Goal: Task Accomplishment & Management: Manage account settings

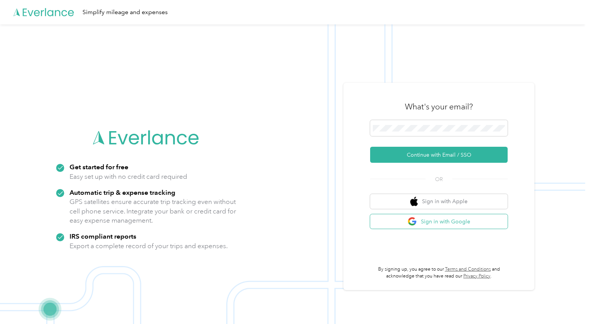
click at [424, 223] on button "Sign in with Google" at bounding box center [438, 222] width 137 height 15
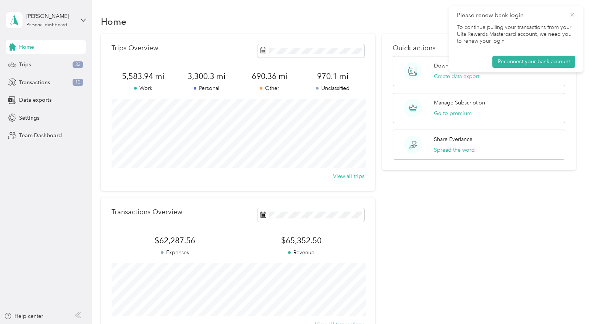
click at [572, 12] on icon at bounding box center [572, 14] width 6 height 7
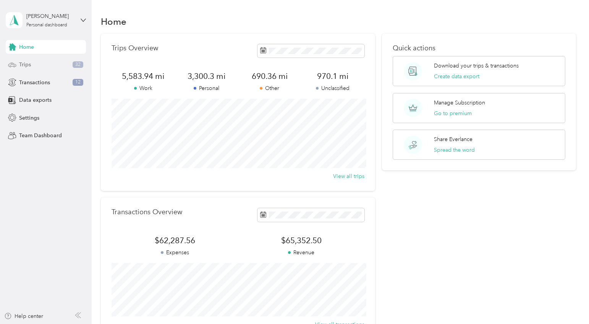
click at [34, 62] on div "Trips 32" at bounding box center [46, 65] width 80 height 14
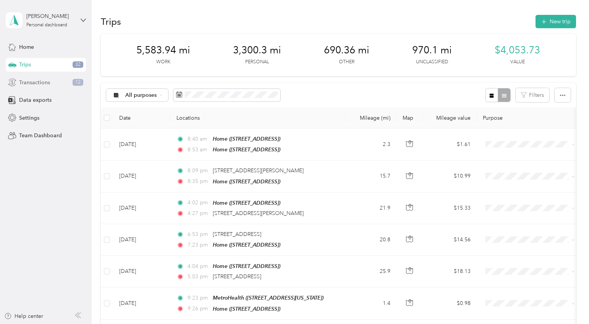
click at [26, 81] on span "Transactions" at bounding box center [34, 83] width 31 height 8
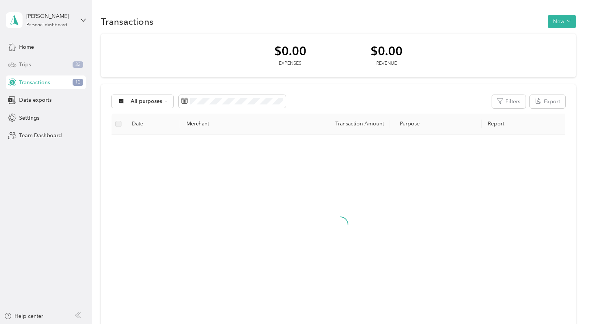
click at [27, 63] on span "Trips" at bounding box center [25, 65] width 12 height 8
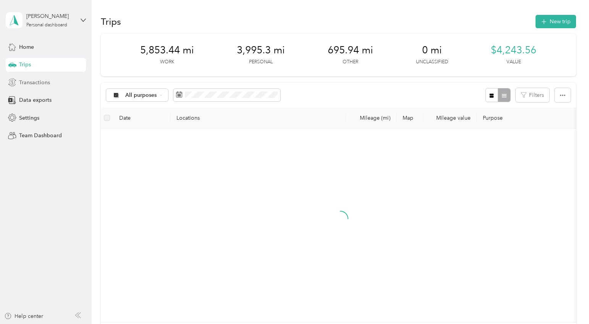
click at [32, 85] on span "Transactions" at bounding box center [34, 83] width 31 height 8
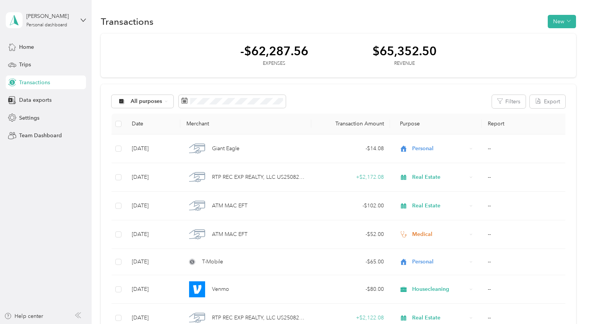
click at [213, 36] on div "-$62,287.56 Expenses $65,352.50 Revenue" at bounding box center [338, 56] width 475 height 44
click at [221, 106] on span at bounding box center [232, 101] width 107 height 13
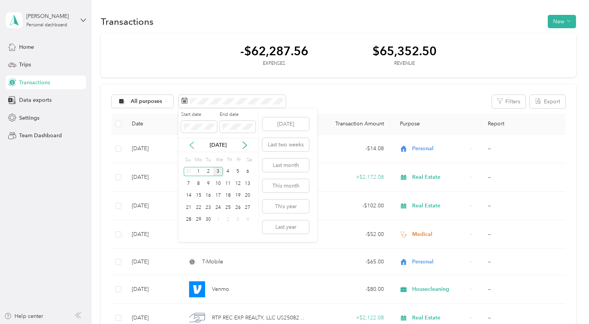
click at [191, 143] on icon at bounding box center [192, 145] width 4 height 7
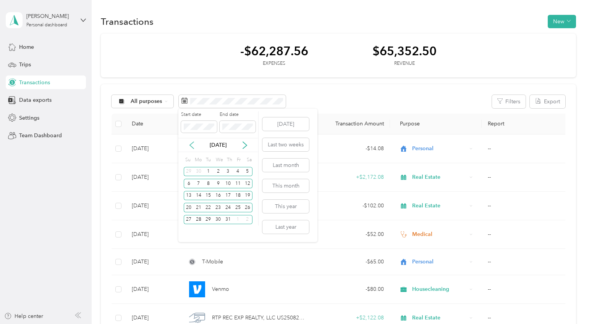
click at [191, 143] on icon at bounding box center [192, 145] width 4 height 7
click at [207, 132] on span at bounding box center [199, 127] width 36 height 12
click at [186, 170] on div "1" at bounding box center [189, 172] width 10 height 10
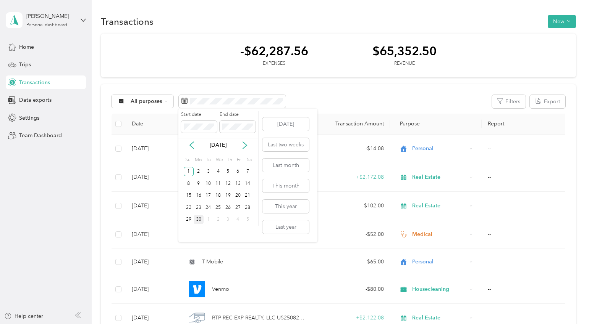
click at [195, 220] on div "30" at bounding box center [199, 220] width 10 height 10
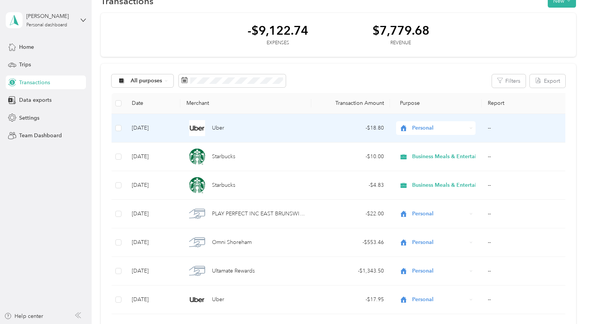
scroll to position [9, 0]
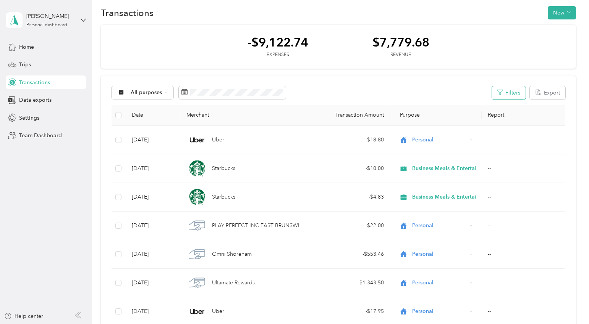
click at [516, 93] on button "Filters" at bounding box center [509, 92] width 34 height 13
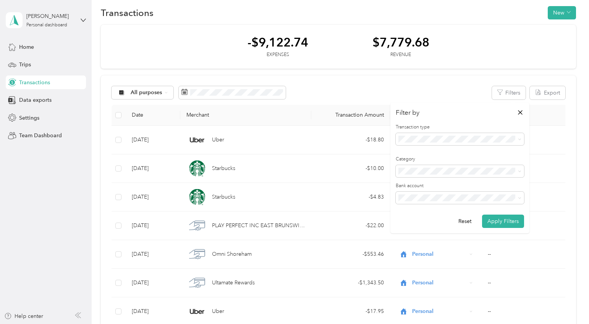
click at [416, 169] on ol "All transactions Expense Revenue" at bounding box center [459, 165] width 128 height 40
click at [440, 118] on div "Filter by Transaction type Category Bank account Reset Apply Filters" at bounding box center [459, 168] width 139 height 131
click at [485, 31] on div "-$9,122.74 Expenses $7,779.68 Revenue" at bounding box center [338, 47] width 475 height 44
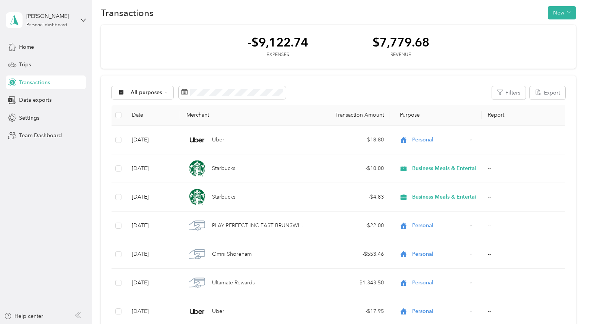
scroll to position [0, 0]
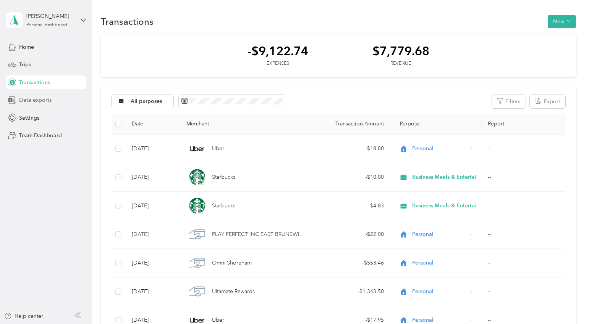
click at [56, 102] on div "Data exports" at bounding box center [46, 101] width 80 height 14
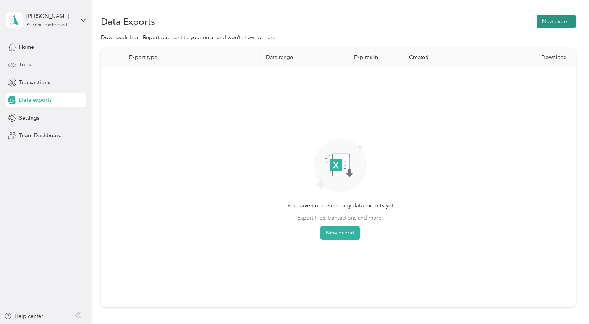
click at [546, 25] on button "New export" at bounding box center [555, 21] width 39 height 13
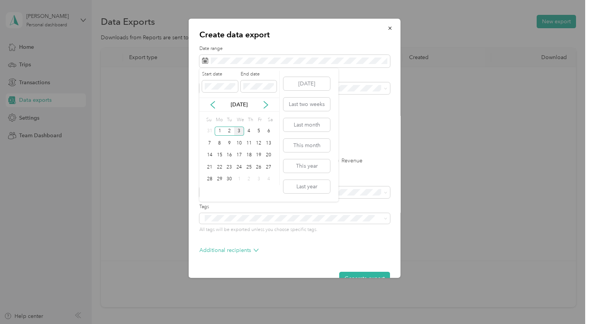
click at [211, 109] on div "[DATE]" at bounding box center [239, 105] width 80 height 8
click at [211, 106] on icon at bounding box center [213, 105] width 8 height 8
click at [231, 134] on div "1" at bounding box center [229, 132] width 10 height 10
click at [247, 179] on div "31" at bounding box center [249, 180] width 10 height 10
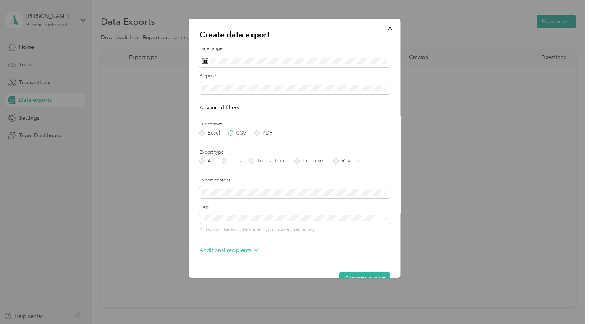
click at [235, 132] on label "CSV" at bounding box center [237, 133] width 18 height 5
click at [231, 158] on label "Trips" at bounding box center [230, 160] width 19 height 5
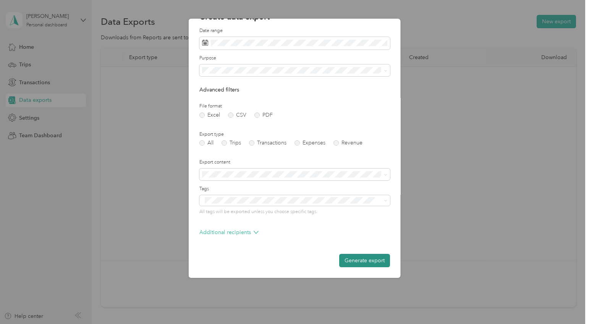
click at [370, 260] on button "Generate export" at bounding box center [364, 260] width 51 height 13
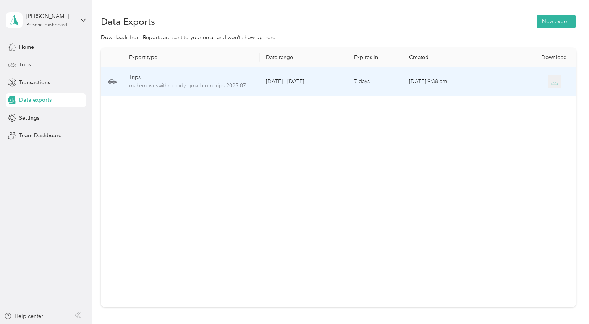
click at [549, 83] on button "button" at bounding box center [554, 82] width 14 height 14
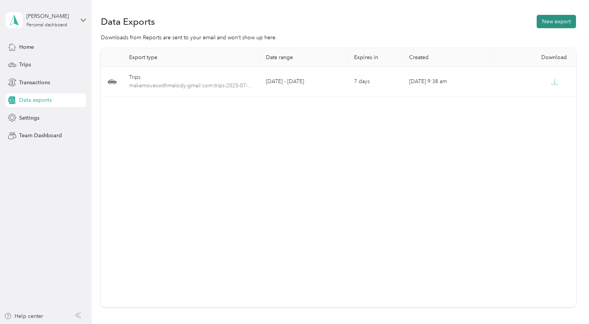
click at [570, 24] on button "New export" at bounding box center [555, 21] width 39 height 13
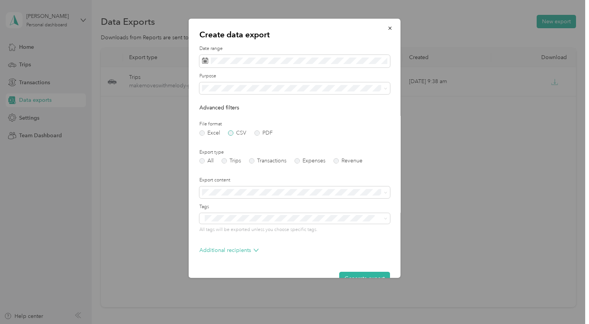
click at [236, 131] on label "CSV" at bounding box center [237, 133] width 18 height 5
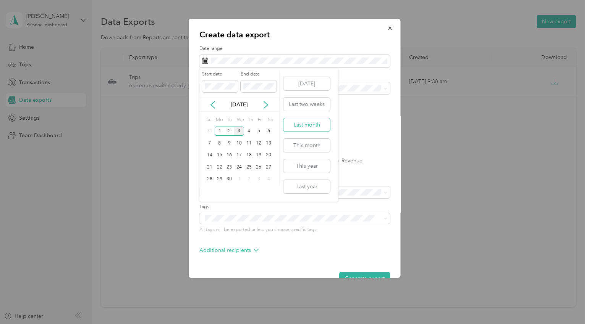
click at [317, 122] on button "Last month" at bounding box center [306, 124] width 47 height 13
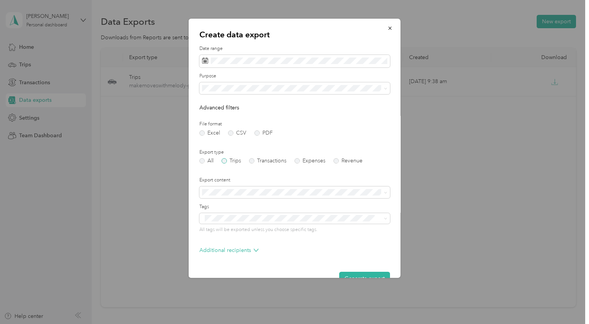
click at [229, 159] on label "Trips" at bounding box center [230, 160] width 19 height 5
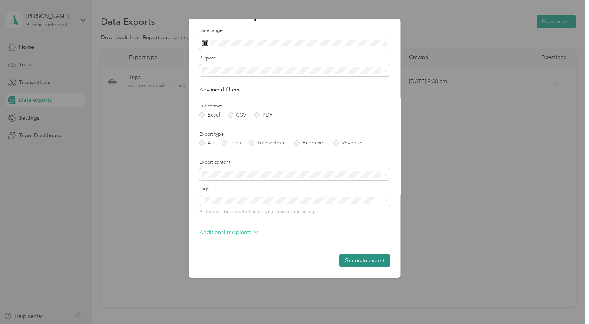
click at [360, 261] on button "Generate export" at bounding box center [364, 260] width 51 height 13
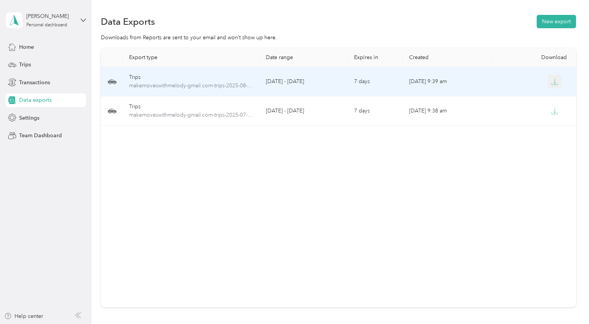
click at [553, 77] on button "button" at bounding box center [554, 82] width 14 height 14
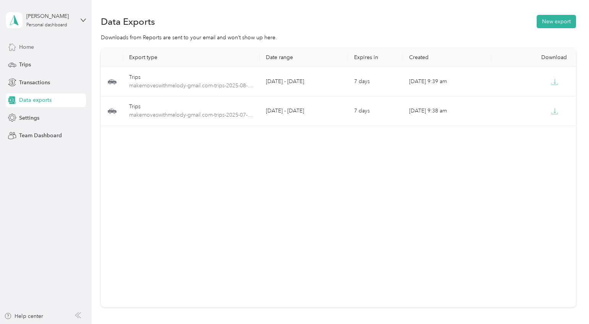
click at [27, 42] on div "Home" at bounding box center [46, 47] width 80 height 14
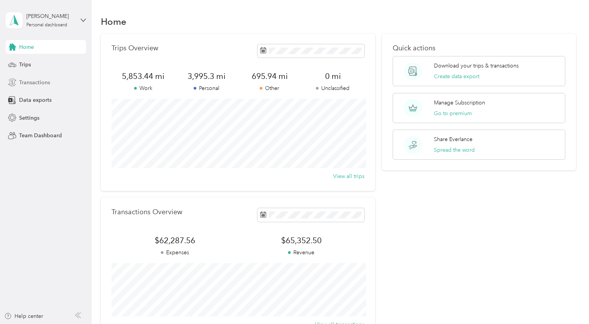
click at [19, 83] on span "Transactions" at bounding box center [34, 83] width 31 height 8
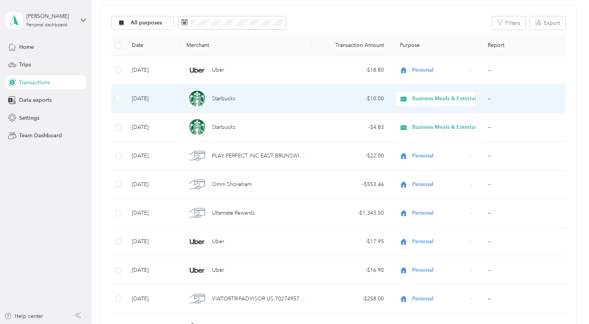
scroll to position [80, 0]
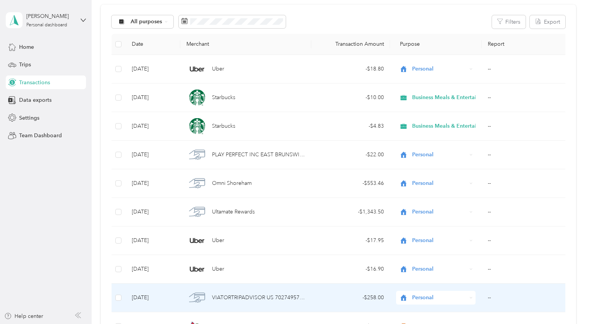
click at [448, 308] on td "Personal" at bounding box center [436, 298] width 92 height 29
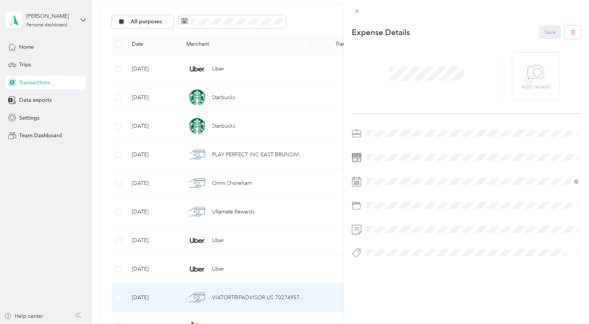
click at [448, 308] on div "This expense cannot be edited because it is either under review, approved, or p…" at bounding box center [466, 182] width 245 height 324
click at [356, 15] on div "Close" at bounding box center [356, 21] width 19 height 13
click at [356, 10] on icon at bounding box center [356, 11] width 6 height 6
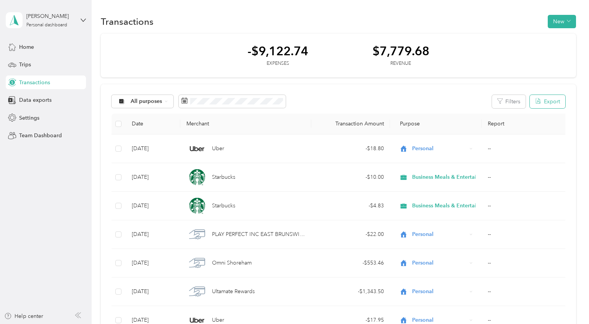
click at [546, 99] on button "Export" at bounding box center [547, 101] width 36 height 13
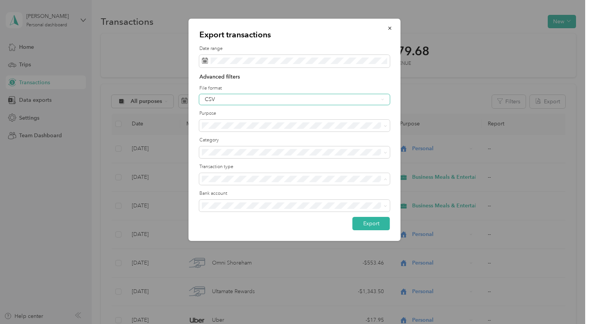
click at [227, 99] on div "CSV" at bounding box center [292, 99] width 174 height 5
click at [252, 86] on label "File format" at bounding box center [294, 88] width 190 height 7
drag, startPoint x: 373, startPoint y: 219, endPoint x: 276, endPoint y: 223, distance: 96.7
click at [276, 223] on div "Export" at bounding box center [294, 223] width 190 height 13
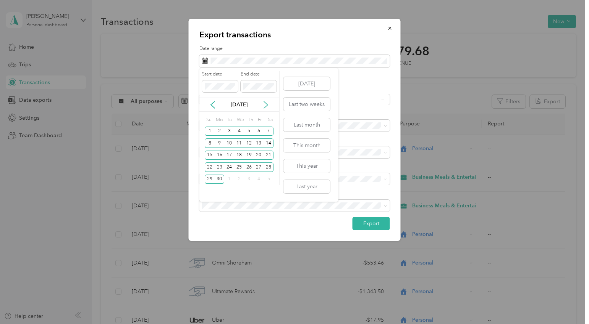
click at [265, 104] on icon at bounding box center [266, 105] width 8 height 8
click at [231, 132] on div "1" at bounding box center [229, 132] width 10 height 10
click at [245, 181] on div "31" at bounding box center [249, 180] width 10 height 10
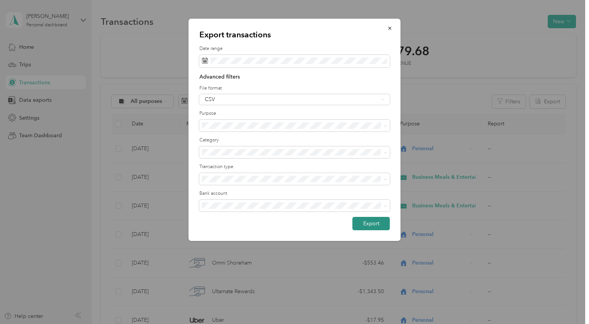
click at [378, 224] on button "Export" at bounding box center [370, 223] width 37 height 13
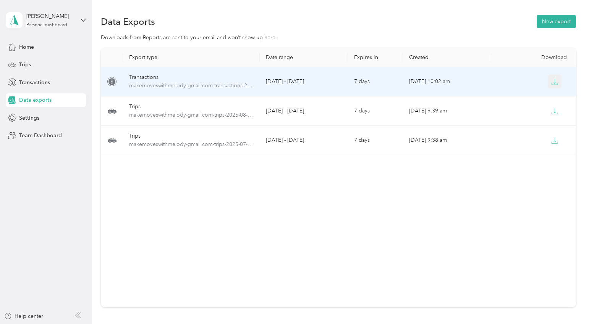
click at [557, 79] on icon "button" at bounding box center [554, 82] width 7 height 7
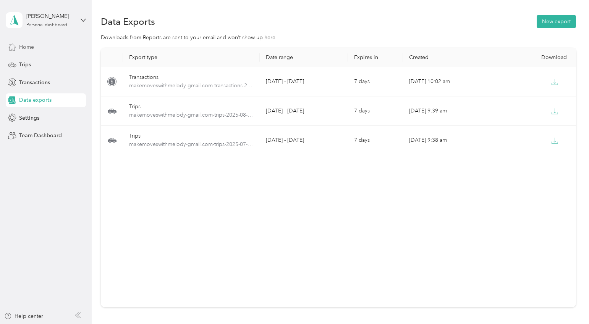
click at [33, 45] on span "Home" at bounding box center [26, 47] width 15 height 8
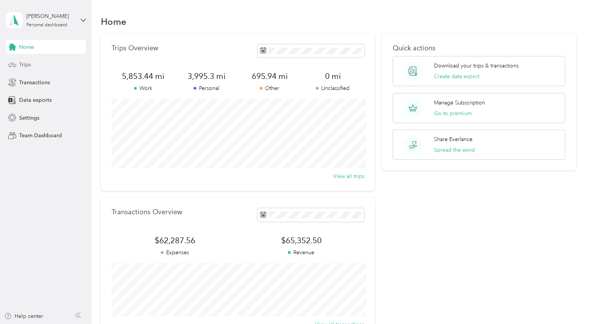
click at [49, 71] on div "Trips" at bounding box center [46, 65] width 80 height 14
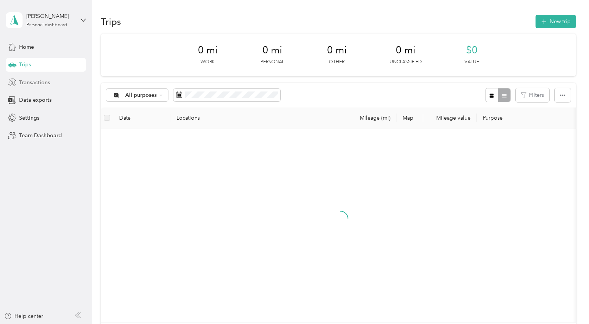
click at [42, 81] on span "Transactions" at bounding box center [34, 83] width 31 height 8
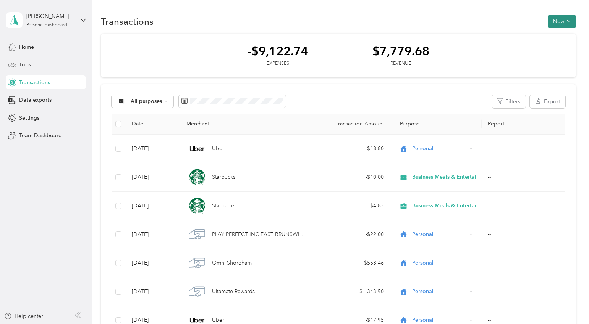
click at [567, 15] on button "New" at bounding box center [561, 21] width 28 height 13
click at [561, 35] on span "Expense" at bounding box center [563, 36] width 21 height 8
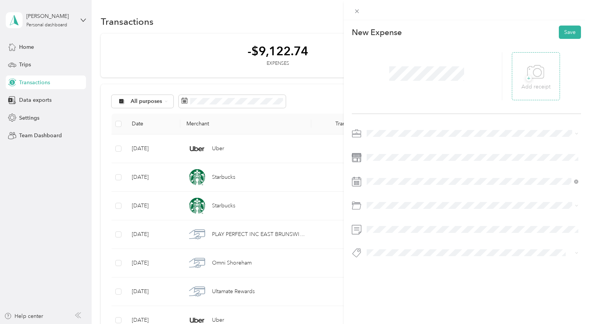
click at [545, 75] on div "+ Add receipt" at bounding box center [535, 76] width 29 height 29
click at [385, 178] on div "Medical" at bounding box center [472, 178] width 207 height 8
click at [386, 223] on icon at bounding box center [385, 225] width 8 height 8
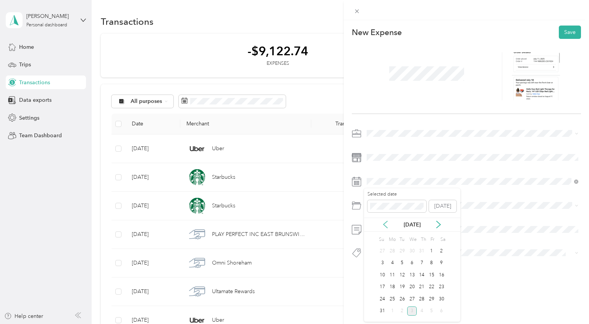
click at [386, 223] on icon at bounding box center [385, 225] width 8 height 8
click at [429, 275] on div "18" at bounding box center [431, 276] width 10 height 10
click at [391, 277] on li "Medical Equipment" at bounding box center [472, 272] width 217 height 13
click at [571, 34] on button "Save" at bounding box center [569, 32] width 22 height 13
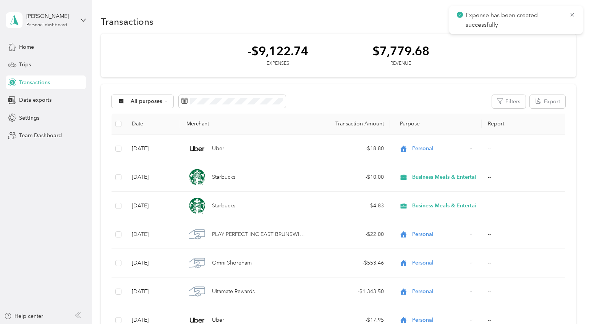
click at [298, 70] on div "-$9,122.74 Expenses $7,779.68 Revenue" at bounding box center [338, 56] width 475 height 44
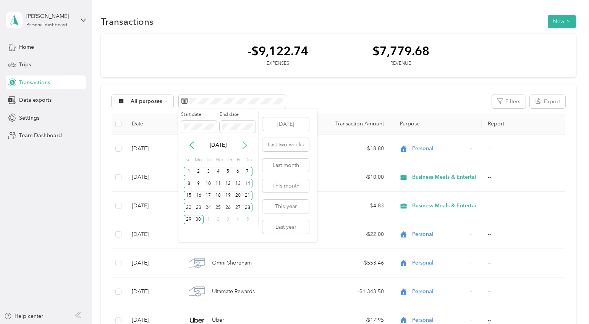
click at [244, 142] on icon at bounding box center [245, 146] width 8 height 8
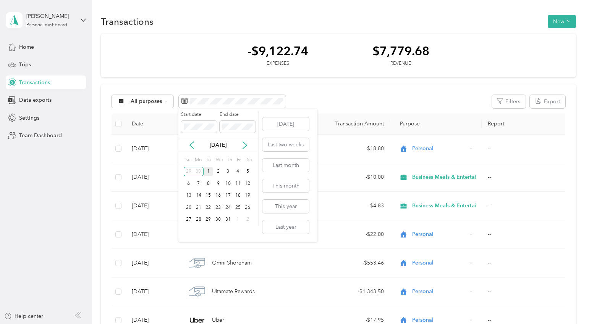
click at [207, 170] on div "1" at bounding box center [208, 172] width 10 height 10
click at [227, 217] on div "31" at bounding box center [228, 220] width 10 height 10
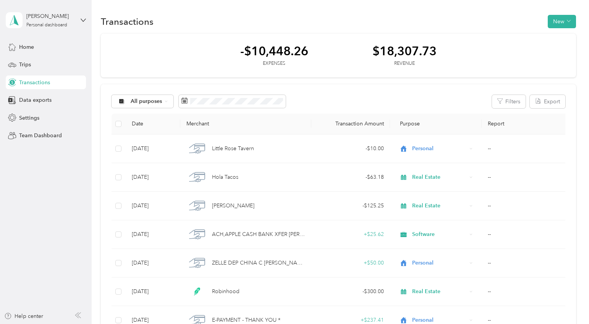
scroll to position [614, 0]
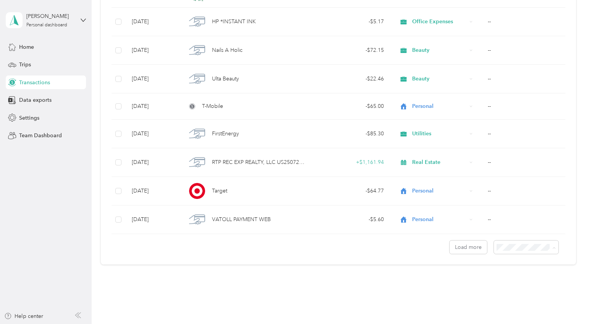
click at [503, 287] on span "100 per load" at bounding box center [518, 288] width 31 height 6
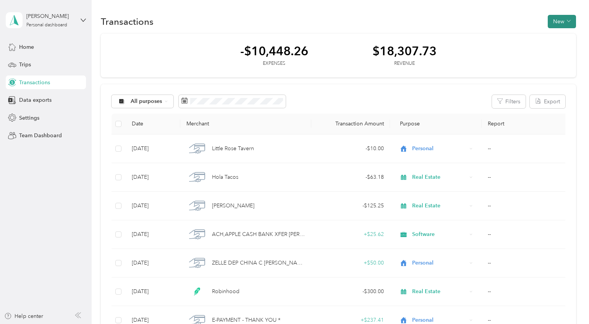
click at [575, 15] on div "Transactions New" at bounding box center [338, 21] width 475 height 16
click at [568, 16] on button "New" at bounding box center [561, 21] width 28 height 13
click at [558, 35] on span "Expense" at bounding box center [563, 36] width 21 height 8
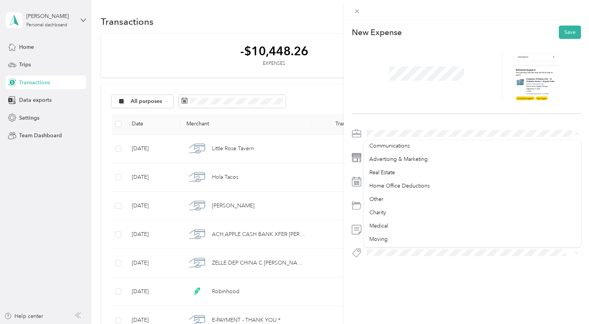
scroll to position [295, 0]
click at [383, 222] on div "Medical" at bounding box center [472, 226] width 207 height 8
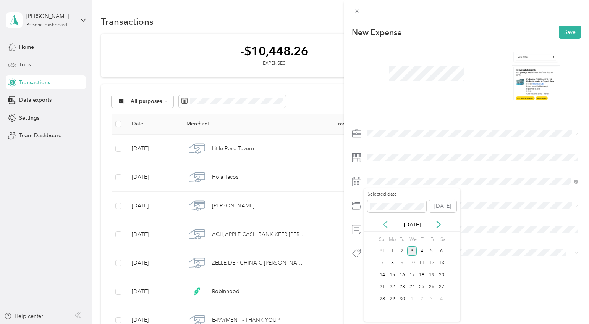
click at [385, 228] on icon at bounding box center [385, 225] width 8 height 8
click at [395, 286] on div "21" at bounding box center [392, 288] width 10 height 10
click at [386, 236] on span "Prescriptions" at bounding box center [384, 236] width 31 height 6
click at [565, 34] on button "Save" at bounding box center [569, 32] width 22 height 13
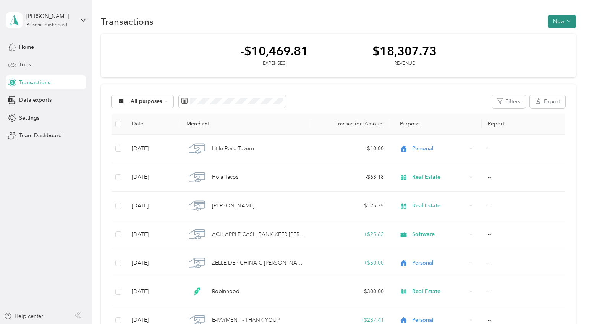
click at [572, 23] on button "New" at bounding box center [561, 21] width 28 height 13
click at [562, 37] on span "Expense" at bounding box center [563, 36] width 21 height 8
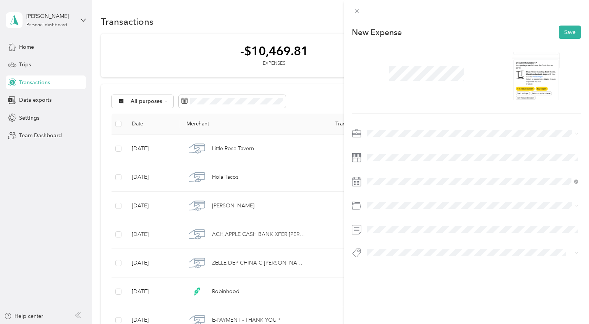
click at [386, 143] on div "Work" at bounding box center [472, 144] width 207 height 8
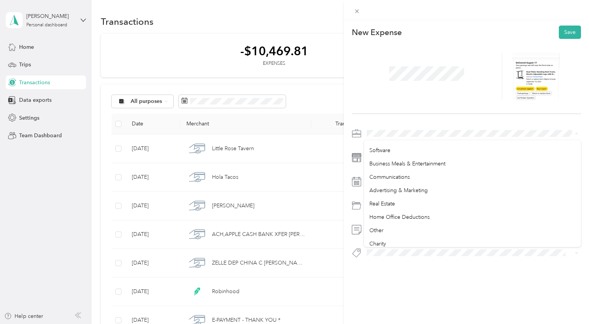
scroll to position [265, 0]
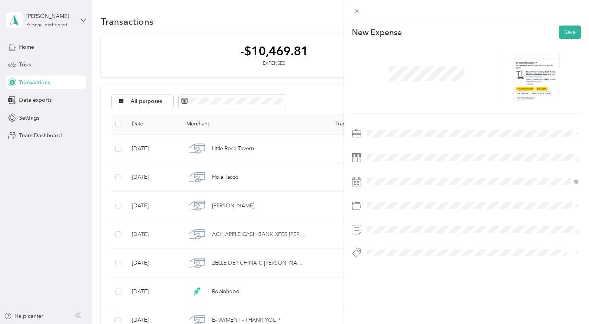
click at [391, 200] on span "Real Estate" at bounding box center [382, 203] width 26 height 6
click at [379, 161] on span at bounding box center [472, 158] width 217 height 12
click at [384, 222] on icon at bounding box center [385, 225] width 8 height 8
click at [386, 286] on div "17" at bounding box center [383, 288] width 10 height 10
click at [403, 264] on div "Office Expenses" at bounding box center [472, 263] width 207 height 8
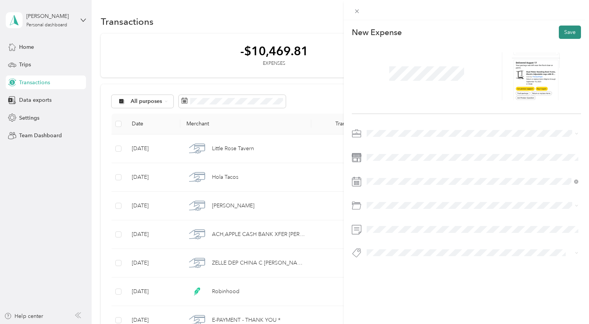
click at [570, 32] on button "Save" at bounding box center [569, 32] width 22 height 13
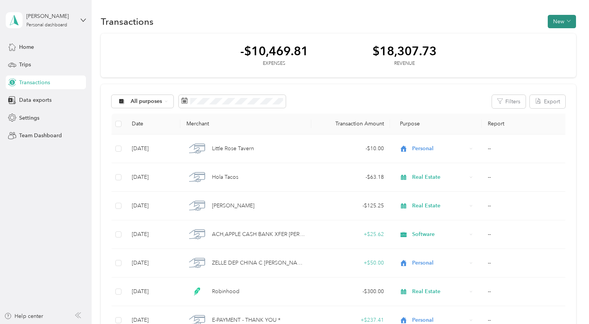
click at [570, 21] on button "New" at bounding box center [561, 21] width 28 height 13
click at [553, 37] on div "Expense" at bounding box center [559, 36] width 29 height 8
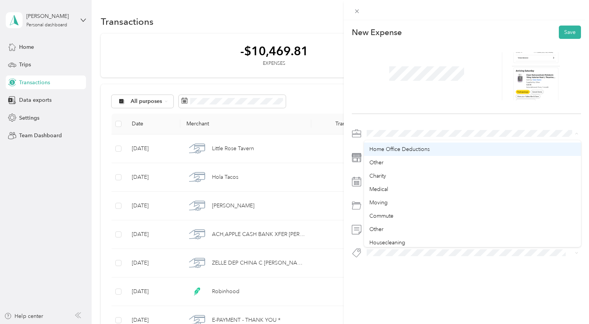
scroll to position [333, 0]
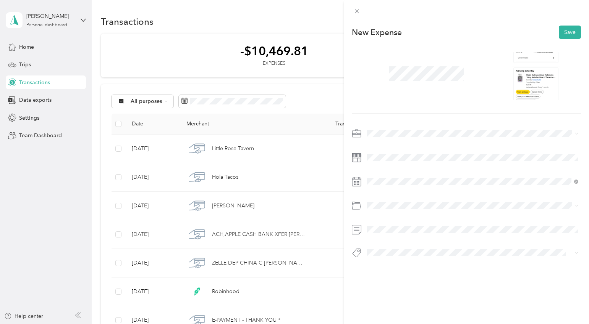
click at [387, 186] on span "Medical" at bounding box center [378, 185] width 19 height 6
click at [386, 222] on icon at bounding box center [385, 224] width 4 height 7
click at [431, 287] on div "22" at bounding box center [431, 288] width 10 height 10
click at [376, 202] on span at bounding box center [472, 206] width 217 height 12
click at [385, 235] on span "Prescriptions" at bounding box center [384, 236] width 31 height 6
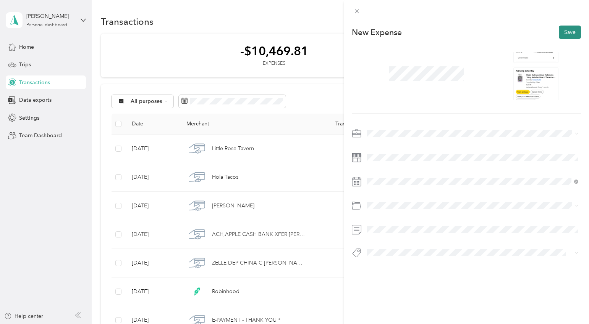
click at [571, 34] on button "Save" at bounding box center [569, 32] width 22 height 13
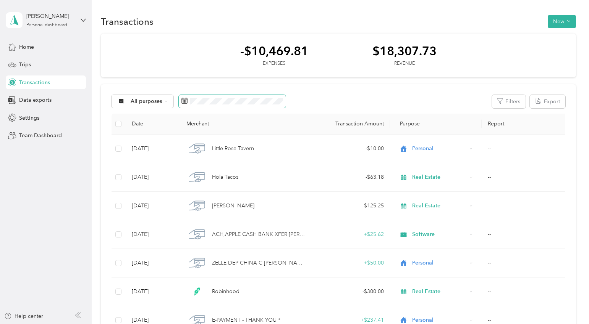
click at [250, 105] on span at bounding box center [232, 101] width 107 height 13
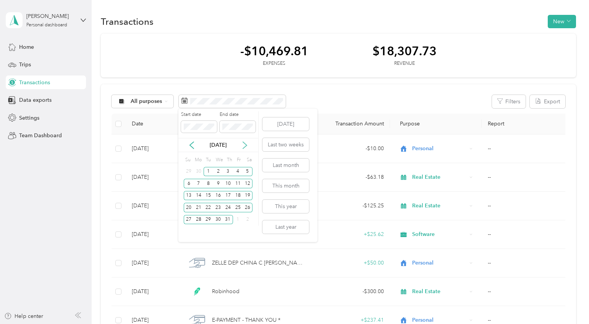
click at [242, 145] on icon at bounding box center [245, 146] width 8 height 8
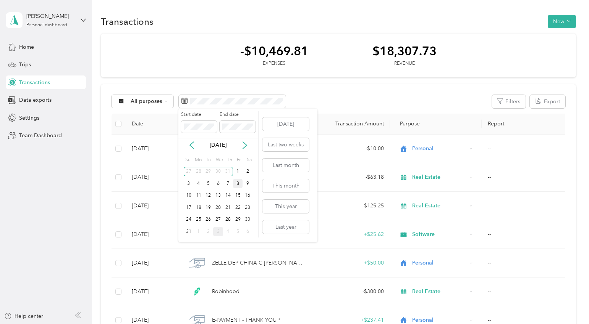
click at [233, 184] on div "8" at bounding box center [238, 184] width 10 height 10
click at [282, 188] on button "This month" at bounding box center [285, 185] width 47 height 13
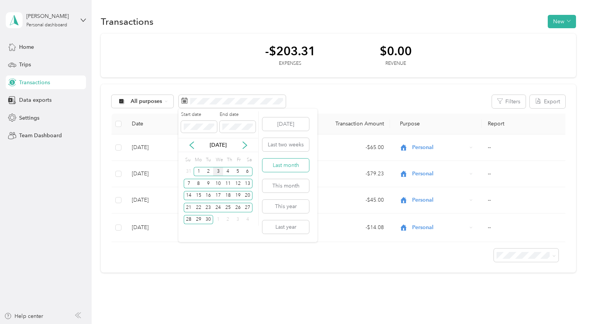
click at [284, 163] on button "Last month" at bounding box center [285, 165] width 47 height 13
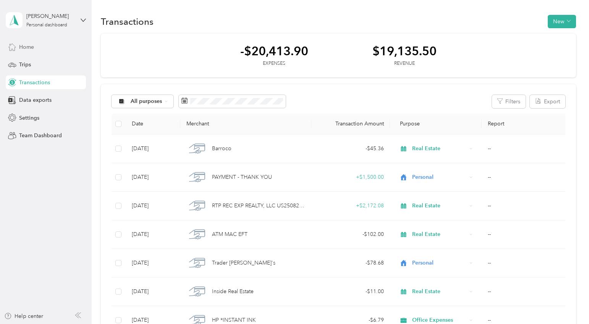
click at [32, 52] on div "Home" at bounding box center [46, 47] width 80 height 14
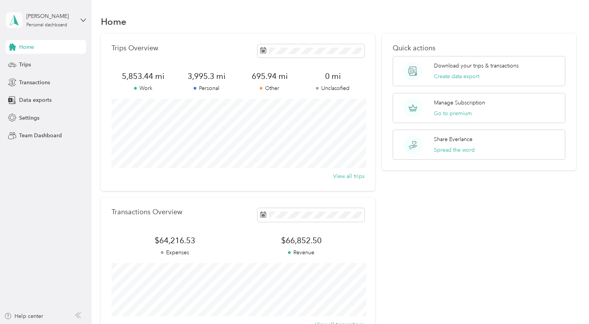
click at [16, 15] on icon at bounding box center [13, 20] width 11 height 11
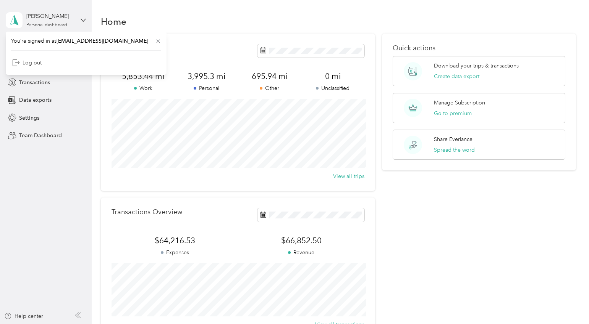
click at [24, 17] on div "Melody Caraballo Personal dashboard" at bounding box center [40, 20] width 69 height 16
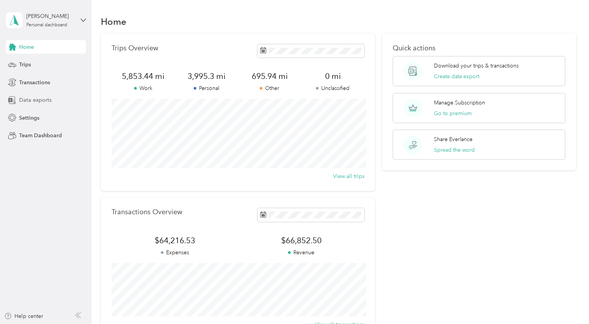
click at [50, 100] on div "Data exports" at bounding box center [46, 101] width 80 height 14
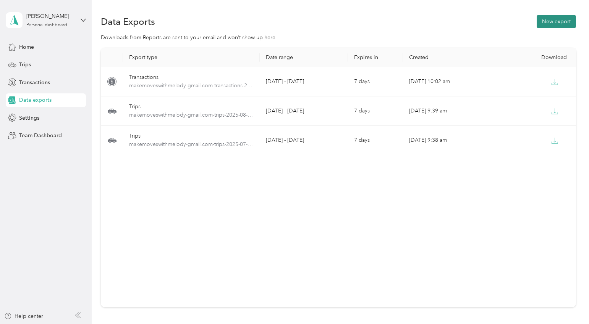
click at [548, 25] on button "New export" at bounding box center [555, 21] width 39 height 13
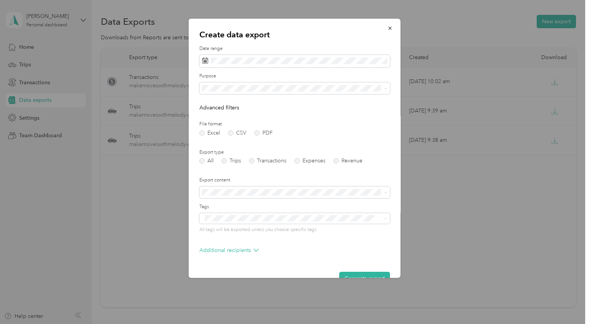
click at [305, 70] on form "Date range Purpose Advanced filters File format Excel CSV PDF Export type All T…" at bounding box center [294, 165] width 190 height 240
click at [307, 67] on span at bounding box center [294, 61] width 190 height 13
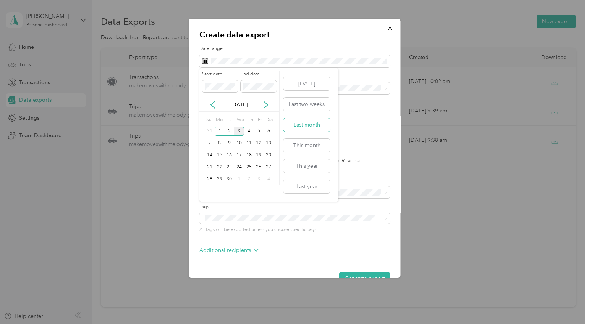
click at [311, 126] on button "Last month" at bounding box center [306, 124] width 47 height 13
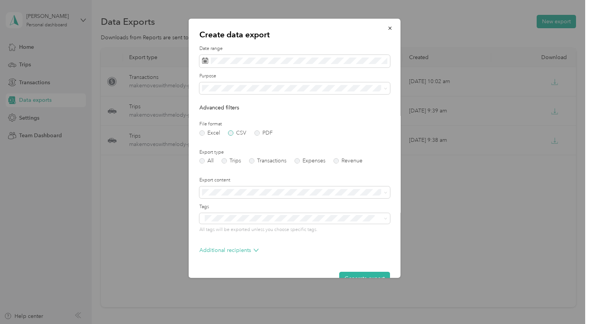
click at [234, 133] on label "CSV" at bounding box center [237, 133] width 18 height 5
click at [260, 161] on label "Transactions" at bounding box center [267, 160] width 37 height 5
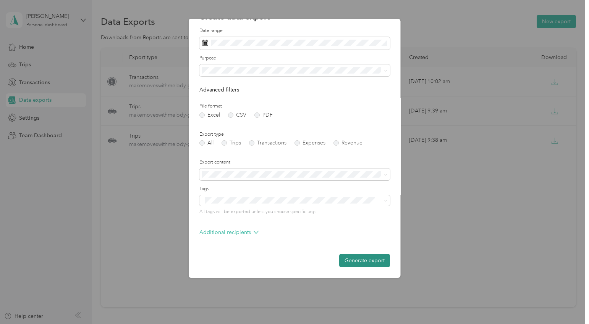
click at [366, 262] on button "Generate export" at bounding box center [364, 260] width 51 height 13
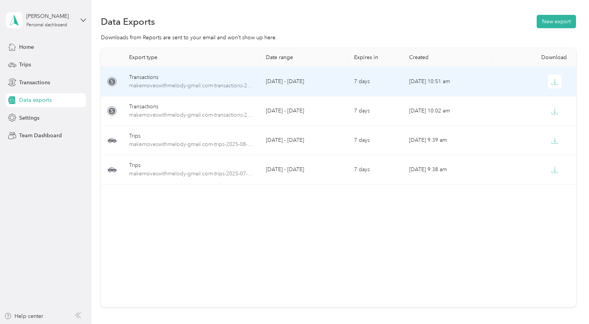
click at [547, 77] on div at bounding box center [535, 82] width 76 height 14
click at [553, 81] on icon "button" at bounding box center [554, 82] width 7 height 7
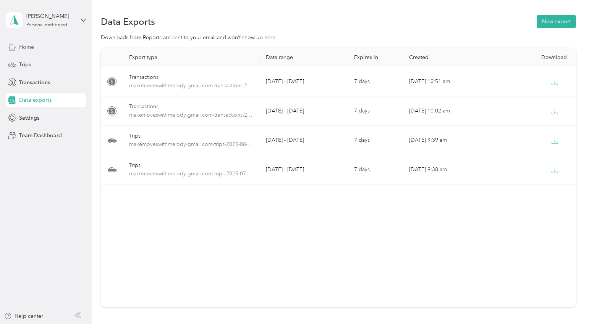
click at [33, 52] on div "Home" at bounding box center [46, 47] width 80 height 14
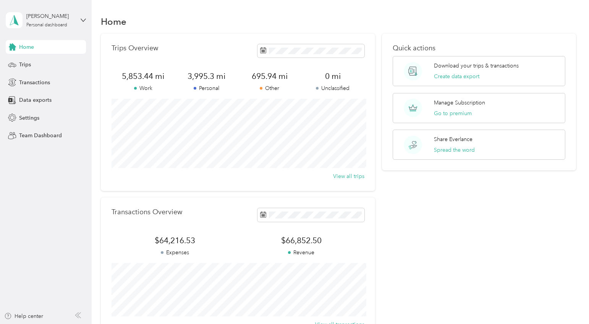
click at [44, 73] on div "Home Trips Transactions Data exports Settings Team Dashboard" at bounding box center [46, 91] width 80 height 103
click at [39, 79] on span "Transactions" at bounding box center [34, 83] width 31 height 8
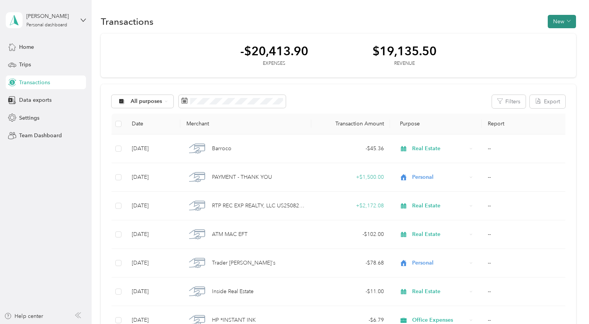
click at [576, 19] on button "New" at bounding box center [561, 21] width 28 height 13
click at [565, 34] on span "Expense" at bounding box center [563, 36] width 21 height 8
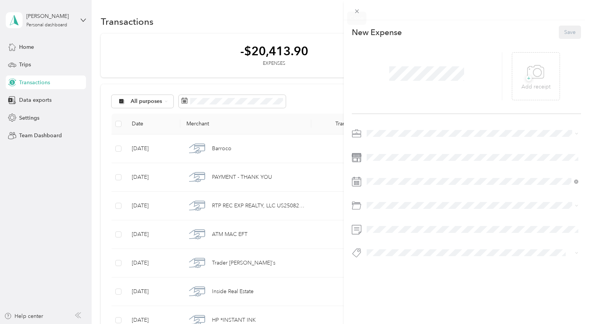
click at [363, 9] on div at bounding box center [466, 10] width 245 height 20
click at [357, 9] on icon at bounding box center [356, 11] width 6 height 6
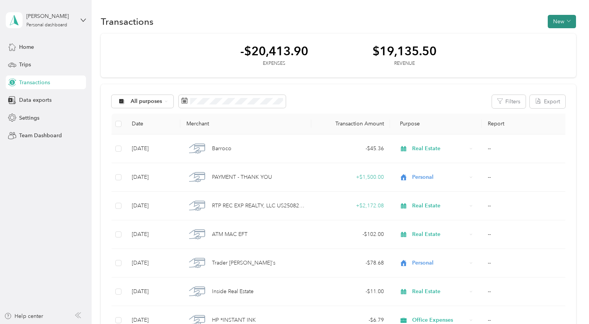
click at [563, 23] on button "New" at bounding box center [561, 21] width 28 height 13
click at [558, 37] on span "Expense" at bounding box center [563, 36] width 21 height 8
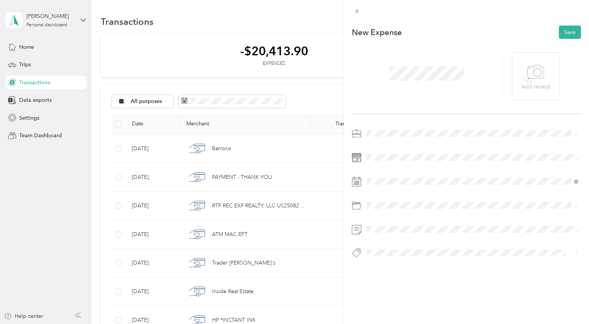
click at [380, 139] on span at bounding box center [472, 134] width 217 height 12
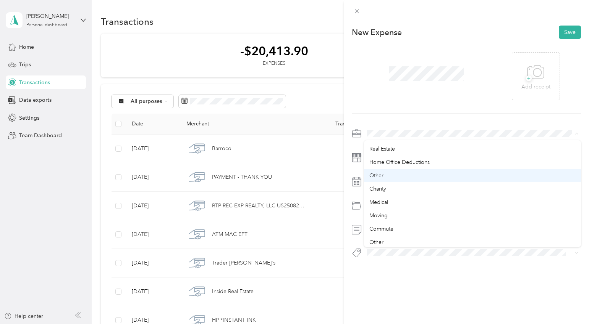
scroll to position [313, 0]
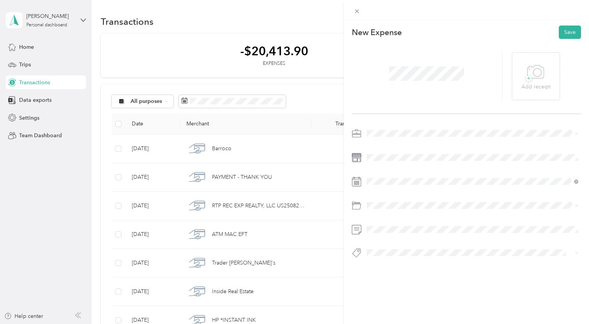
click at [392, 159] on ol "Work Personal Doordash ABA Dividends Groceries TC MLO Supplies Financial Planni…" at bounding box center [472, 190] width 217 height 107
click at [383, 114] on div "New Expense Save + Add receipt" at bounding box center [466, 155] width 245 height 270
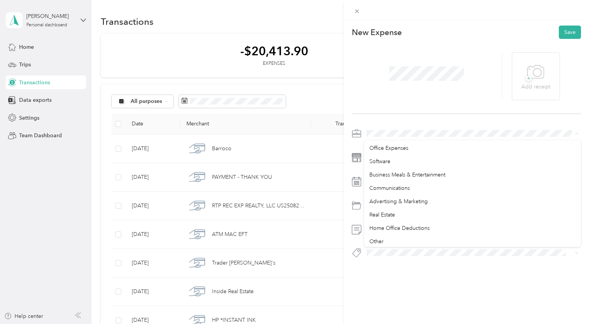
scroll to position [264, 0]
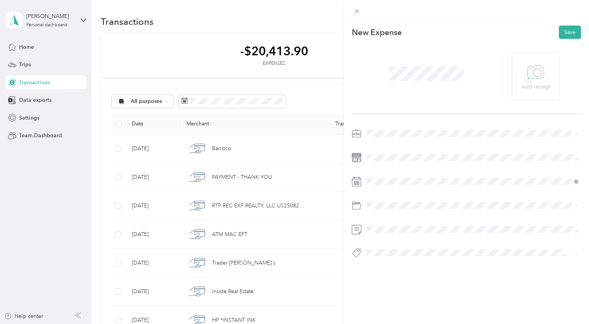
click at [376, 204] on div "Real Estate" at bounding box center [472, 204] width 207 height 8
click at [380, 200] on span at bounding box center [472, 206] width 217 height 12
click at [376, 209] on span at bounding box center [472, 206] width 217 height 12
click at [395, 261] on span "Professional Dues and Fees" at bounding box center [402, 263] width 66 height 6
click at [573, 35] on button "Save" at bounding box center [569, 32] width 22 height 13
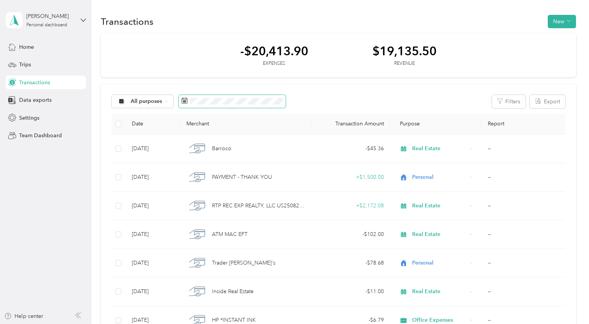
click at [218, 107] on span at bounding box center [232, 101] width 107 height 13
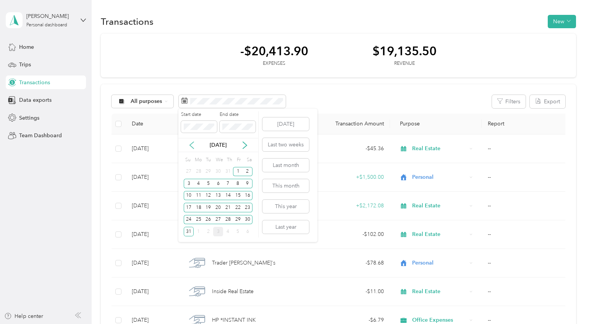
click at [194, 147] on icon at bounding box center [192, 146] width 8 height 8
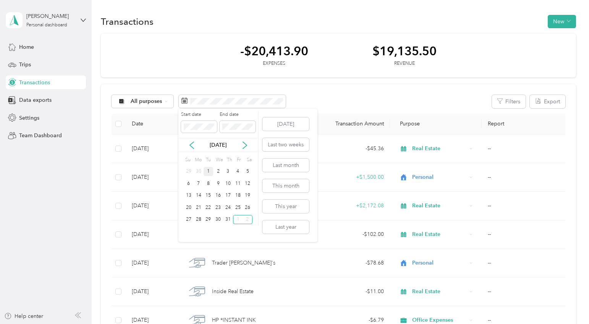
click at [205, 168] on div "1" at bounding box center [208, 172] width 10 height 10
click at [228, 217] on div "31" at bounding box center [228, 220] width 10 height 10
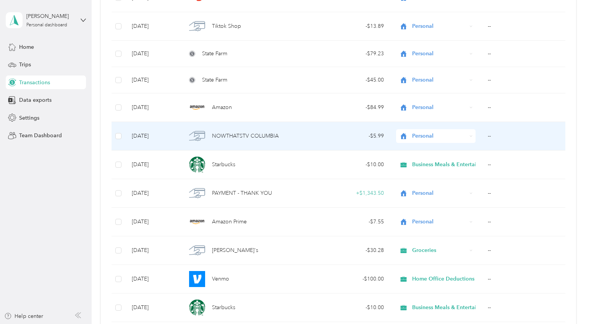
scroll to position [273, 0]
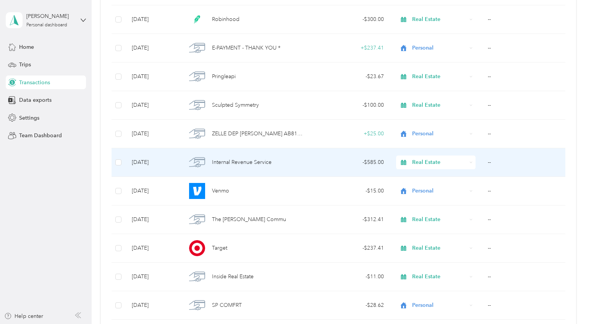
click at [273, 158] on div "Internal Revenue Service" at bounding box center [245, 163] width 119 height 16
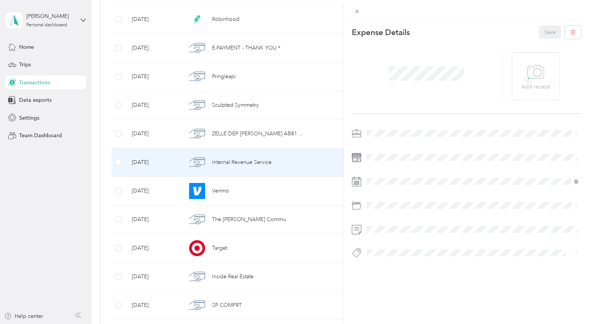
click at [379, 218] on div at bounding box center [466, 196] width 229 height 136
click at [545, 34] on button "Save" at bounding box center [550, 32] width 22 height 13
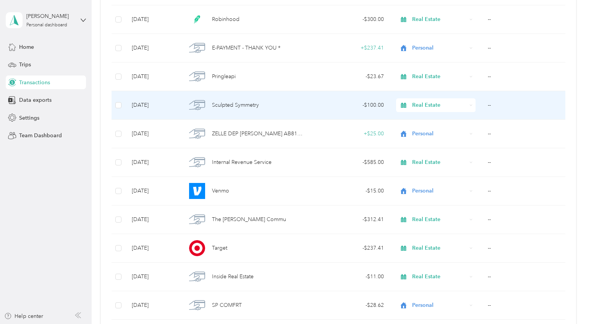
click at [266, 107] on div "Sculpted Symmetry" at bounding box center [245, 105] width 119 height 16
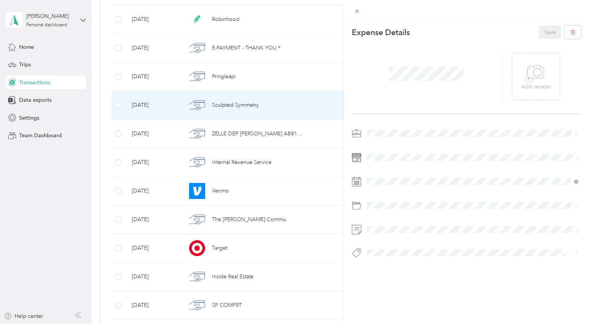
click at [383, 156] on li "Personal" at bounding box center [472, 159] width 217 height 13
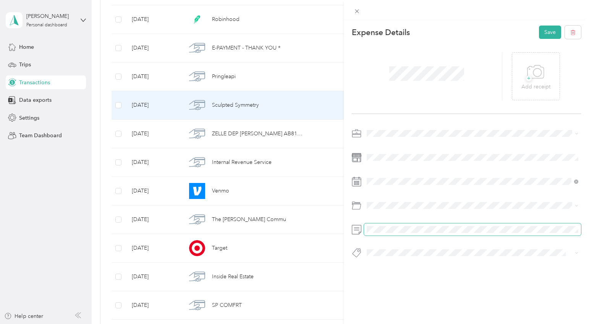
click at [377, 225] on span at bounding box center [472, 230] width 217 height 12
click at [548, 19] on div at bounding box center [466, 10] width 245 height 20
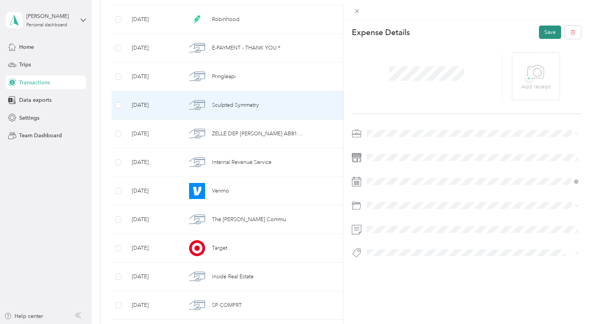
click at [541, 33] on button "Save" at bounding box center [550, 32] width 22 height 13
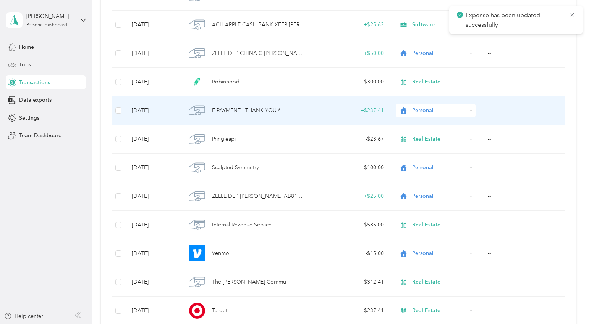
scroll to position [208, 0]
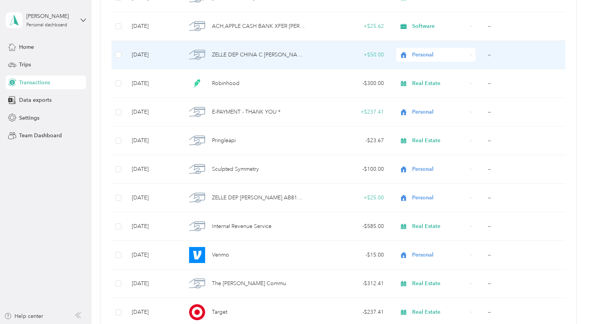
click at [236, 56] on span "ZELLE DEP CHINA C [PERSON_NAME] GBA1I7SMC" at bounding box center [258, 55] width 93 height 8
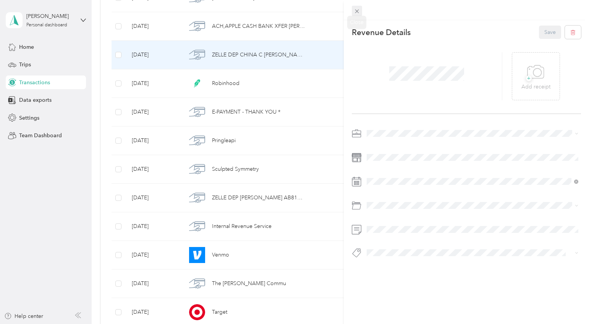
click at [358, 11] on icon at bounding box center [356, 11] width 6 height 6
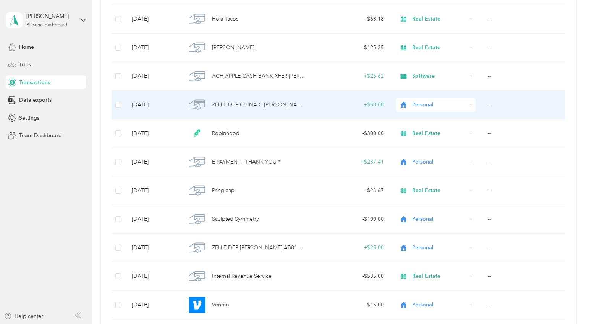
scroll to position [159, 0]
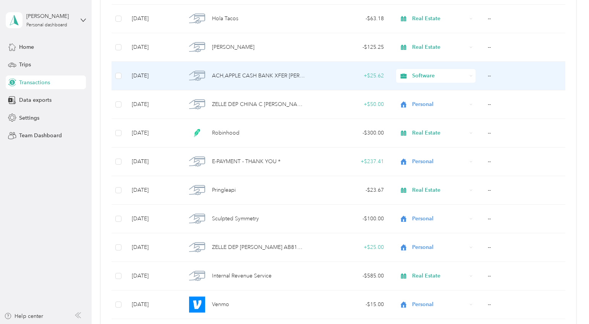
click at [287, 75] on span "ACH,APPLE CASH BANK XFER [PERSON_NAME]" at bounding box center [258, 76] width 93 height 8
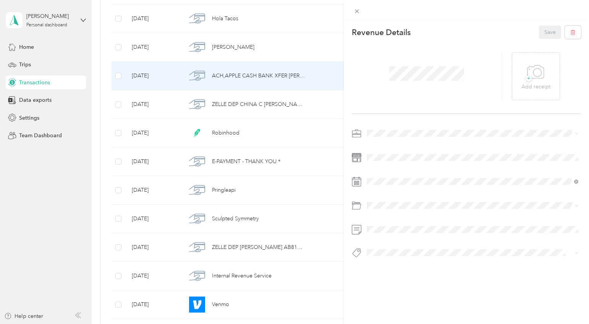
click at [380, 161] on li "Personal" at bounding box center [472, 160] width 217 height 13
click at [544, 33] on button "Save" at bounding box center [550, 32] width 22 height 13
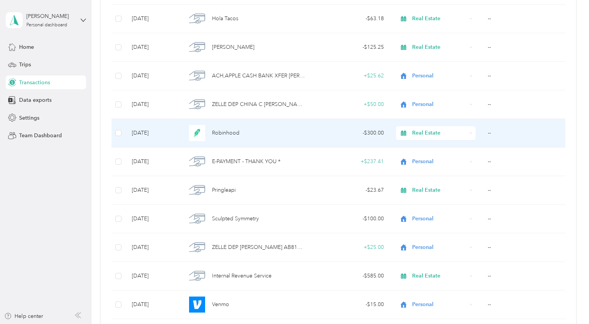
click at [221, 140] on div "Robinhood" at bounding box center [245, 133] width 119 height 16
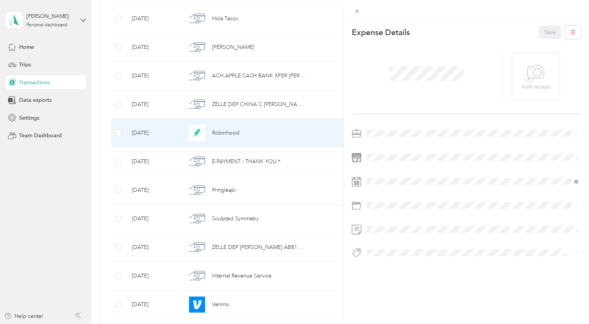
click at [386, 157] on span "Personal" at bounding box center [379, 160] width 20 height 6
click at [358, 213] on div at bounding box center [466, 209] width 229 height 18
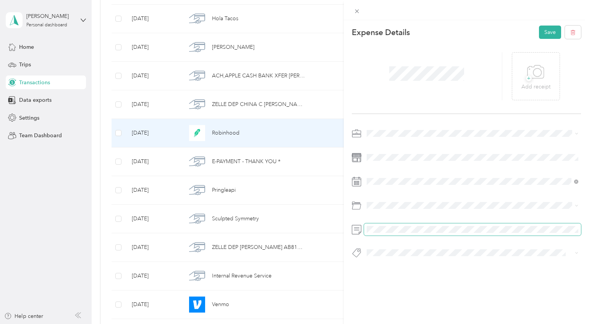
click at [376, 224] on span at bounding box center [472, 230] width 217 height 12
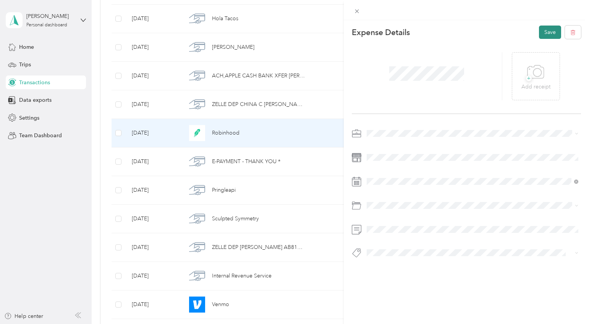
click at [546, 34] on button "Save" at bounding box center [550, 32] width 22 height 13
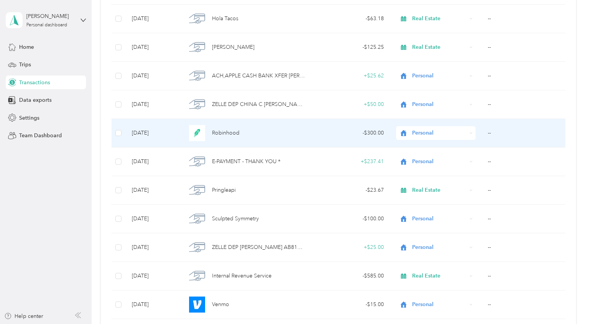
click at [215, 133] on span "Robinhood" at bounding box center [225, 133] width 27 height 8
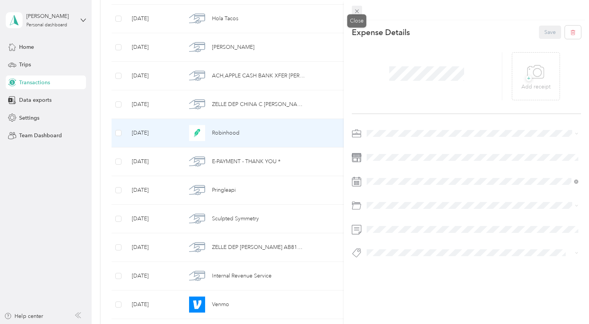
click at [353, 8] on span at bounding box center [357, 11] width 11 height 11
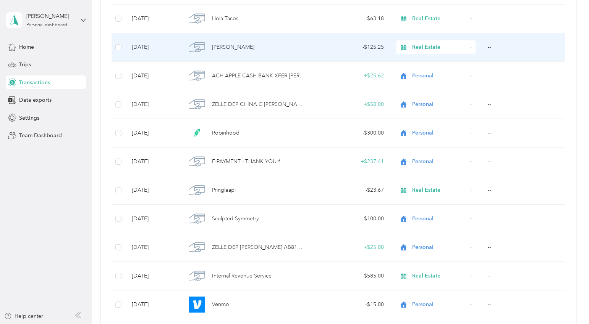
click at [239, 45] on span "[PERSON_NAME]" at bounding box center [233, 47] width 42 height 8
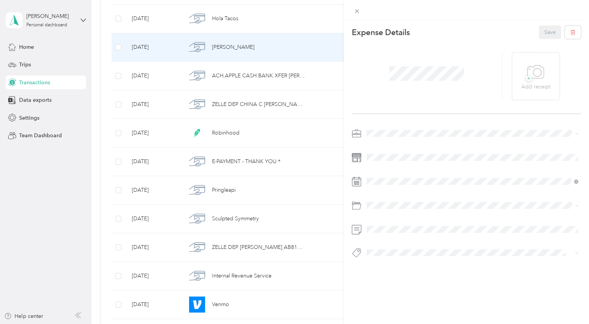
click at [386, 127] on div "Expense Details Save + Add receipt" at bounding box center [466, 155] width 245 height 270
click at [381, 203] on div "Medical" at bounding box center [472, 207] width 207 height 8
click at [552, 34] on button "Save" at bounding box center [550, 32] width 22 height 13
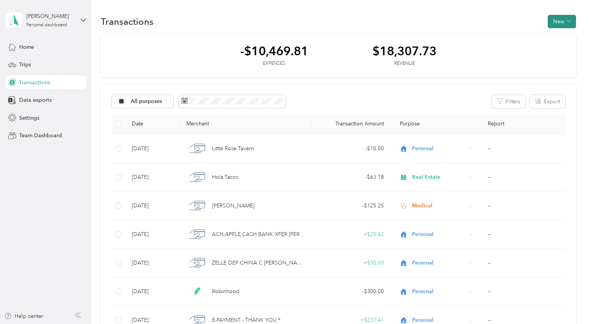
click at [570, 23] on span "button" at bounding box center [568, 21] width 4 height 6
click at [479, 21] on div "Transactions New" at bounding box center [338, 21] width 475 height 16
click at [28, 119] on span "Settings" at bounding box center [29, 118] width 20 height 8
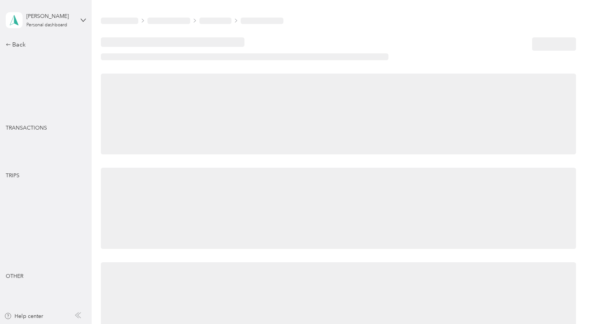
click at [39, 103] on div "Back Profile Manage subscription Purposes Tax Center TRANSACTIONS Banks & Cards…" at bounding box center [46, 169] width 80 height 258
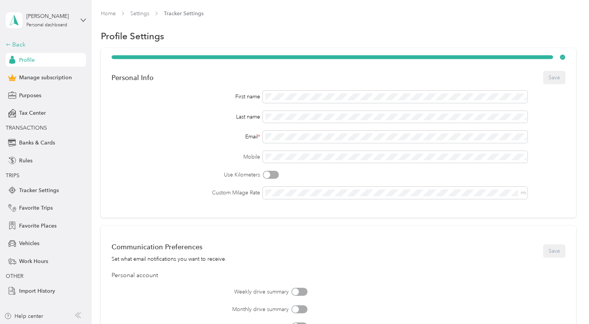
click at [19, 44] on div "Back" at bounding box center [44, 44] width 76 height 9
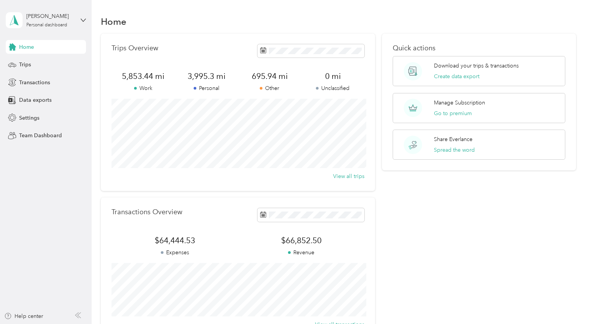
click at [32, 110] on div "Home Trips Transactions Data exports Settings Team Dashboard" at bounding box center [46, 91] width 80 height 103
click at [33, 104] on span "Data exports" at bounding box center [35, 100] width 32 height 8
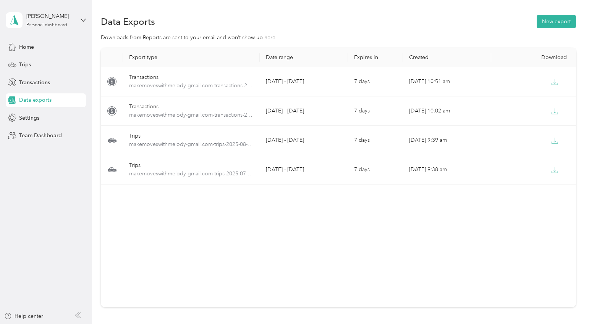
click at [566, 11] on div "Data Exports New export Downloads from Reports are sent to your email and won’t…" at bounding box center [338, 188] width 493 height 376
click at [552, 21] on button "New export" at bounding box center [555, 21] width 39 height 13
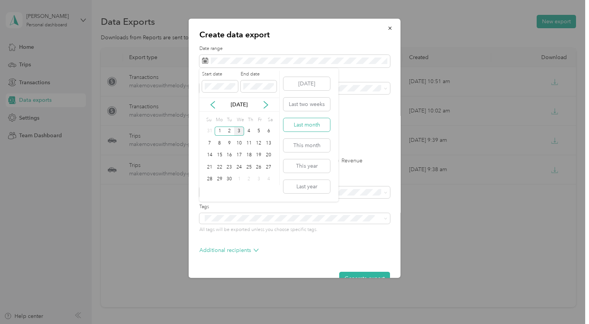
click at [305, 126] on button "Last month" at bounding box center [306, 124] width 47 height 13
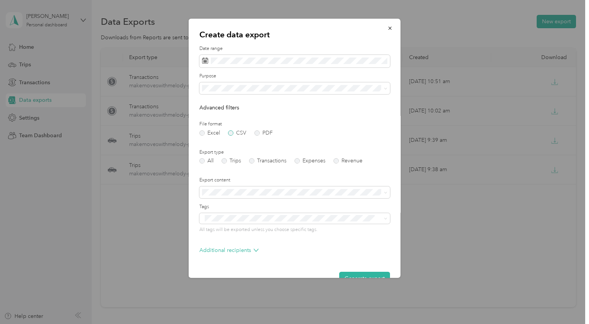
click at [233, 132] on label "CSV" at bounding box center [237, 133] width 18 height 5
click at [255, 163] on label "Transactions" at bounding box center [267, 160] width 37 height 5
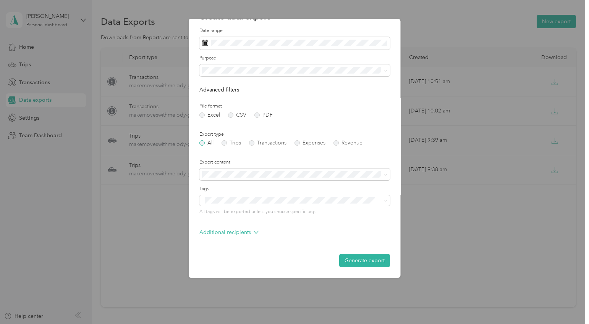
click at [206, 142] on label "All" at bounding box center [206, 142] width 14 height 5
click at [352, 257] on button "Generate export" at bounding box center [364, 260] width 51 height 13
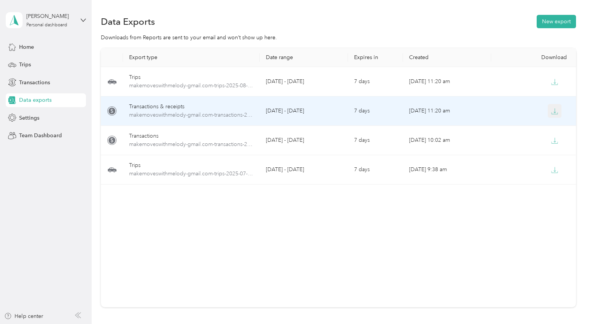
click at [555, 107] on button "button" at bounding box center [554, 111] width 14 height 14
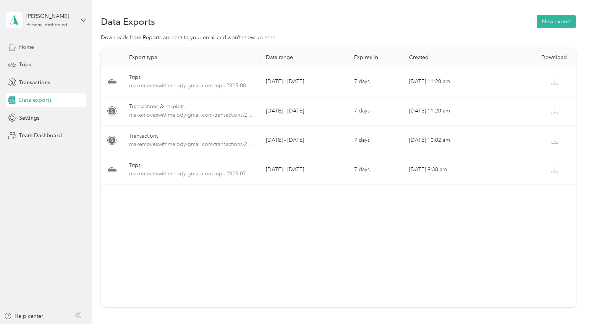
click at [34, 49] on div "Home" at bounding box center [46, 47] width 80 height 14
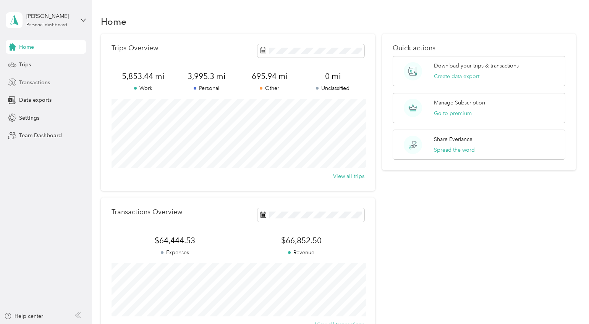
click at [52, 80] on div "Transactions" at bounding box center [46, 83] width 80 height 14
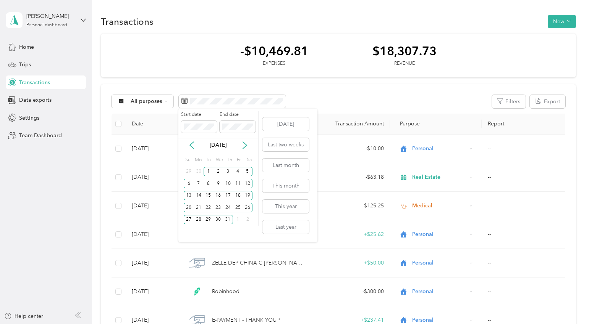
click at [186, 144] on div "[DATE]" at bounding box center [218, 145] width 80 height 8
click at [189, 143] on icon at bounding box center [192, 146] width 8 height 8
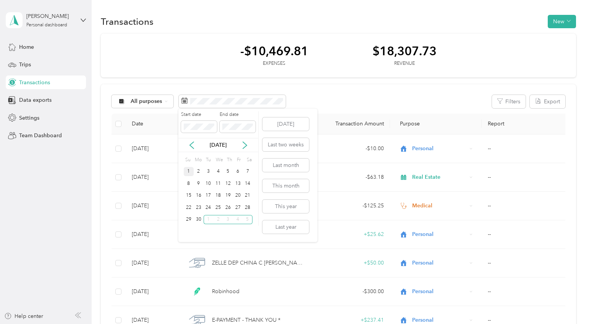
click at [192, 172] on div "1" at bounding box center [189, 172] width 10 height 10
click at [198, 218] on div "30" at bounding box center [199, 220] width 10 height 10
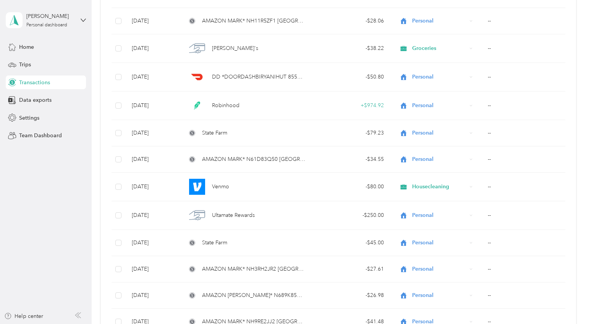
scroll to position [2707, 0]
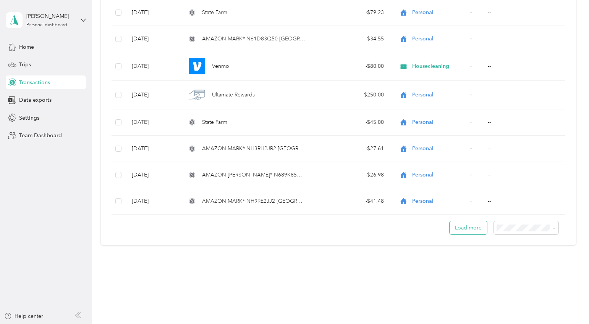
click at [466, 225] on button "Load more" at bounding box center [467, 227] width 37 height 13
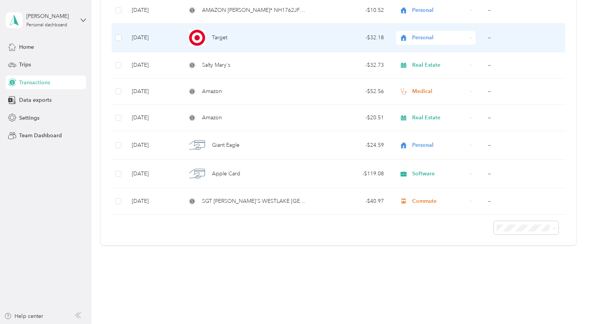
scroll to position [693, 0]
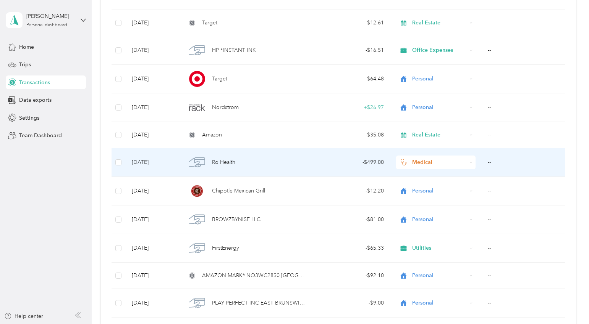
click at [230, 171] on td "Ro Health" at bounding box center [245, 162] width 131 height 29
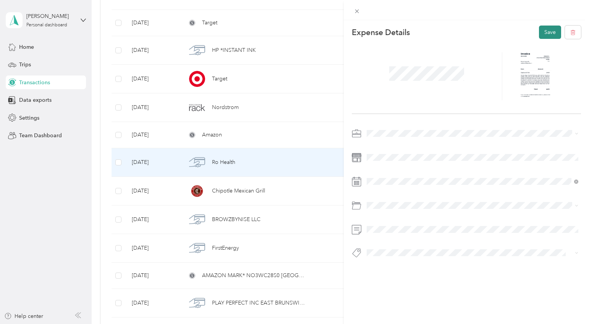
click at [550, 33] on button "Save" at bounding box center [550, 32] width 22 height 13
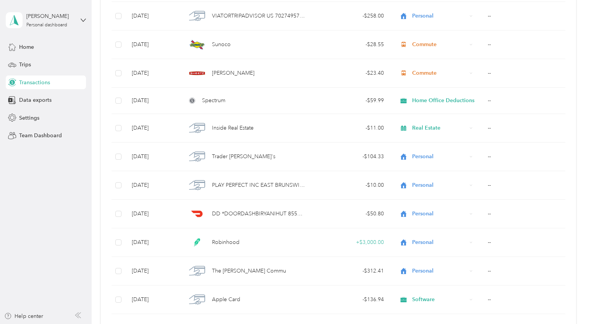
scroll to position [710, 0]
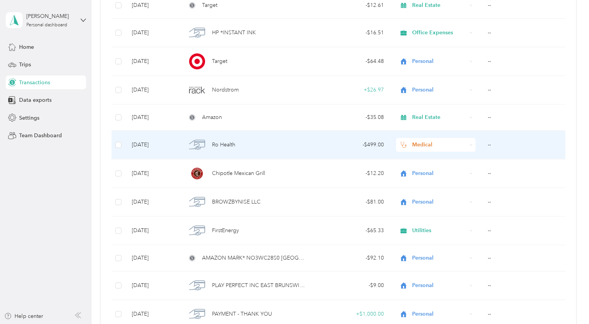
click at [232, 142] on span "Ro Health" at bounding box center [223, 145] width 23 height 8
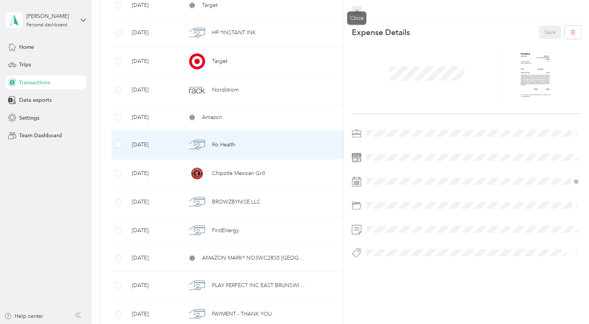
click at [355, 10] on icon at bounding box center [357, 12] width 4 height 4
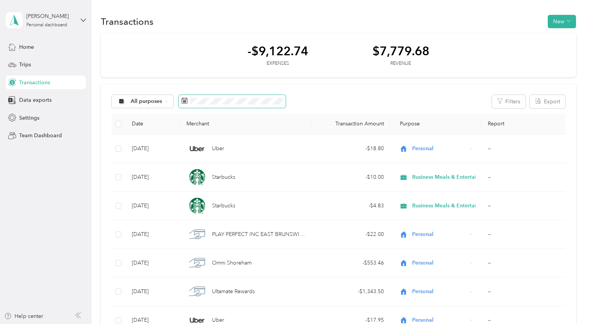
click at [239, 96] on span at bounding box center [232, 101] width 107 height 13
click at [240, 107] on span at bounding box center [232, 101] width 107 height 13
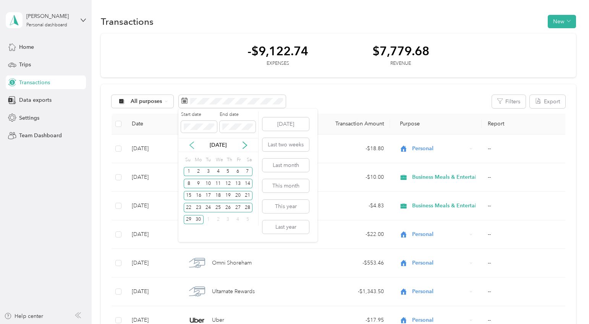
click at [190, 145] on icon at bounding box center [192, 146] width 8 height 8
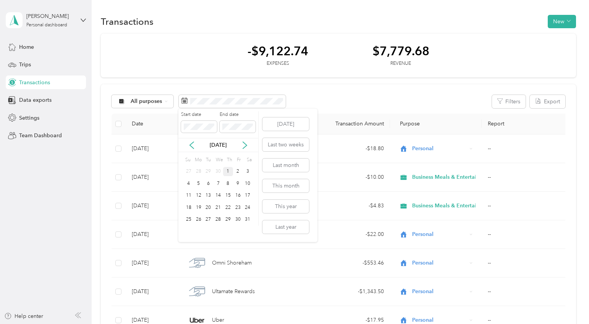
click at [228, 171] on div "1" at bounding box center [228, 172] width 10 height 10
click at [247, 219] on div "31" at bounding box center [247, 220] width 10 height 10
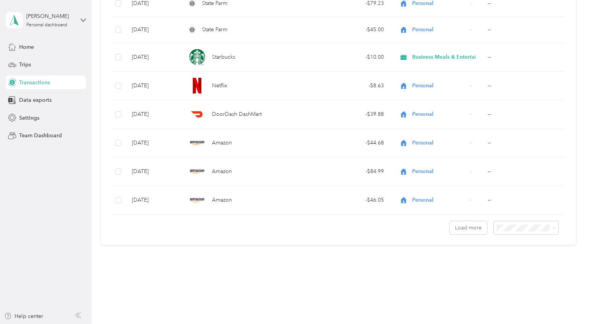
scroll to position [2733, 0]
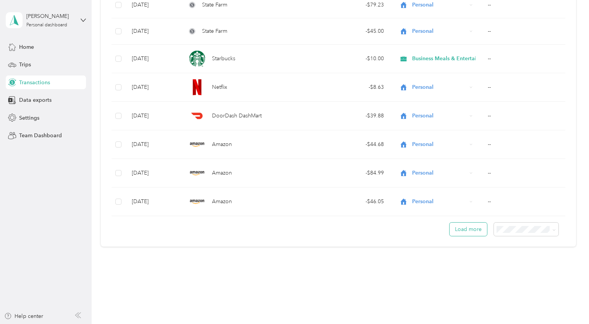
click at [472, 226] on button "Load more" at bounding box center [467, 229] width 37 height 13
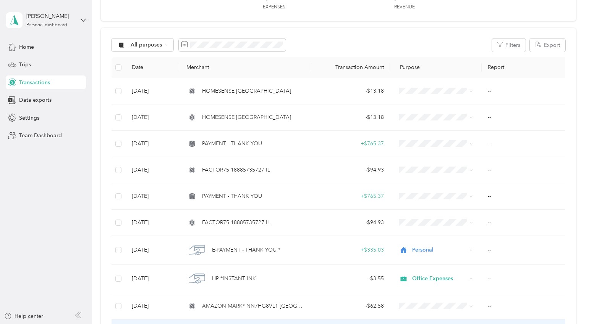
scroll to position [0, 0]
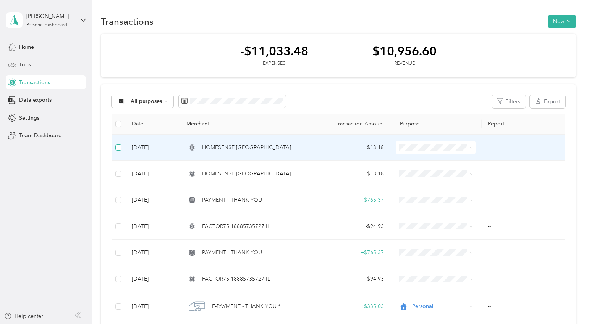
click at [115, 151] on label at bounding box center [118, 148] width 6 height 8
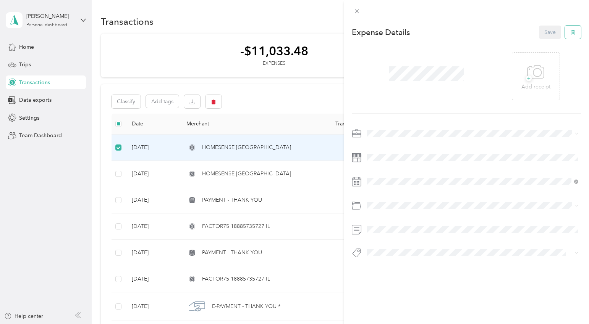
click at [575, 28] on button "button" at bounding box center [573, 32] width 16 height 13
click at [543, 39] on button "Yes" at bounding box center [549, 38] width 15 height 12
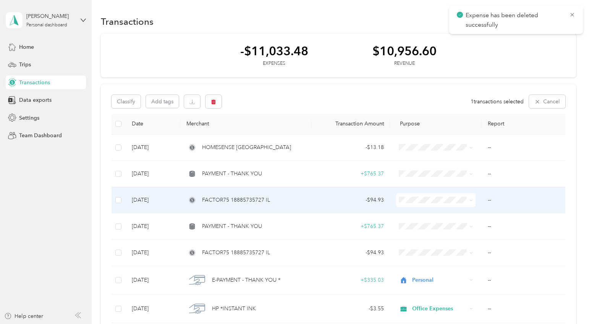
click at [398, 199] on span at bounding box center [435, 201] width 79 height 14
click at [422, 228] on li "Personal" at bounding box center [449, 227] width 107 height 13
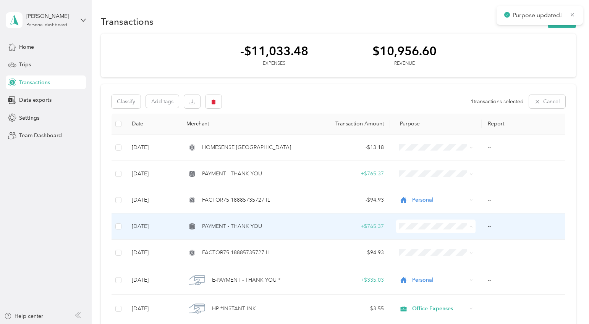
click at [421, 134] on li "Personal" at bounding box center [449, 132] width 107 height 13
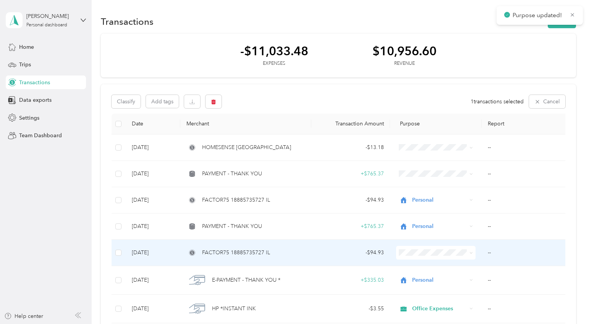
click at [113, 254] on td at bounding box center [118, 253] width 14 height 26
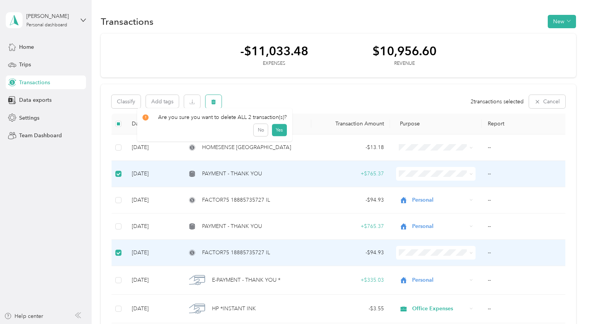
click at [217, 98] on button "button" at bounding box center [213, 101] width 16 height 13
click at [276, 132] on button "Yes" at bounding box center [279, 134] width 15 height 12
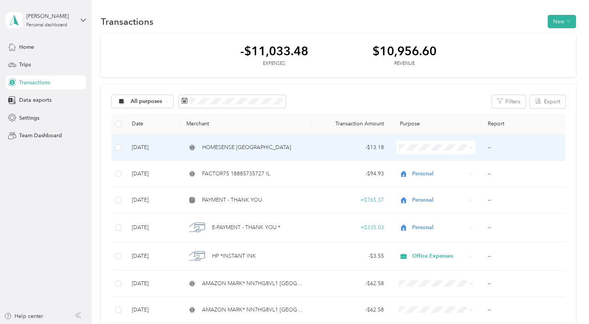
click at [423, 174] on span "Personal" at bounding box center [456, 175] width 82 height 8
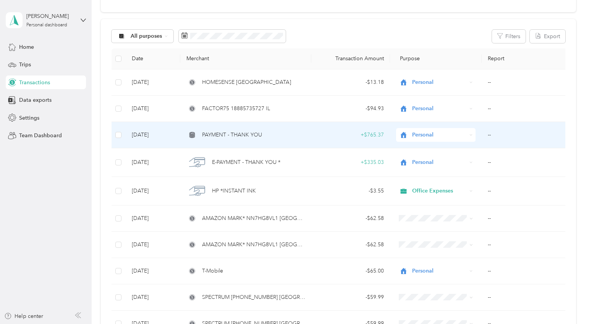
scroll to position [68, 0]
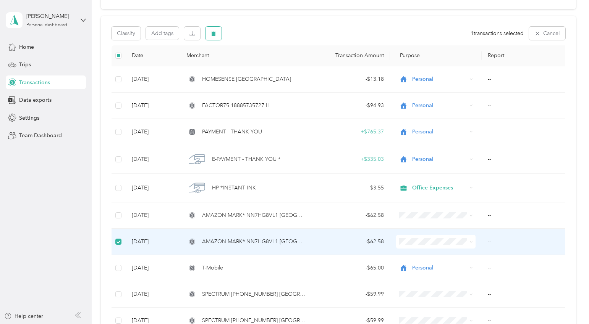
click at [215, 34] on icon "button" at bounding box center [213, 33] width 5 height 5
click at [277, 68] on button "Yes" at bounding box center [279, 65] width 15 height 12
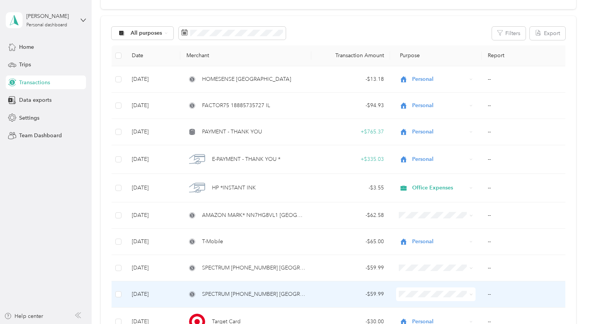
click at [124, 293] on td at bounding box center [118, 295] width 14 height 26
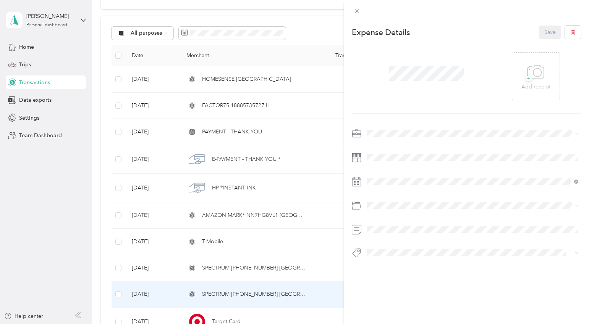
click at [119, 295] on div "This expense cannot be edited because it is either under review, approved, or p…" at bounding box center [294, 162] width 589 height 324
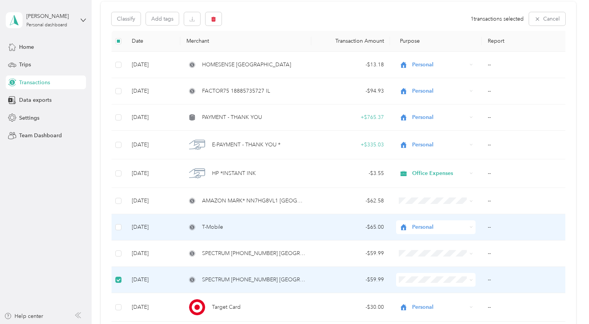
scroll to position [56, 0]
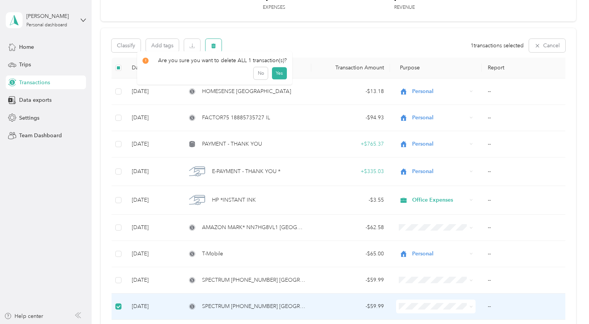
click at [215, 45] on icon "button" at bounding box center [213, 45] width 5 height 5
click at [275, 79] on button "Yes" at bounding box center [279, 77] width 15 height 12
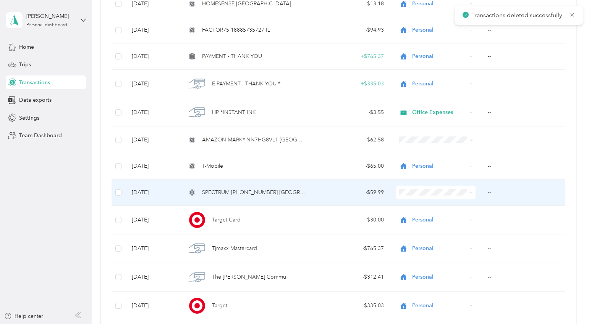
scroll to position [146, 0]
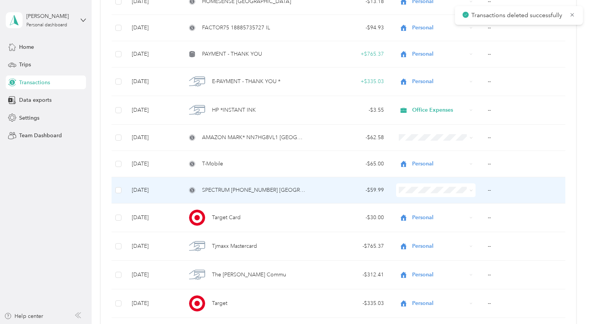
click at [248, 194] on span "SPECTRUM [PHONE_NUMBER] [GEOGRAPHIC_DATA]" at bounding box center [253, 190] width 103 height 8
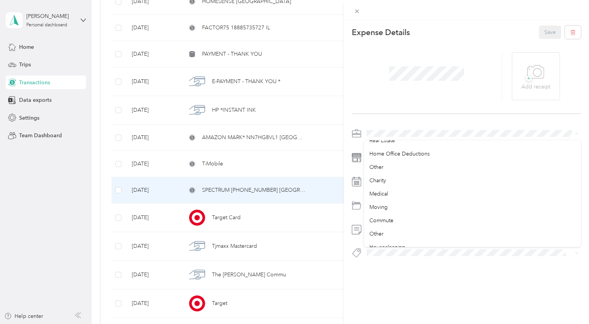
scroll to position [335, 0]
click at [403, 147] on div "Home Office Deductions" at bounding box center [472, 146] width 207 height 8
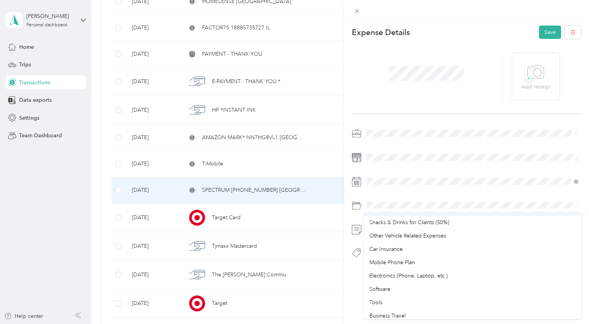
scroll to position [0, 0]
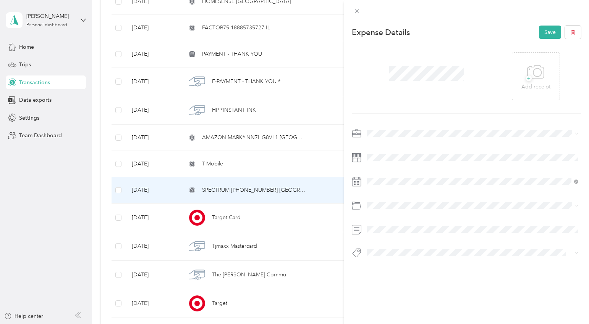
click at [391, 261] on span "Home Office Deductions" at bounding box center [399, 261] width 60 height 6
click at [546, 36] on button "Save" at bounding box center [550, 32] width 22 height 13
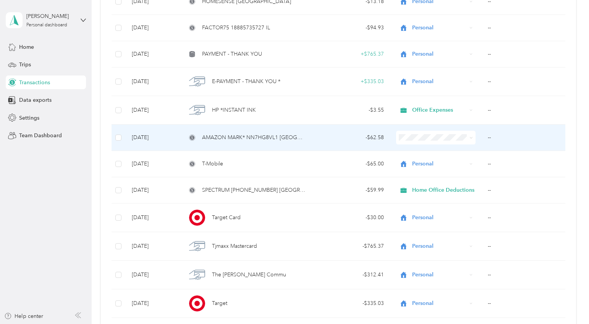
click at [251, 136] on span "AMAZON MARK* NN7HG8VL1 [GEOGRAPHIC_DATA] [GEOGRAPHIC_DATA]" at bounding box center [253, 138] width 103 height 8
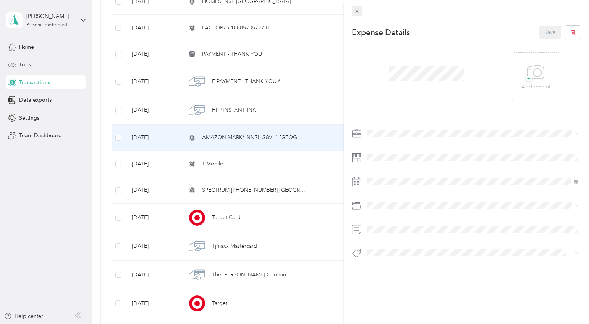
click at [362, 11] on div at bounding box center [466, 10] width 245 height 20
click at [354, 8] on icon at bounding box center [356, 11] width 6 height 6
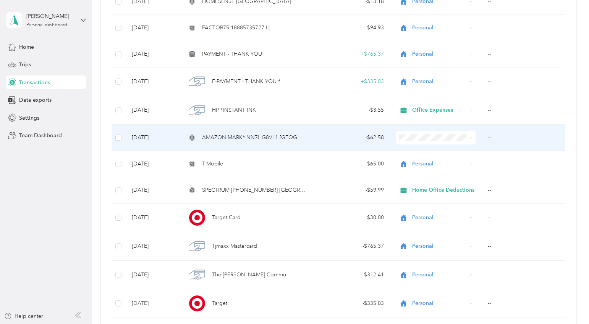
click at [420, 166] on li "Personal" at bounding box center [449, 163] width 107 height 13
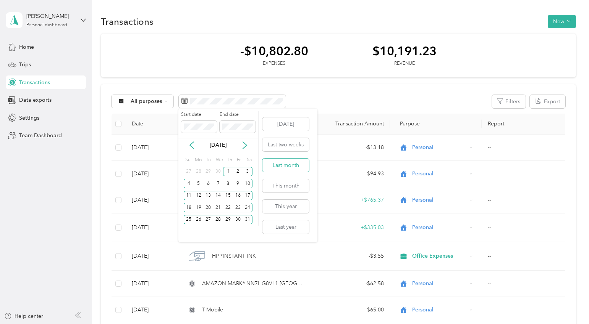
click at [292, 167] on button "Last month" at bounding box center [285, 165] width 47 height 13
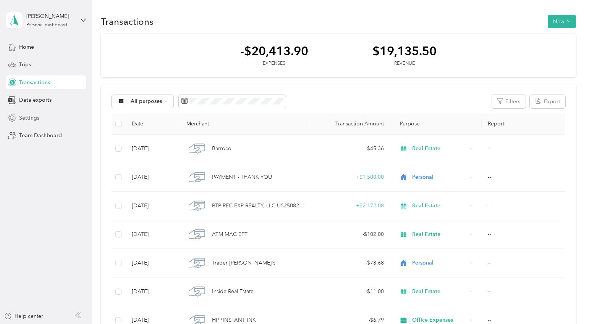
click at [33, 117] on span "Settings" at bounding box center [29, 118] width 20 height 8
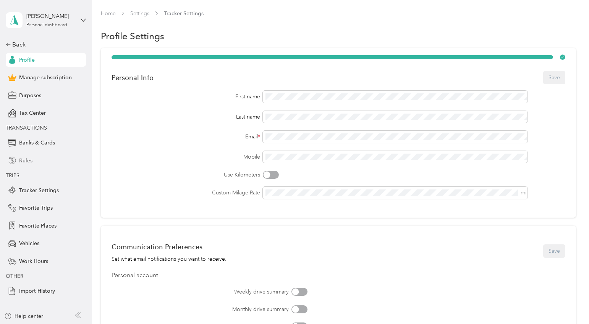
click at [29, 167] on div "Rules" at bounding box center [46, 161] width 80 height 14
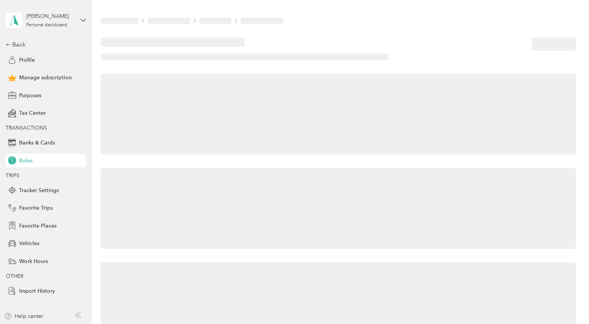
click at [29, 163] on span "Rules" at bounding box center [25, 161] width 13 height 8
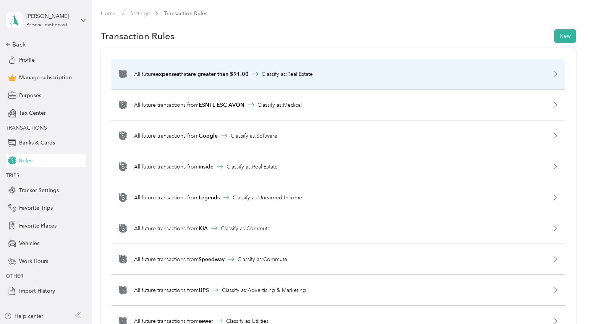
click at [213, 79] on div "All future expenses that are greater than $91.00 Classify as: Real Estate" at bounding box center [337, 74] width 453 height 31
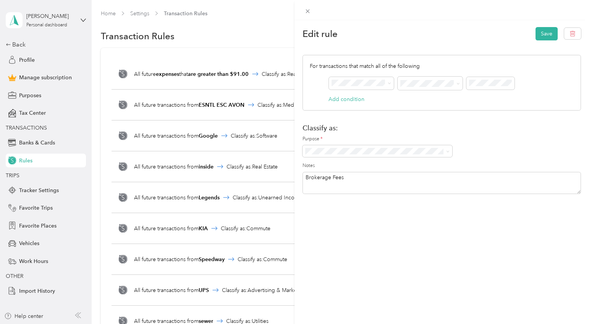
click at [413, 96] on span "is equal to" at bounding box center [415, 97] width 25 height 6
click at [484, 86] on span at bounding box center [490, 83] width 48 height 13
click at [545, 31] on button "Save" at bounding box center [546, 33] width 22 height 13
click at [468, 34] on div "Edit rule Save" at bounding box center [441, 34] width 278 height 16
click at [574, 31] on icon "button" at bounding box center [572, 34] width 6 height 6
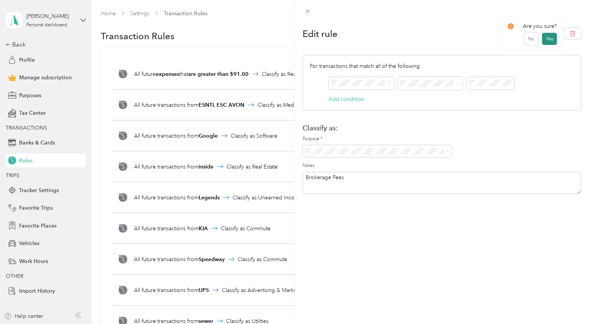
click at [547, 39] on button "Yes" at bounding box center [549, 39] width 15 height 12
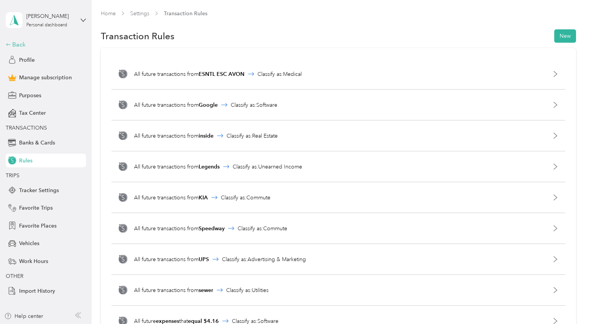
click at [23, 44] on div "Back" at bounding box center [44, 44] width 76 height 9
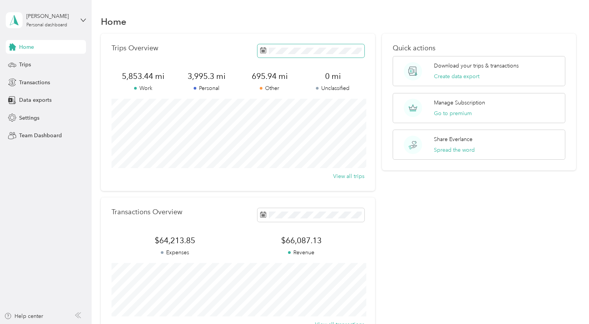
click at [329, 56] on span at bounding box center [310, 50] width 107 height 13
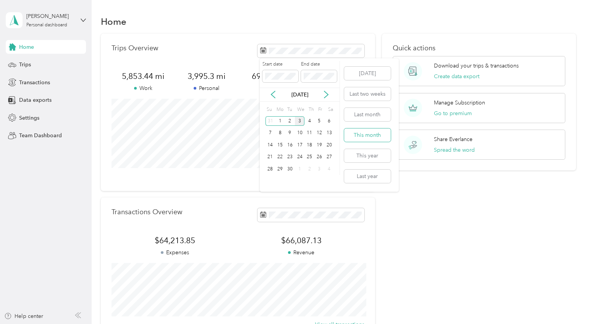
click at [364, 132] on button "This month" at bounding box center [367, 135] width 47 height 13
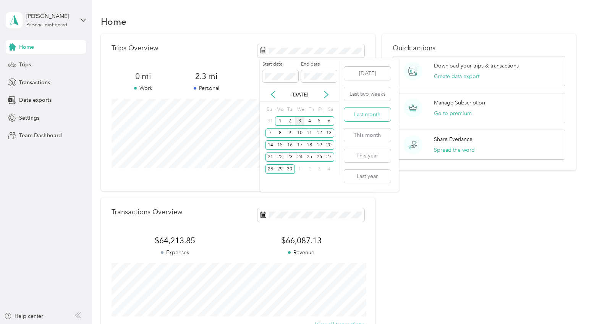
click at [357, 113] on button "Last month" at bounding box center [367, 114] width 47 height 13
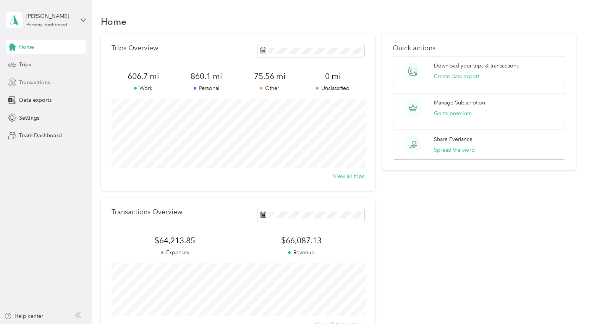
click at [50, 79] on div "Transactions" at bounding box center [46, 83] width 80 height 14
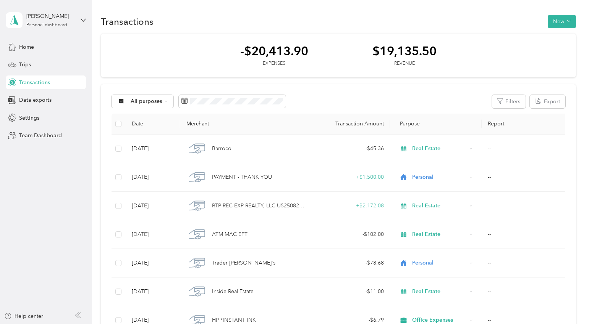
click at [518, 99] on button "Filters" at bounding box center [509, 101] width 34 height 13
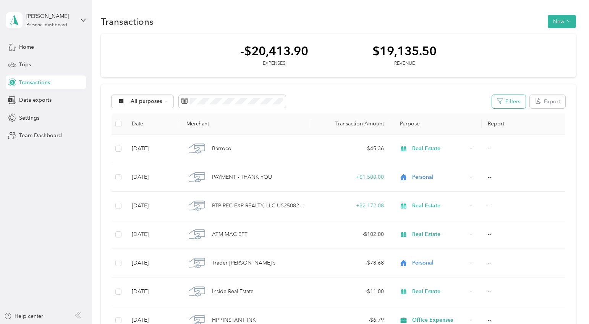
click at [512, 97] on button "Filters" at bounding box center [509, 101] width 34 height 13
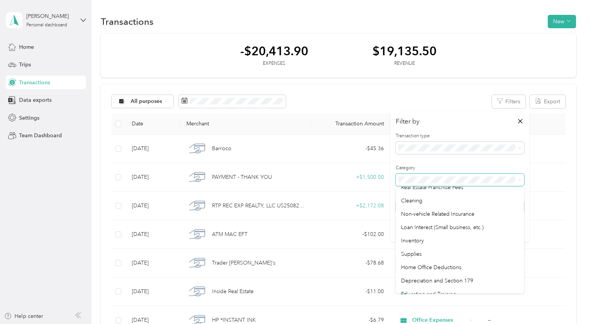
scroll to position [541, 0]
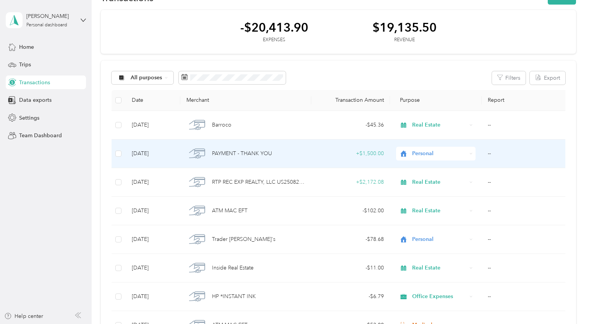
scroll to position [77, 0]
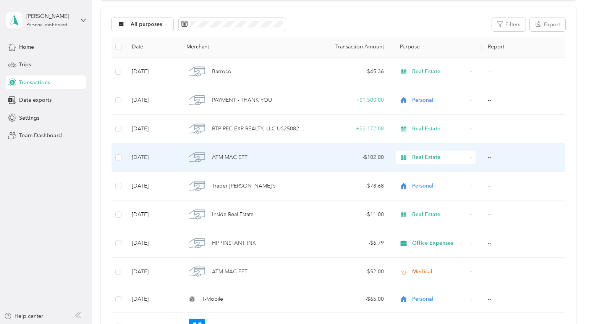
click at [229, 153] on span "ATM MAC EFT" at bounding box center [230, 157] width 36 height 8
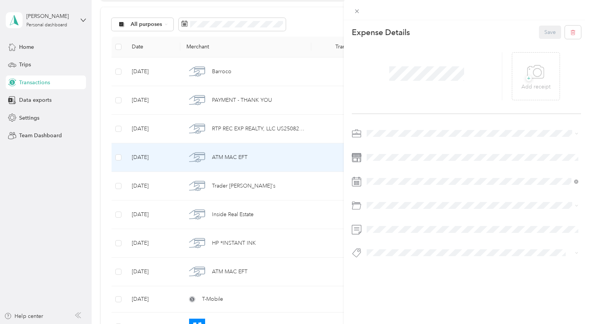
click at [391, 139] on span at bounding box center [472, 134] width 217 height 12
click at [389, 202] on div "Medical" at bounding box center [472, 200] width 207 height 8
click at [403, 237] on li "Prescriptions" at bounding box center [472, 236] width 217 height 13
click at [546, 29] on button "Save" at bounding box center [550, 32] width 22 height 13
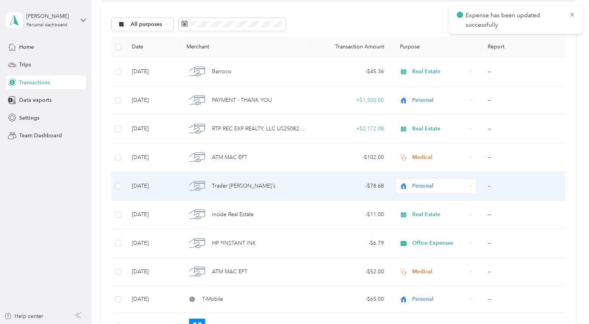
click at [240, 188] on span "Trader [PERSON_NAME]'s" at bounding box center [243, 186] width 63 height 8
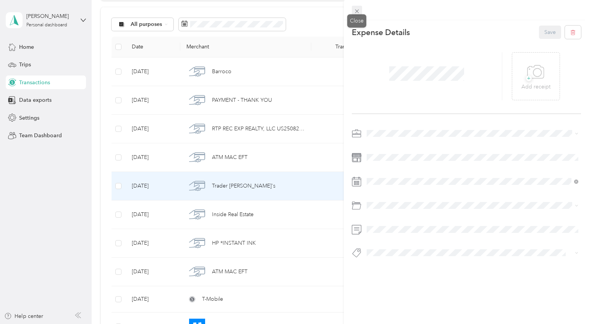
click at [357, 324] on div "This expense cannot be edited because it is either under review, approved, or p…" at bounding box center [292, 324] width 585 height 0
click at [357, 12] on icon at bounding box center [356, 11] width 6 height 6
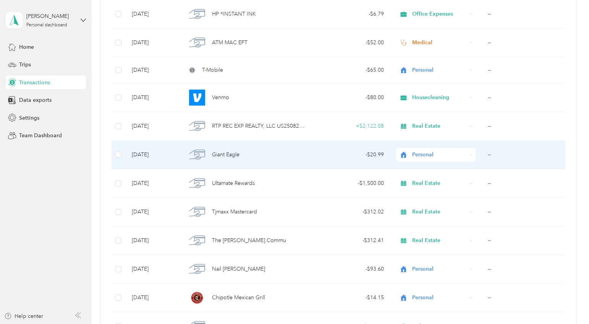
scroll to position [307, 0]
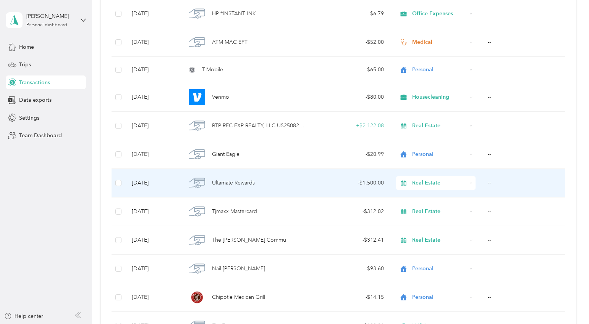
click at [239, 180] on span "Ultamate Rewards" at bounding box center [233, 183] width 43 height 8
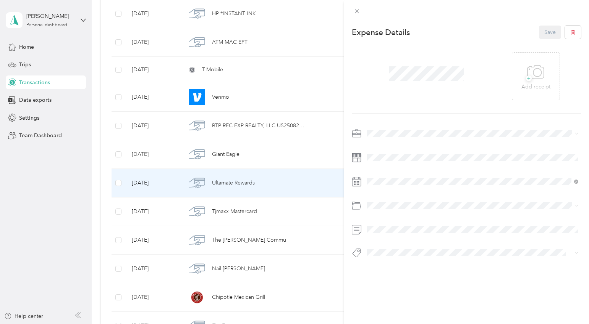
click at [387, 161] on li "Personal" at bounding box center [472, 159] width 217 height 13
click at [552, 33] on button "Save" at bounding box center [550, 32] width 22 height 13
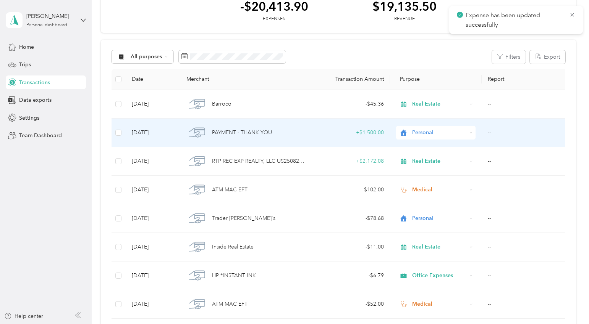
scroll to position [48, 0]
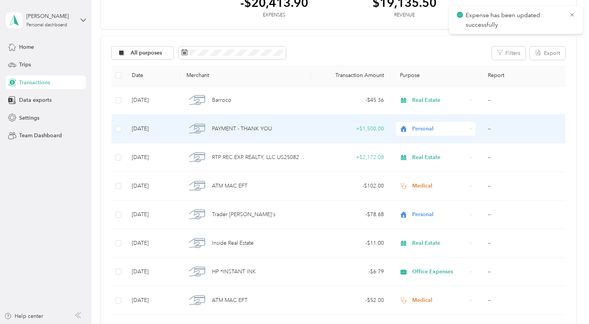
click at [242, 126] on span "PAYMENT - THANK YOU" at bounding box center [242, 129] width 60 height 8
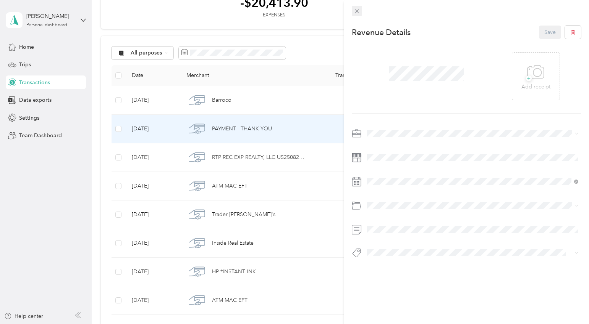
click at [353, 9] on span at bounding box center [357, 11] width 11 height 11
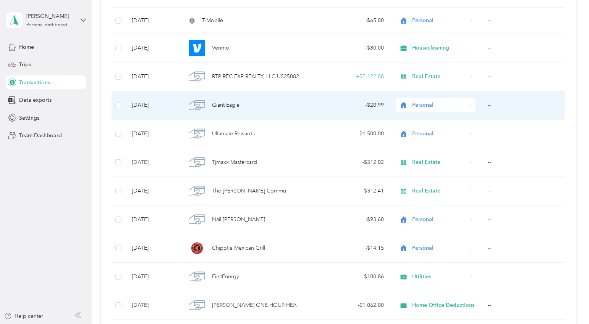
scroll to position [357, 0]
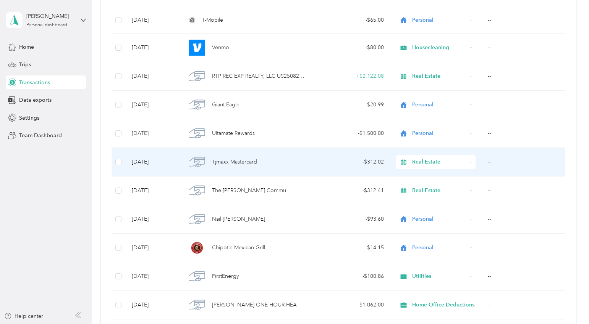
click at [239, 163] on span "Tjmaxx Mastercard" at bounding box center [234, 162] width 45 height 8
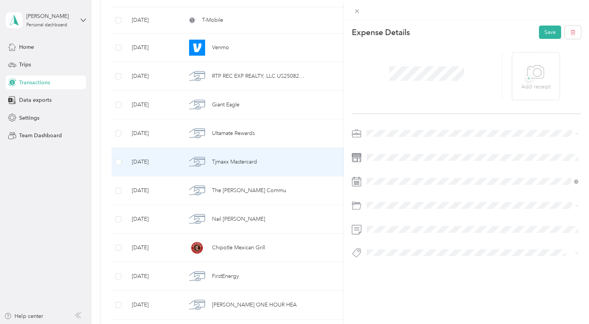
click at [383, 162] on li "Personal" at bounding box center [472, 160] width 217 height 13
click at [547, 36] on button "Save" at bounding box center [550, 32] width 22 height 13
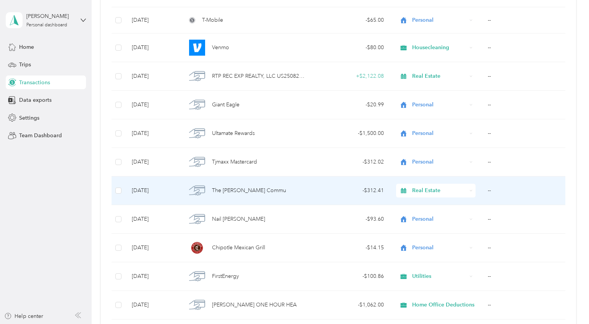
click at [236, 193] on span "The [PERSON_NAME] Commu" at bounding box center [249, 191] width 74 height 8
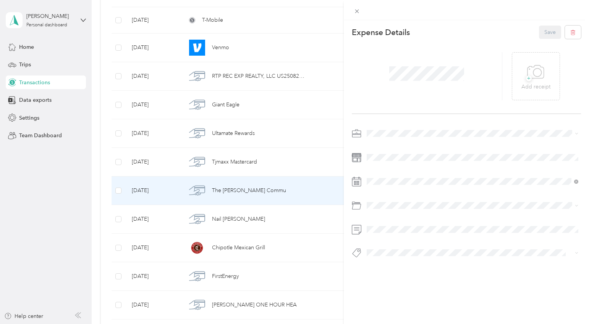
click at [363, 10] on div at bounding box center [466, 10] width 245 height 20
click at [357, 11] on icon at bounding box center [357, 12] width 4 height 4
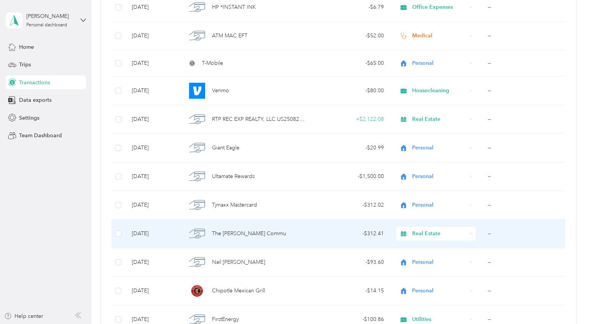
scroll to position [342, 0]
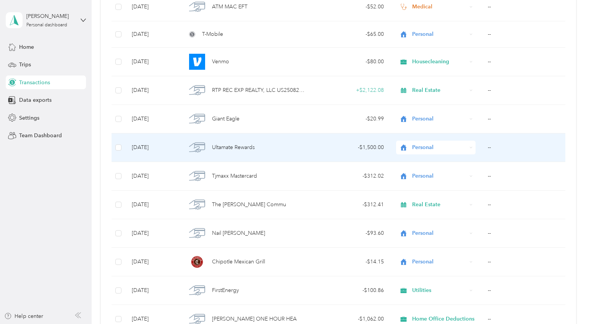
click at [260, 140] on div "Ultamate Rewards" at bounding box center [245, 148] width 119 height 16
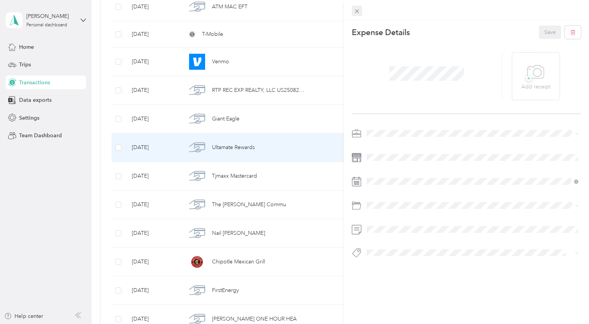
click at [358, 11] on icon at bounding box center [356, 11] width 6 height 6
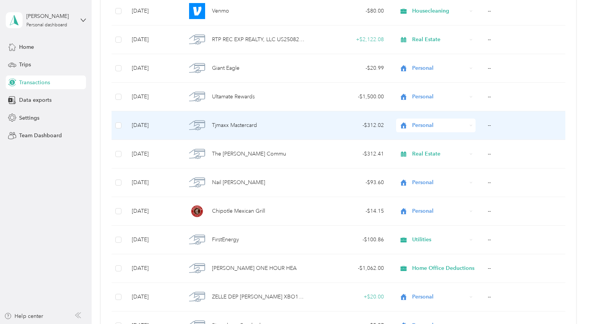
scroll to position [395, 0]
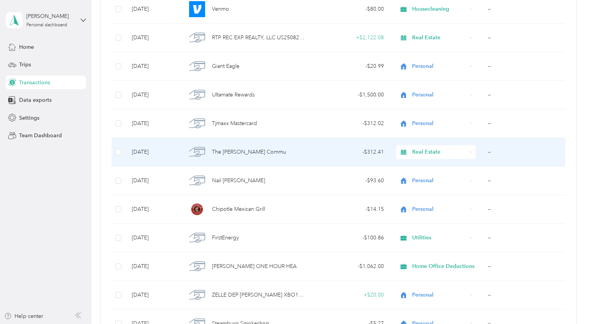
click at [235, 154] on span "The [PERSON_NAME] Commu" at bounding box center [249, 152] width 74 height 8
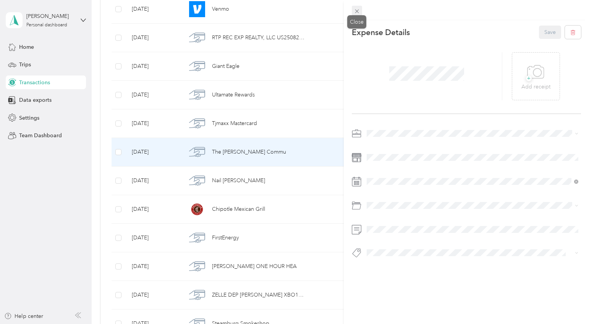
click at [358, 13] on icon at bounding box center [356, 11] width 6 height 6
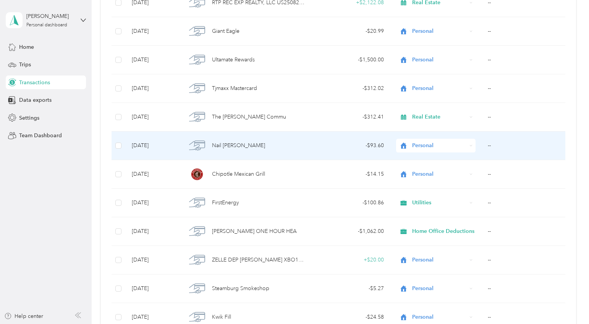
scroll to position [431, 0]
click at [241, 153] on div "Nail [PERSON_NAME]" at bounding box center [245, 145] width 119 height 16
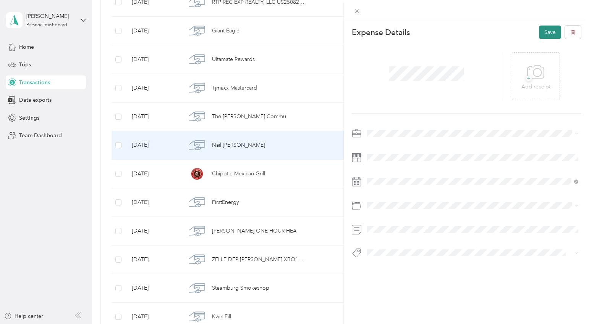
click at [549, 35] on button "Save" at bounding box center [550, 32] width 22 height 13
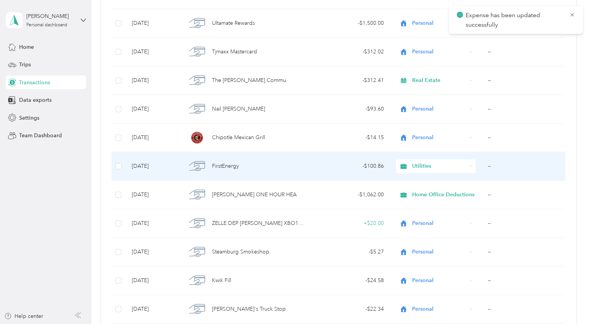
scroll to position [468, 0]
click at [259, 163] on div "FirstEnergy" at bounding box center [245, 166] width 119 height 16
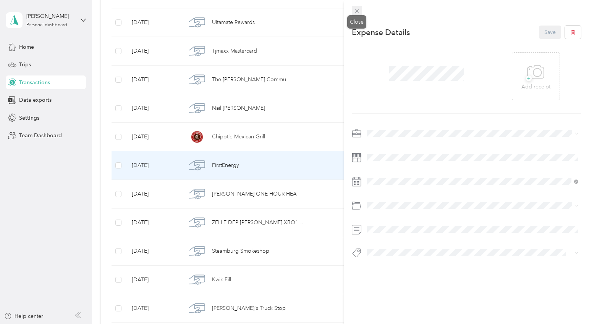
click at [355, 12] on icon at bounding box center [356, 11] width 6 height 6
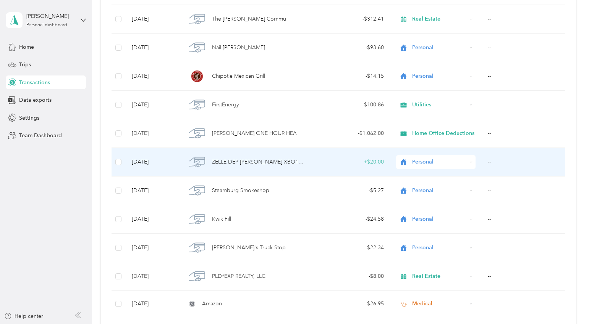
scroll to position [529, 0]
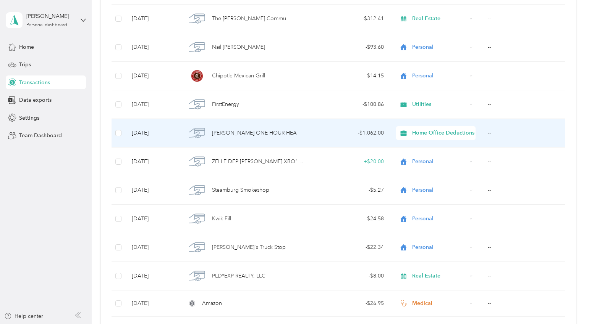
click at [266, 137] on span "[PERSON_NAME] ONE HOUR HEA" at bounding box center [254, 133] width 85 height 8
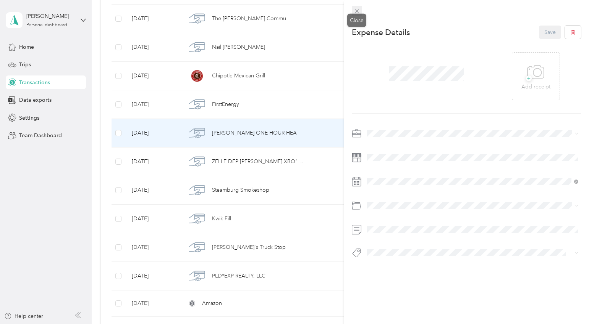
click at [358, 8] on icon at bounding box center [356, 11] width 6 height 6
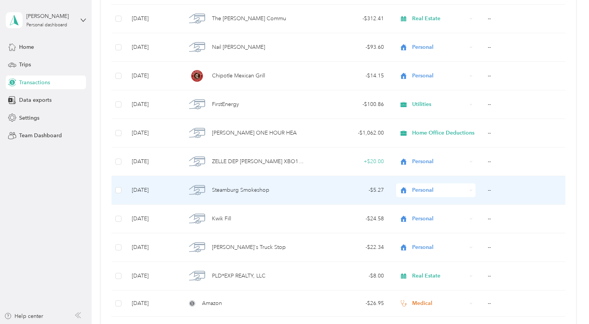
click at [282, 189] on div "Steamburg Smokeshop" at bounding box center [245, 190] width 119 height 16
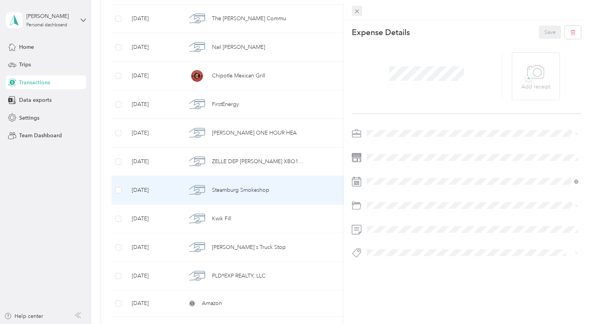
click at [353, 11] on span at bounding box center [357, 11] width 11 height 11
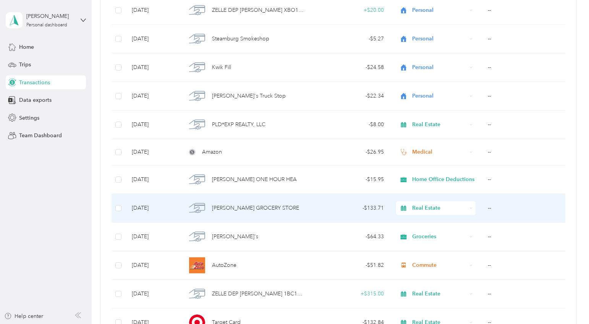
scroll to position [681, 0]
click at [274, 207] on span "[PERSON_NAME] GROCERY STORE" at bounding box center [255, 208] width 87 height 8
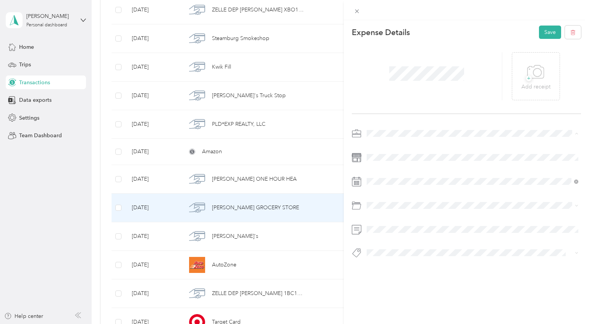
click at [384, 157] on div "Personal" at bounding box center [472, 161] width 207 height 8
click at [548, 34] on button "Save" at bounding box center [550, 32] width 22 height 13
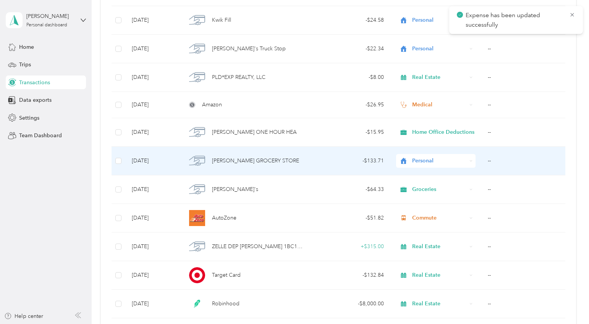
scroll to position [733, 0]
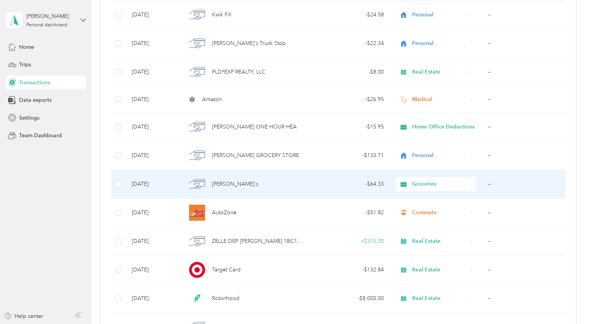
click at [250, 189] on div "[PERSON_NAME]'s" at bounding box center [245, 184] width 119 height 16
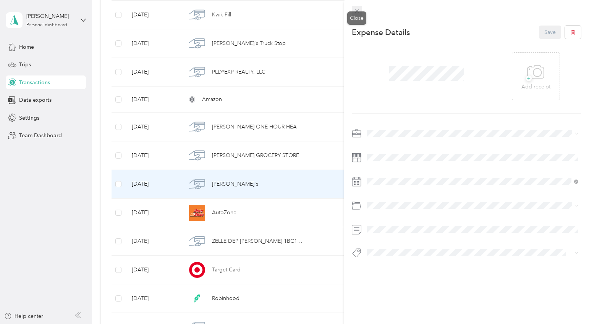
click at [356, 8] on icon at bounding box center [356, 11] width 6 height 6
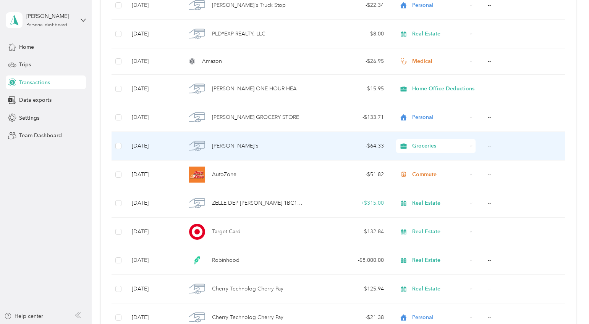
scroll to position [781, 0]
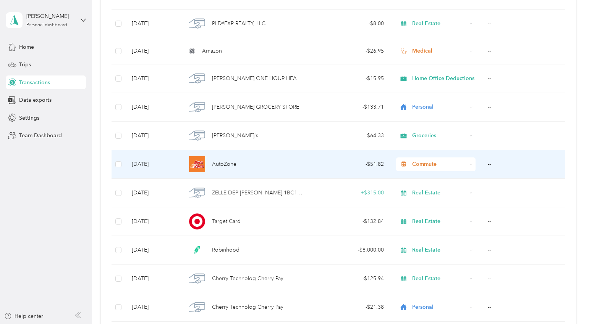
click at [226, 163] on span "AutoZone" at bounding box center [224, 164] width 24 height 8
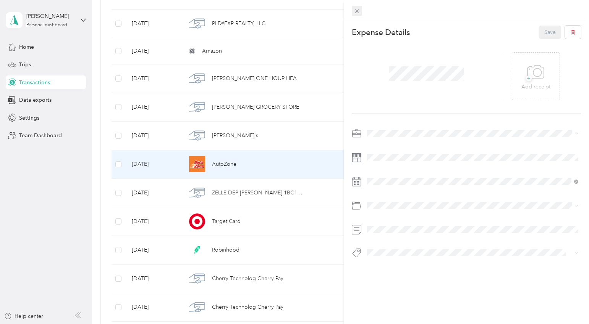
click at [358, 8] on icon at bounding box center [356, 11] width 6 height 6
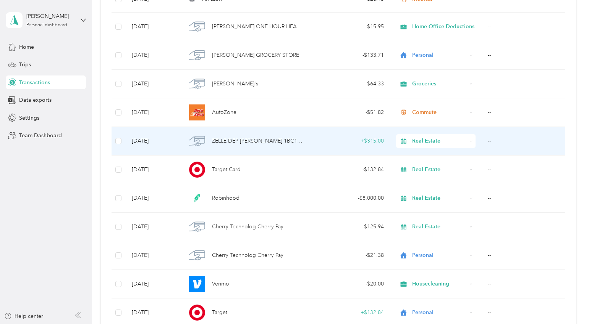
scroll to position [835, 0]
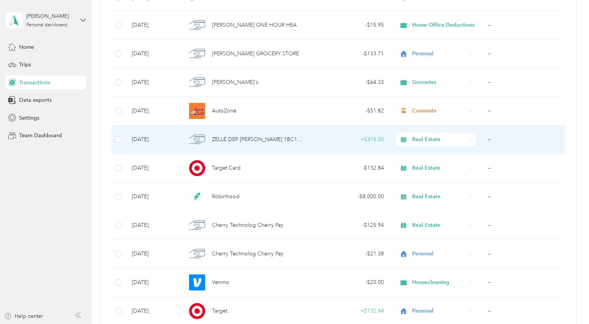
click at [277, 140] on span "ZELLE DEP [PERSON_NAME] 1BC1HIO4C" at bounding box center [258, 140] width 93 height 8
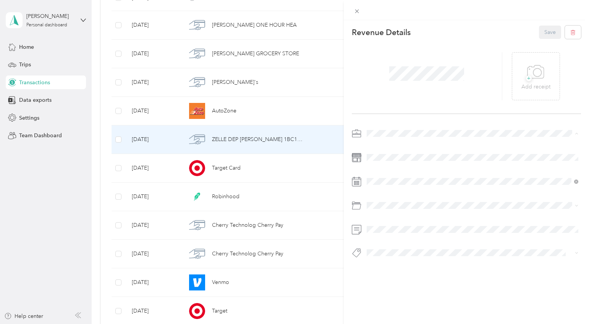
click at [384, 210] on div "TC" at bounding box center [472, 214] width 207 height 8
click at [357, 217] on div at bounding box center [466, 196] width 229 height 136
click at [546, 31] on button "Save" at bounding box center [550, 32] width 22 height 13
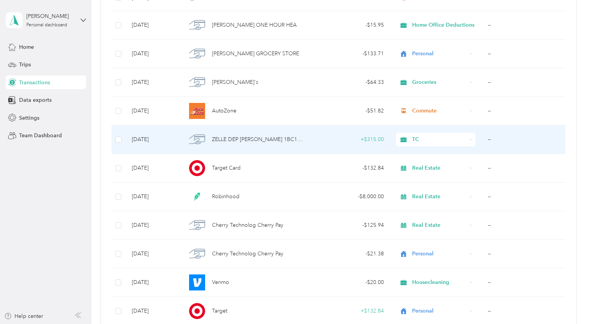
click at [266, 139] on span "ZELLE DEP [PERSON_NAME] 1BC1HIO4C" at bounding box center [258, 140] width 93 height 8
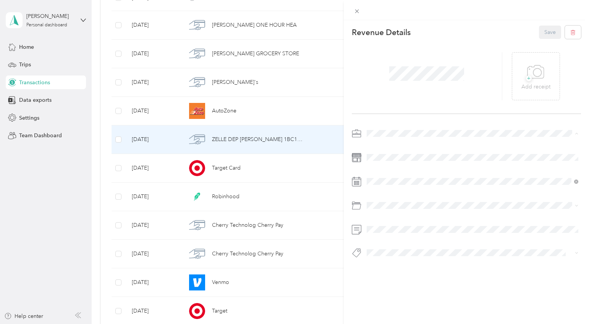
click at [379, 121] on div "Revenue Details Save + Add receipt" at bounding box center [466, 155] width 245 height 270
click at [359, 9] on icon at bounding box center [356, 11] width 6 height 6
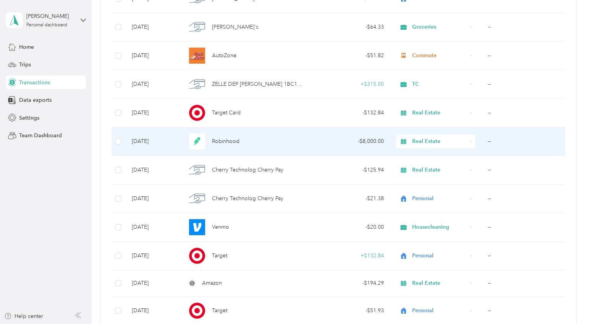
scroll to position [916, 0]
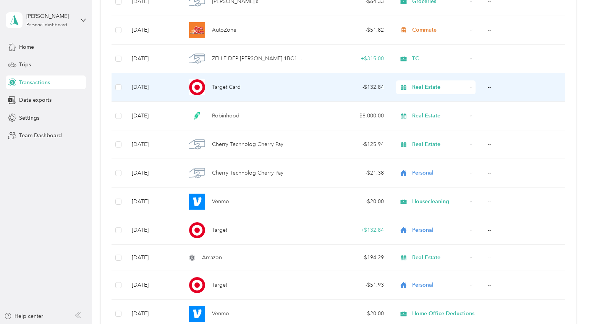
click at [290, 89] on div "Target Card" at bounding box center [245, 87] width 119 height 16
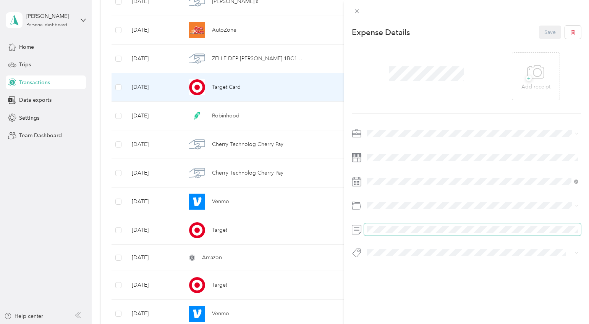
click at [392, 226] on span at bounding box center [472, 230] width 217 height 12
click at [392, 225] on span at bounding box center [472, 230] width 217 height 12
click at [389, 224] on span at bounding box center [472, 230] width 217 height 12
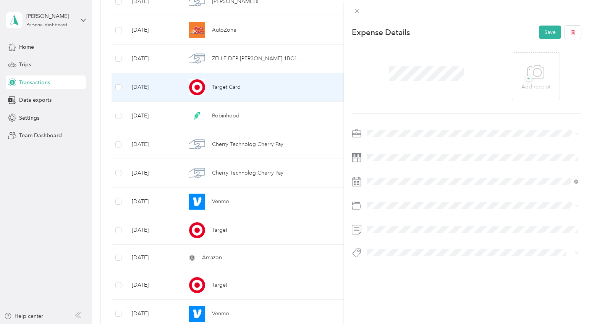
click at [371, 137] on span at bounding box center [472, 134] width 217 height 12
click at [380, 161] on li "Personal" at bounding box center [472, 160] width 217 height 13
click at [548, 31] on button "Save" at bounding box center [550, 32] width 22 height 13
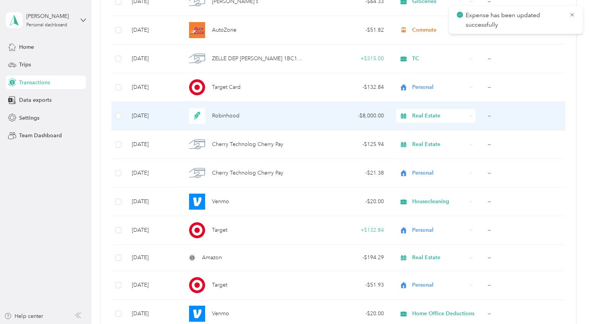
click at [279, 111] on div "Robinhood" at bounding box center [245, 116] width 119 height 16
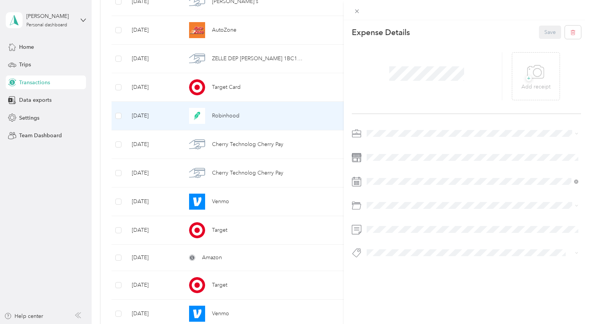
click at [394, 160] on div "Personal" at bounding box center [472, 156] width 207 height 8
click at [547, 32] on button "Save" at bounding box center [550, 32] width 22 height 13
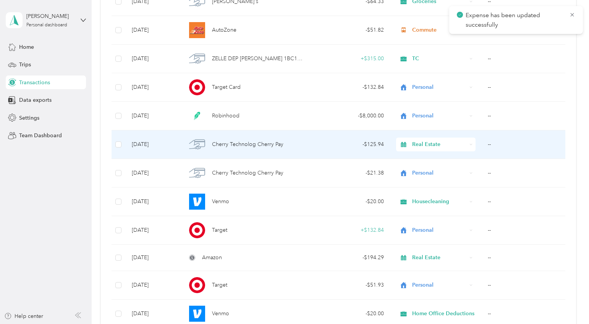
click at [281, 145] on span "Cherry Technolog Cherry Pay" at bounding box center [247, 144] width 71 height 8
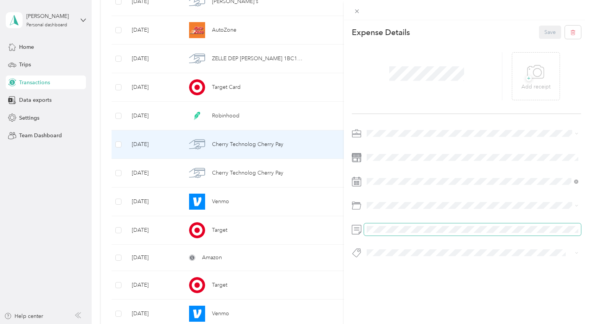
click at [379, 226] on span at bounding box center [472, 230] width 217 height 12
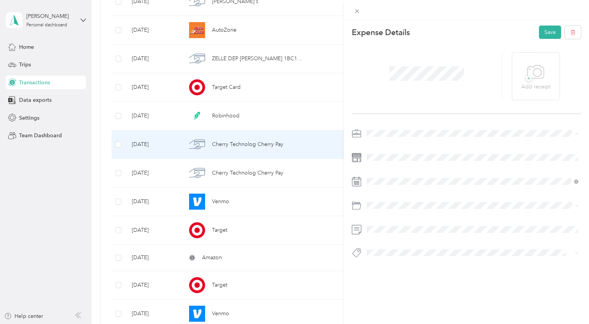
click at [385, 157] on span "Personal" at bounding box center [379, 160] width 20 height 6
click at [543, 33] on button "Save" at bounding box center [550, 32] width 22 height 13
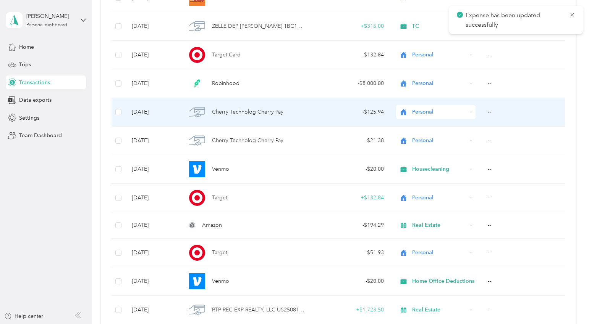
scroll to position [952, 0]
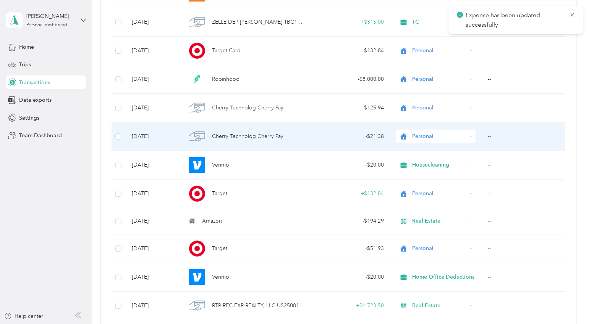
click at [311, 140] on td "Cherry Technolog Cherry Pay" at bounding box center [245, 137] width 131 height 29
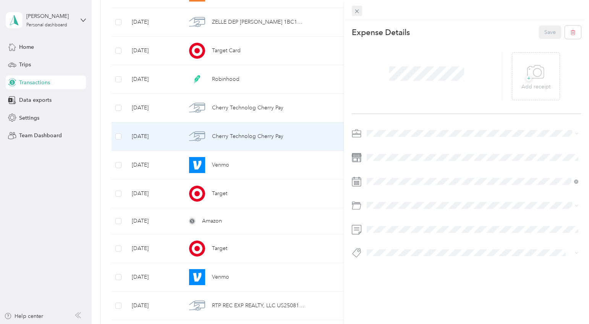
click at [358, 9] on icon at bounding box center [356, 11] width 6 height 6
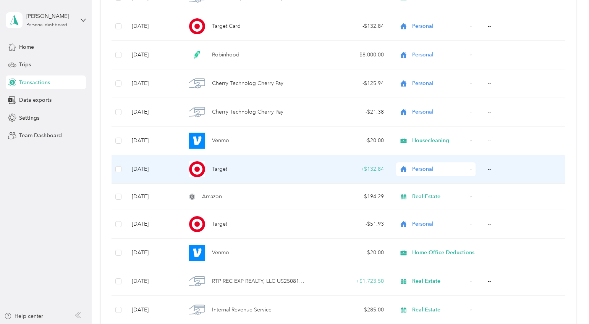
scroll to position [982, 0]
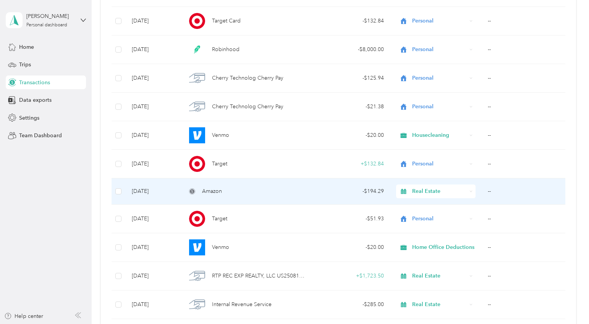
click at [287, 193] on div "Amazon" at bounding box center [245, 191] width 119 height 8
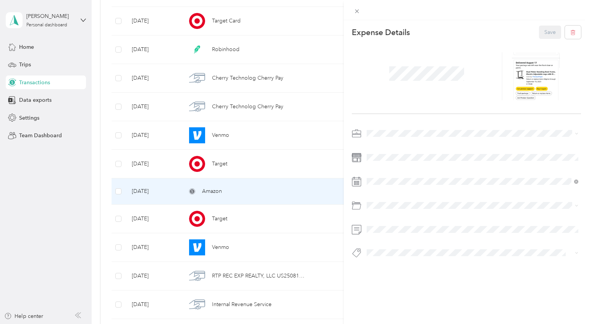
click at [354, 16] on div at bounding box center [466, 10] width 245 height 20
click at [354, 324] on div "This expense cannot be edited because it is either under review, approved, or p…" at bounding box center [292, 324] width 585 height 0
click at [353, 8] on icon at bounding box center [356, 11] width 6 height 6
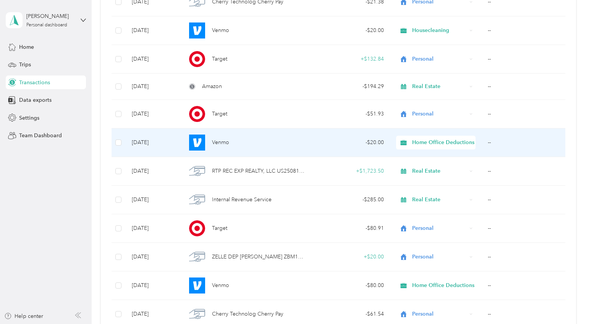
scroll to position [1088, 0]
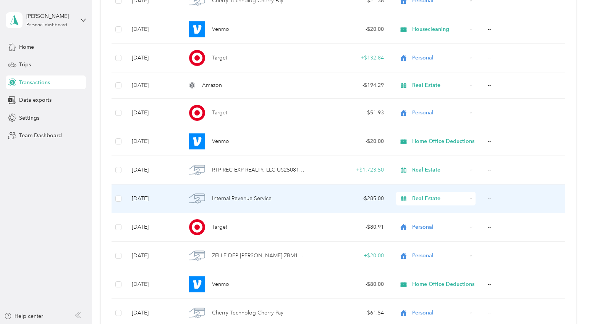
click at [266, 197] on span "Internal Revenue Service" at bounding box center [242, 199] width 60 height 8
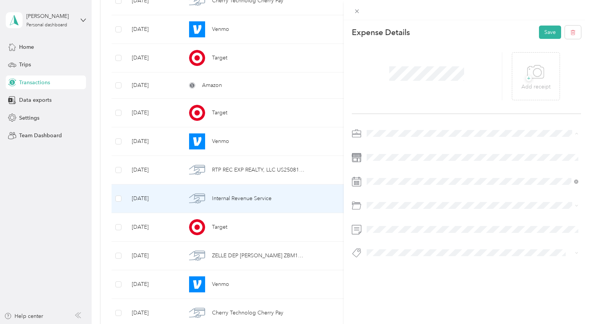
click at [383, 162] on li "Personal" at bounding box center [472, 160] width 217 height 13
click at [376, 223] on div at bounding box center [466, 196] width 229 height 136
click at [555, 34] on button "Save" at bounding box center [550, 32] width 22 height 13
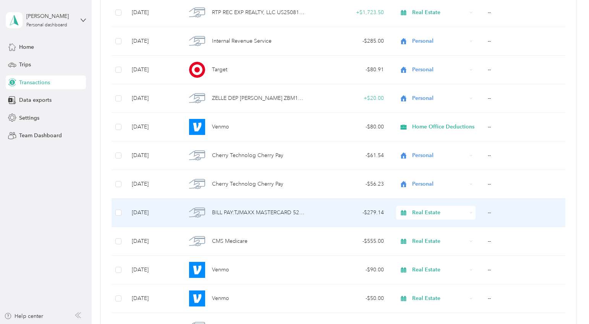
scroll to position [1249, 0]
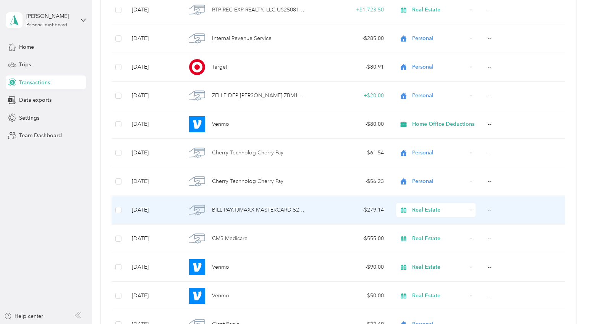
click at [289, 203] on div "BILL PAY:TJMAXX MASTERCARD 524366 6BE1LI31" at bounding box center [245, 210] width 119 height 16
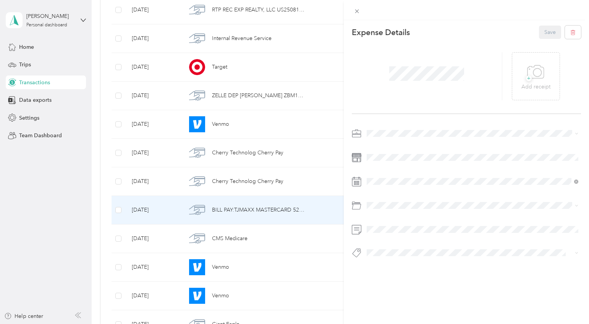
click at [395, 138] on span at bounding box center [472, 134] width 217 height 12
click at [380, 158] on span "Personal" at bounding box center [379, 160] width 20 height 6
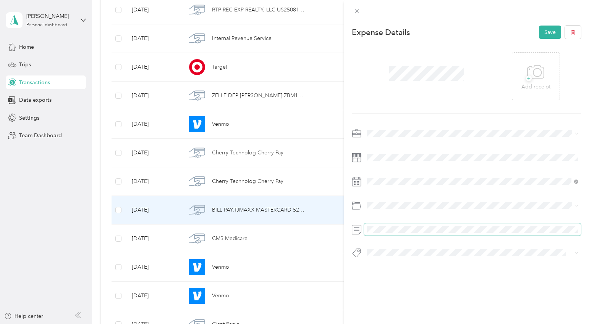
click at [376, 233] on span at bounding box center [472, 230] width 217 height 12
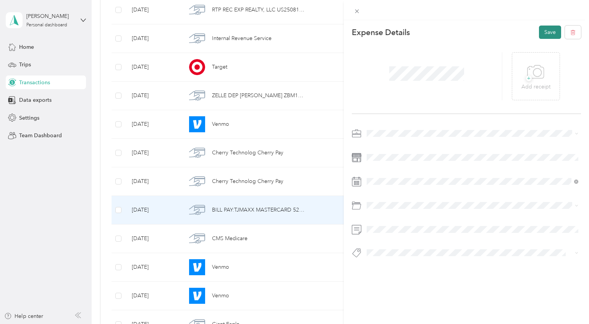
click at [549, 27] on button "Save" at bounding box center [550, 32] width 22 height 13
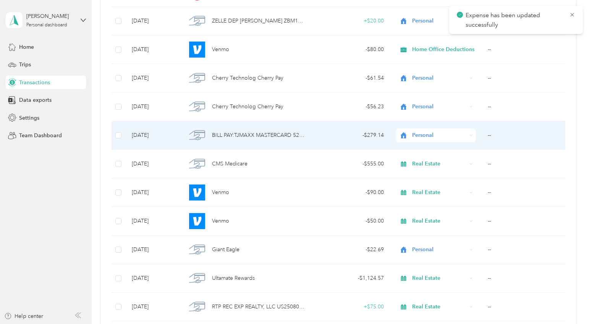
scroll to position [1324, 0]
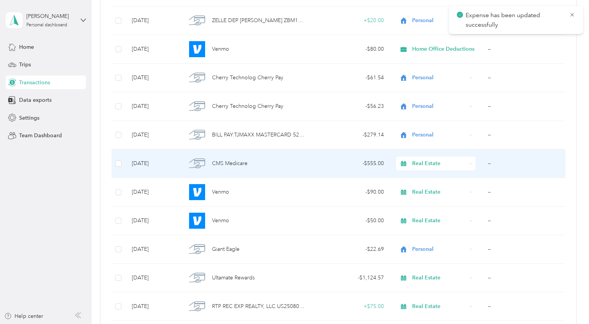
click at [358, 166] on div "- $555.00" at bounding box center [350, 164] width 66 height 8
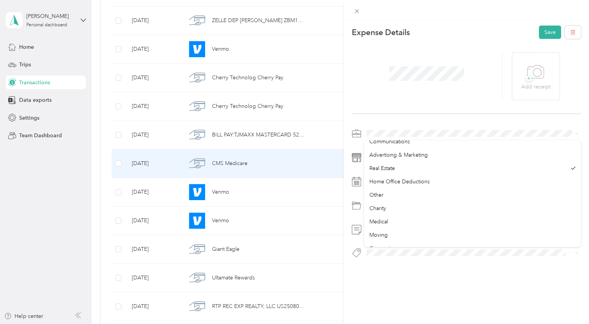
scroll to position [301, 0]
click at [384, 217] on span "Medical" at bounding box center [378, 218] width 19 height 6
click at [539, 40] on div "+ Add receipt" at bounding box center [466, 76] width 229 height 75
click at [550, 31] on button "Save" at bounding box center [550, 32] width 22 height 13
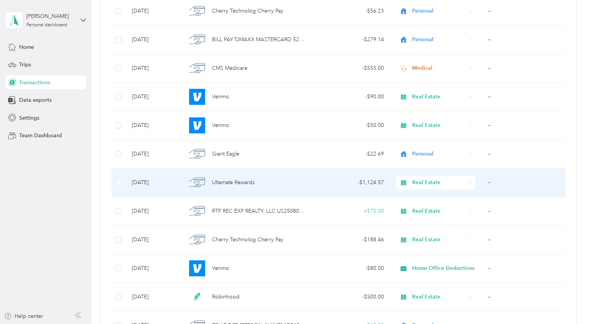
scroll to position [1422, 0]
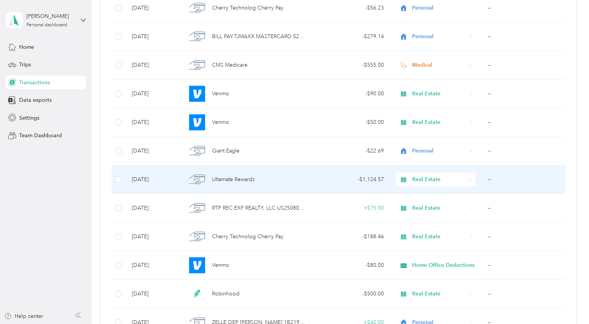
click at [268, 176] on div "Ultamate Rewards" at bounding box center [245, 180] width 119 height 16
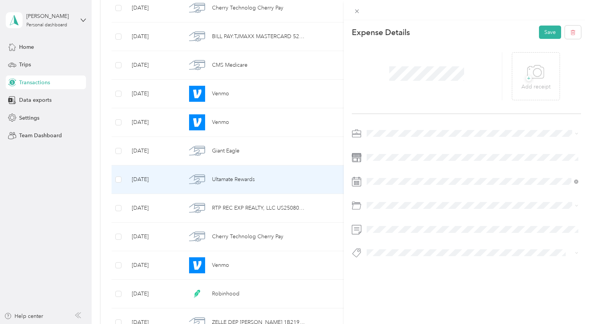
click at [378, 163] on ol "Work Personal Doordash ABA Dividends Groceries TC MLO Supplies Financial Planni…" at bounding box center [472, 193] width 217 height 107
click at [547, 31] on button "Save" at bounding box center [550, 32] width 22 height 13
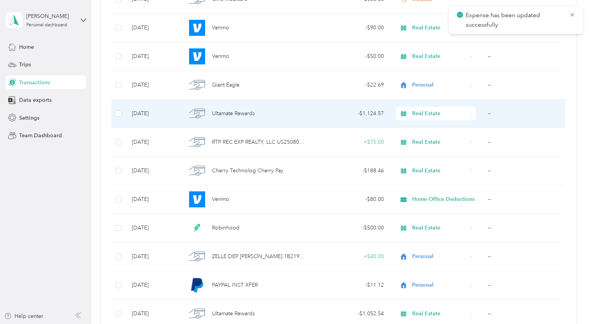
scroll to position [1489, 0]
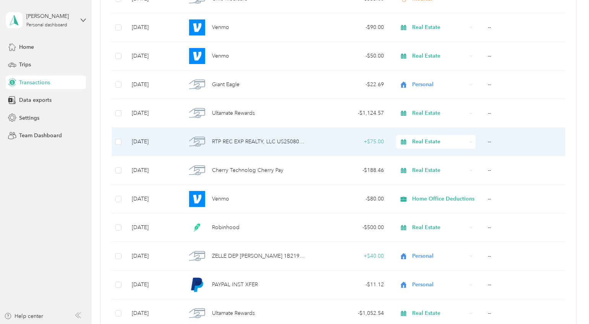
click at [282, 144] on span "RTP REC EXP REALTY, LLC US25080884329424" at bounding box center [258, 142] width 93 height 8
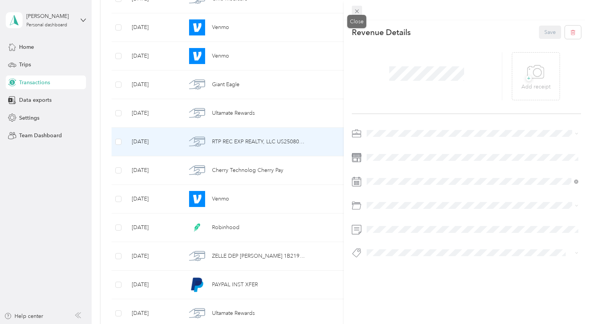
click at [355, 324] on div "This revenue cannot be edited because it is either under review, approved, or p…" at bounding box center [292, 324] width 585 height 0
click at [356, 9] on icon at bounding box center [356, 11] width 6 height 6
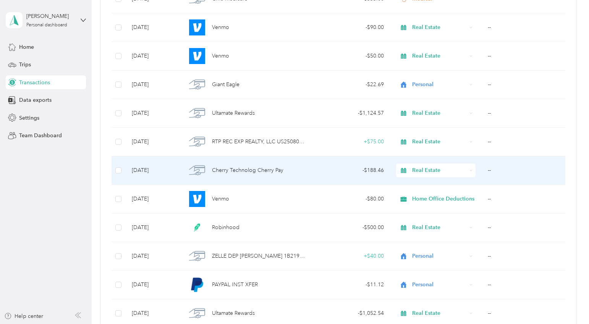
click at [277, 169] on span "Cherry Technolog Cherry Pay" at bounding box center [247, 170] width 71 height 8
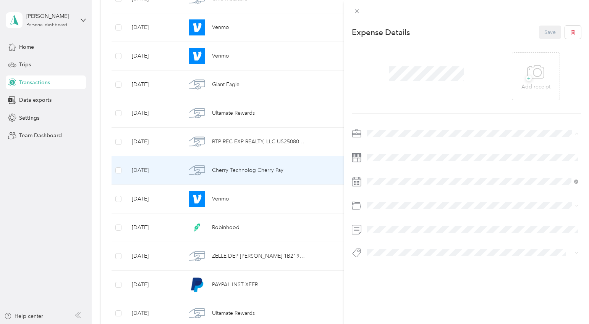
click at [386, 162] on li "Personal" at bounding box center [472, 160] width 217 height 13
click at [544, 28] on button "Save" at bounding box center [550, 32] width 22 height 13
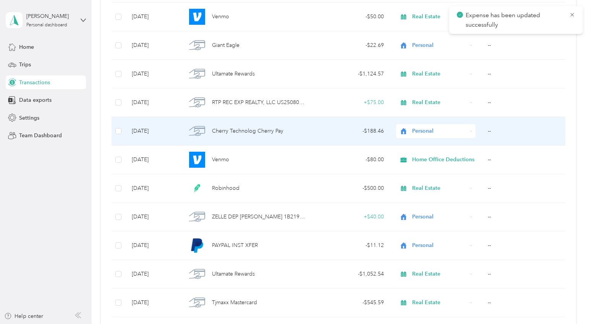
scroll to position [1528, 0]
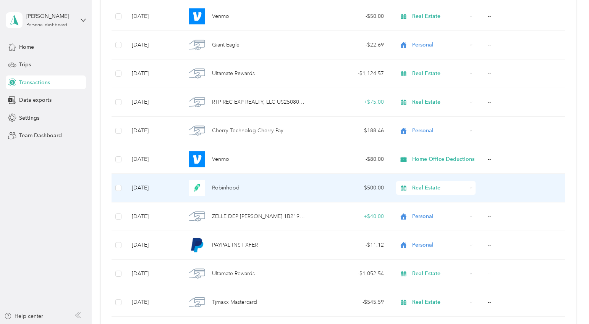
click at [252, 187] on div "Robinhood" at bounding box center [245, 188] width 119 height 16
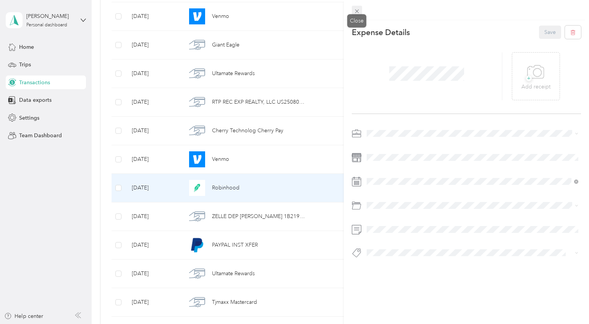
click at [360, 12] on icon at bounding box center [356, 11] width 6 height 6
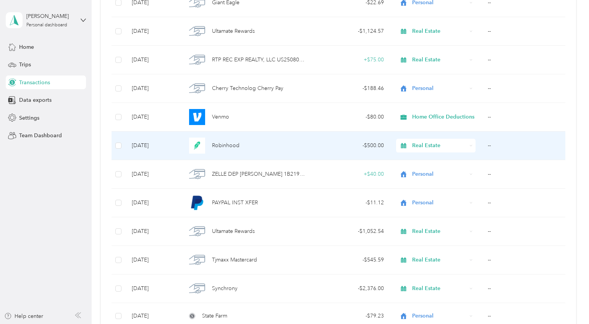
scroll to position [1571, 0]
click at [413, 145] on span "Real Estate" at bounding box center [439, 145] width 55 height 8
click at [414, 171] on span "Personal" at bounding box center [449, 173] width 96 height 8
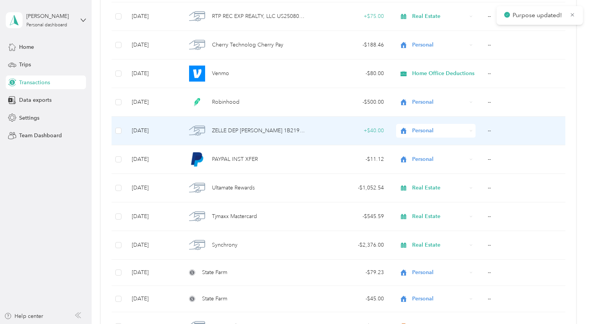
scroll to position [1616, 0]
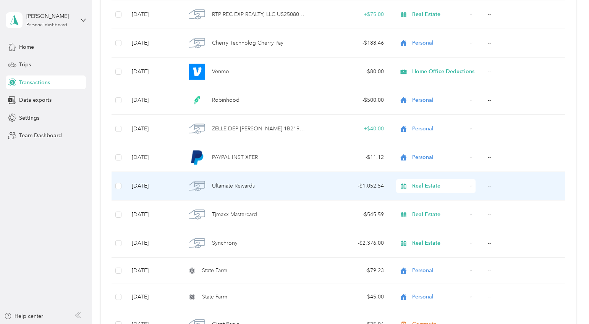
click at [270, 187] on div "Ultamate Rewards" at bounding box center [245, 186] width 119 height 16
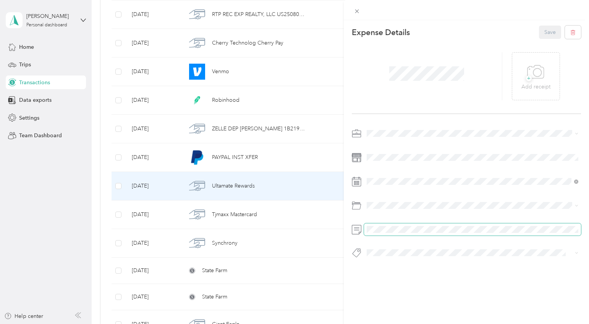
click at [383, 233] on span at bounding box center [472, 230] width 217 height 12
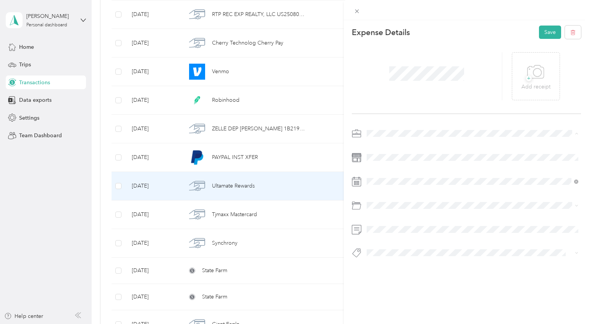
click at [386, 160] on span "Personal" at bounding box center [379, 160] width 20 height 6
click at [553, 29] on button "Save" at bounding box center [550, 32] width 22 height 13
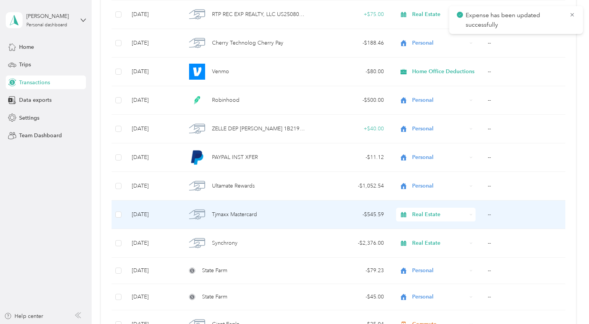
click at [344, 212] on div "- $545.59" at bounding box center [350, 215] width 66 height 8
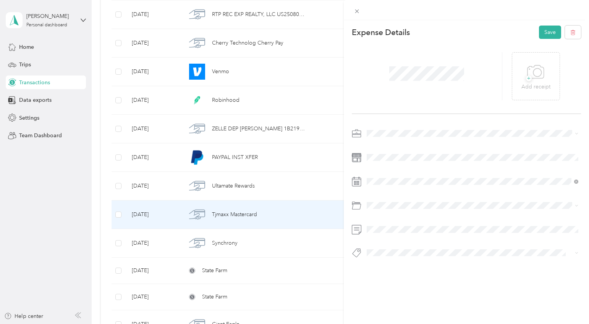
click at [379, 149] on li "Work" at bounding box center [472, 146] width 217 height 13
click at [391, 162] on li "Personal" at bounding box center [472, 158] width 217 height 13
click at [550, 32] on button "Save" at bounding box center [550, 32] width 22 height 13
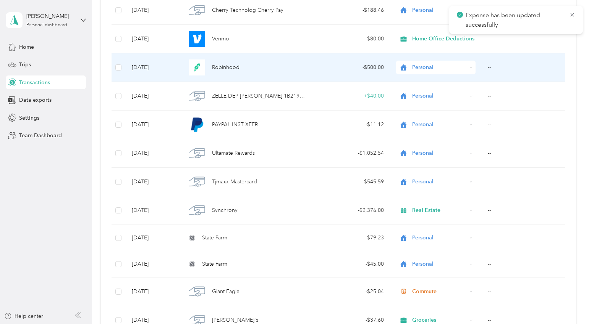
scroll to position [1650, 0]
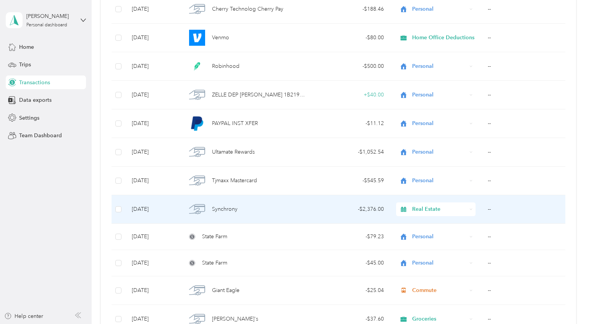
click at [247, 213] on div "Synchrony" at bounding box center [245, 210] width 119 height 16
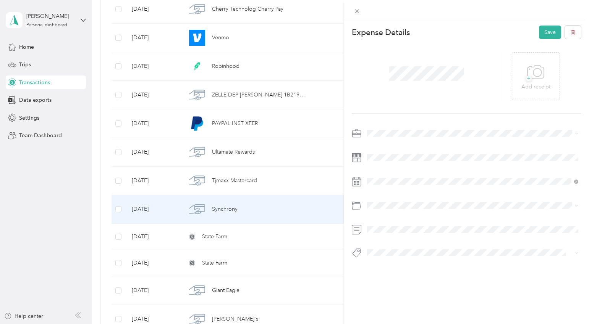
click at [378, 129] on span at bounding box center [472, 134] width 217 height 12
click at [377, 164] on ol "Work Personal Doordash ABA Dividends Groceries TC MLO Supplies Financial Planni…" at bounding box center [472, 190] width 217 height 107
click at [384, 160] on span "Personal" at bounding box center [379, 158] width 20 height 6
click at [546, 38] on button "Save" at bounding box center [550, 32] width 22 height 13
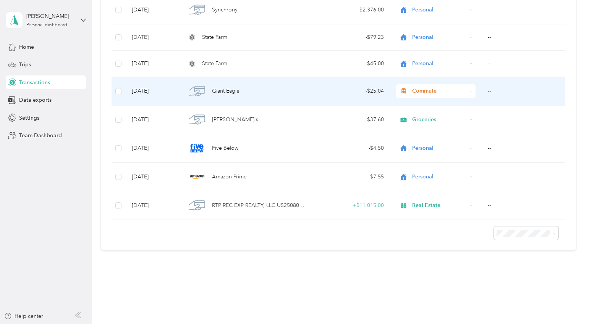
scroll to position [1855, 0]
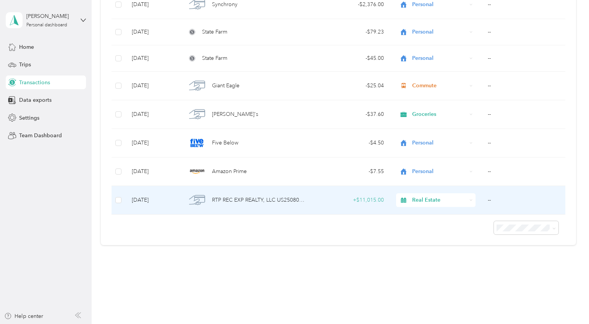
click at [294, 197] on span "RTP REC EXP REALTY, LLC US25080184247405" at bounding box center [258, 200] width 93 height 8
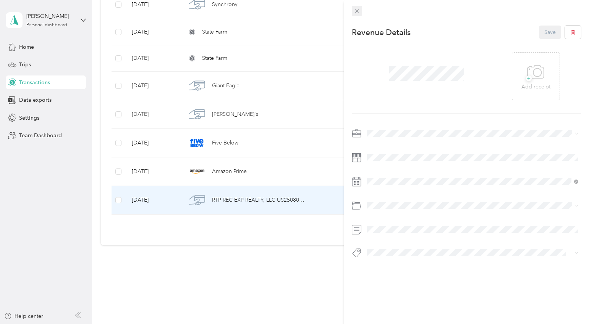
click at [358, 16] on div "Close" at bounding box center [356, 22] width 19 height 13
click at [356, 13] on icon at bounding box center [356, 11] width 6 height 6
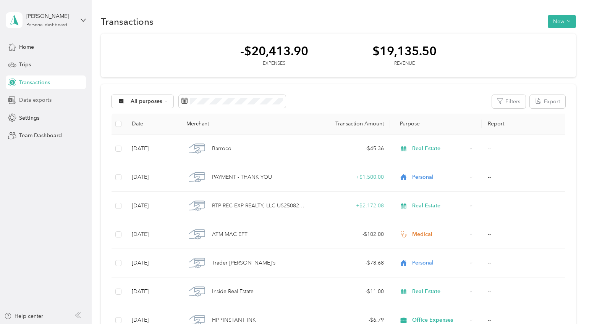
click at [31, 101] on span "Data exports" at bounding box center [35, 100] width 32 height 8
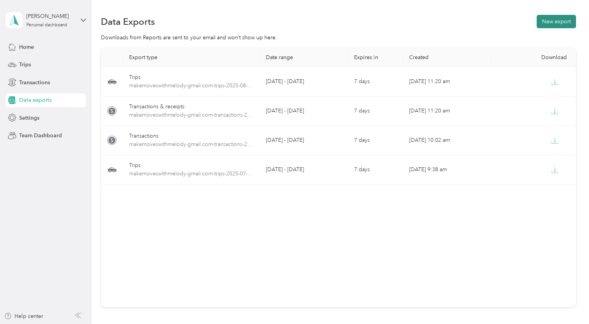
click at [560, 19] on button "New export" at bounding box center [555, 21] width 39 height 13
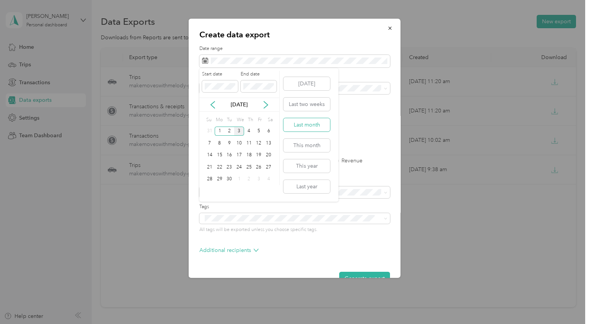
click at [311, 126] on button "Last month" at bounding box center [306, 124] width 47 height 13
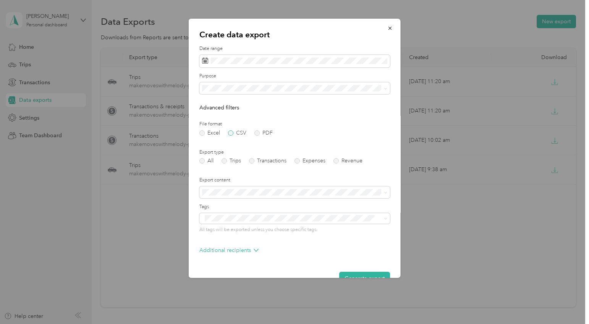
click at [231, 131] on label "CSV" at bounding box center [237, 133] width 18 height 5
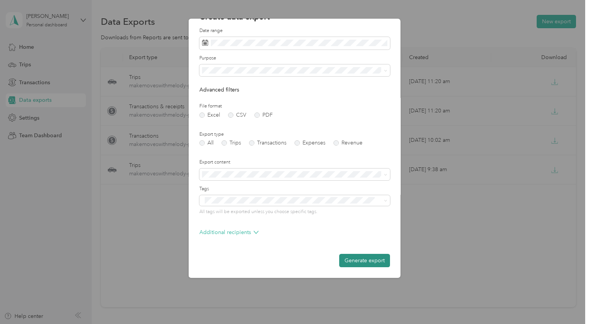
click at [360, 258] on button "Generate export" at bounding box center [364, 260] width 51 height 13
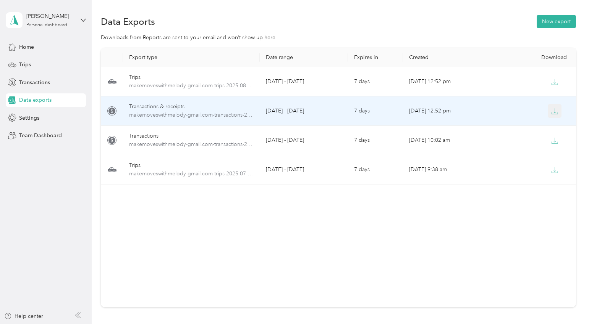
click at [555, 108] on icon "button" at bounding box center [554, 111] width 7 height 7
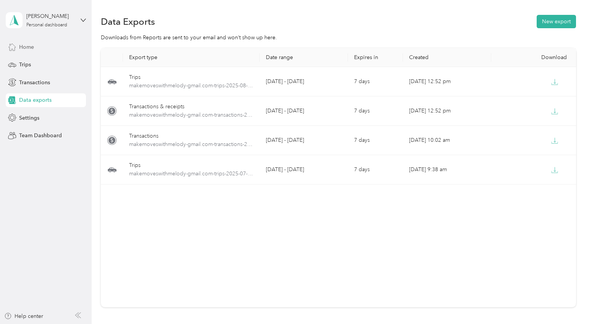
click at [33, 50] on span "Home" at bounding box center [26, 47] width 15 height 8
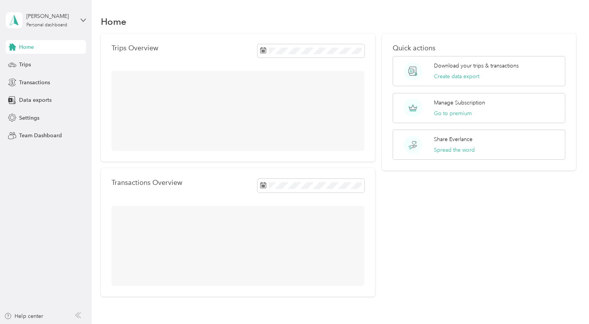
click at [33, 50] on span "Home" at bounding box center [26, 47] width 15 height 8
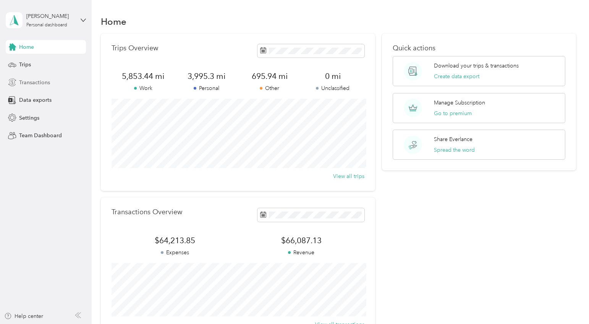
click at [25, 77] on div "Transactions" at bounding box center [46, 83] width 80 height 14
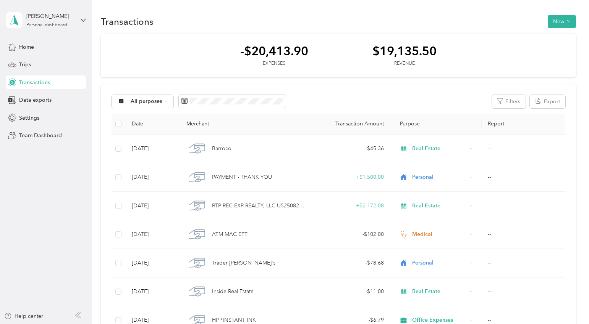
click at [25, 81] on span "Transactions" at bounding box center [34, 83] width 31 height 8
click at [512, 96] on button "Filters" at bounding box center [509, 101] width 34 height 13
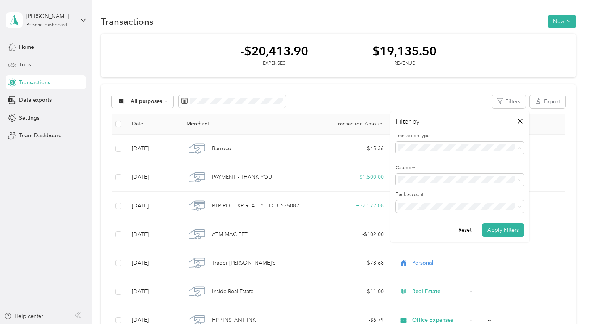
click at [410, 190] on li "Revenue" at bounding box center [459, 188] width 128 height 13
click at [499, 227] on button "Apply Filters" at bounding box center [503, 230] width 42 height 13
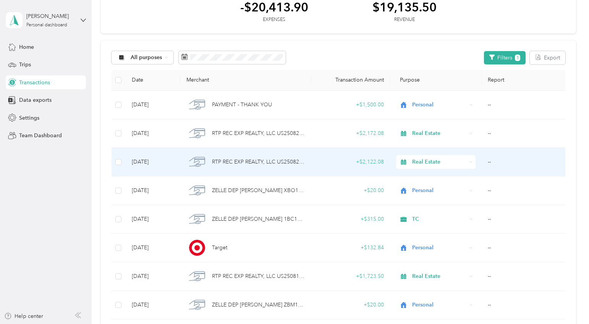
scroll to position [46, 0]
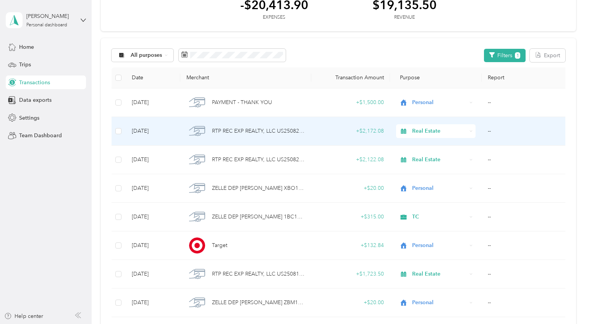
click at [272, 129] on span "RTP REC EXP REALTY, LLC US25082984582191" at bounding box center [258, 131] width 93 height 8
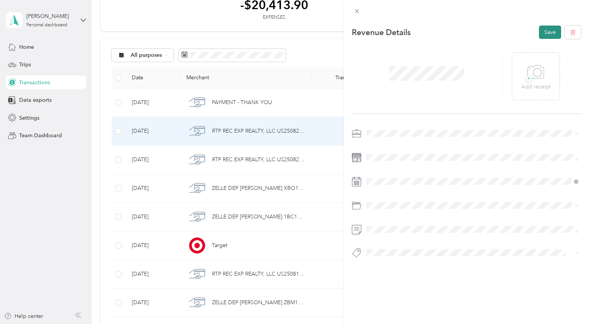
click at [542, 30] on button "Save" at bounding box center [550, 32] width 22 height 13
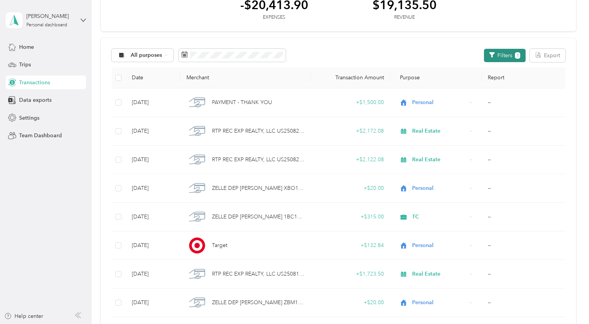
click at [512, 49] on button "Filters 1" at bounding box center [505, 55] width 42 height 13
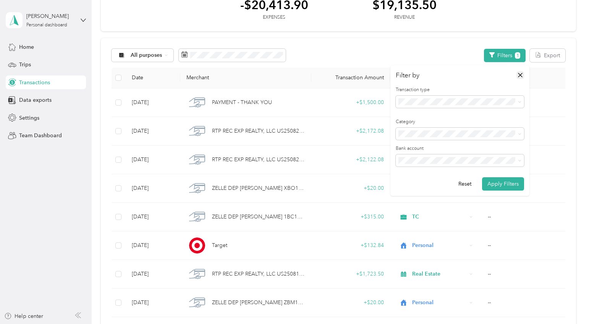
click at [516, 73] on div "Filter by" at bounding box center [459, 76] width 128 height 10
click at [518, 74] on icon "button" at bounding box center [520, 75] width 8 height 8
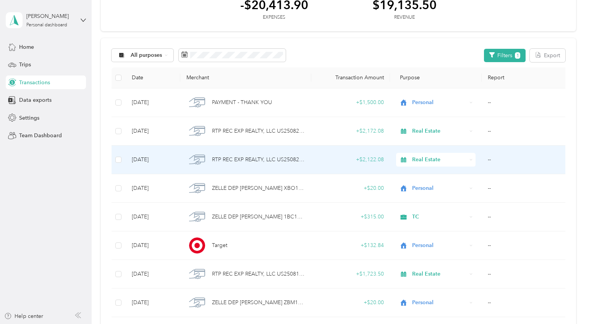
click at [277, 163] on span "RTP REC EXP REALTY, LLC US25082784554343" at bounding box center [258, 160] width 93 height 8
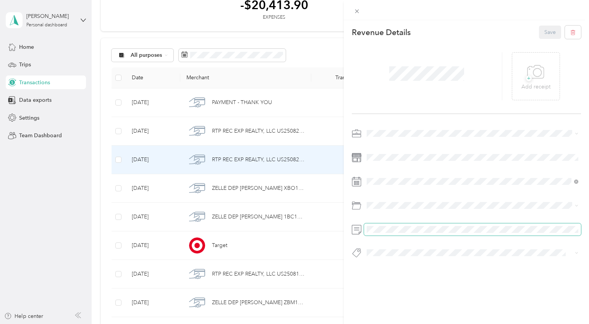
click at [391, 224] on span at bounding box center [472, 230] width 217 height 12
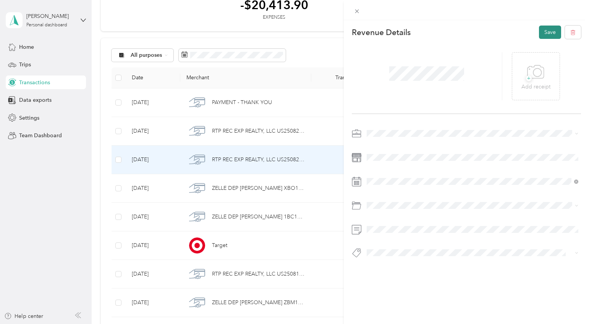
click at [550, 38] on button "Save" at bounding box center [550, 32] width 22 height 13
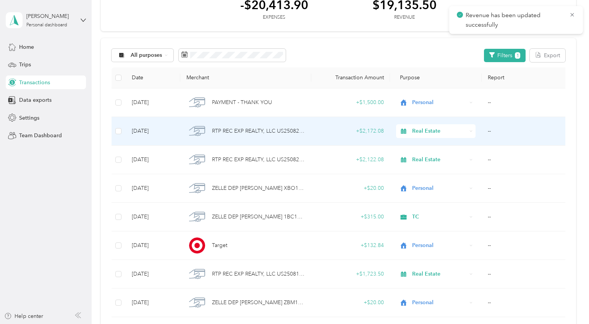
click at [311, 132] on td "+ $2,172.08" at bounding box center [350, 131] width 79 height 29
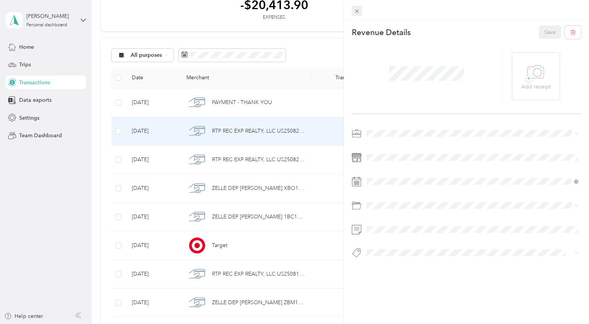
click at [352, 9] on span at bounding box center [357, 11] width 11 height 11
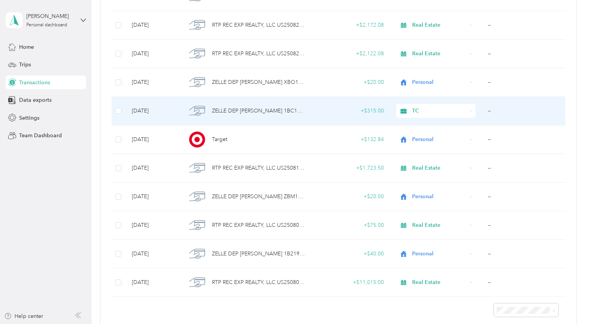
scroll to position [154, 0]
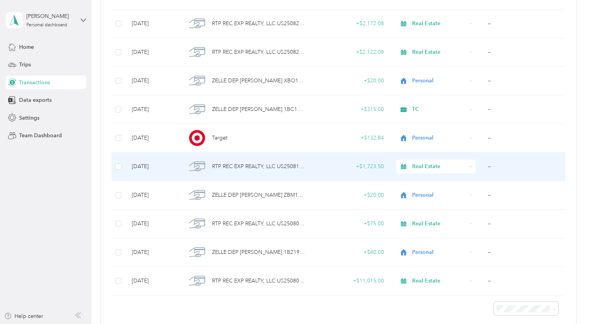
click at [278, 164] on span "RTP REC EXP REALTY, LLC US25081584417219" at bounding box center [258, 167] width 93 height 8
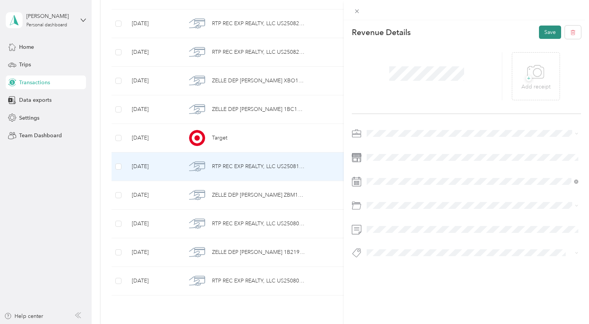
click at [541, 35] on button "Save" at bounding box center [550, 32] width 22 height 13
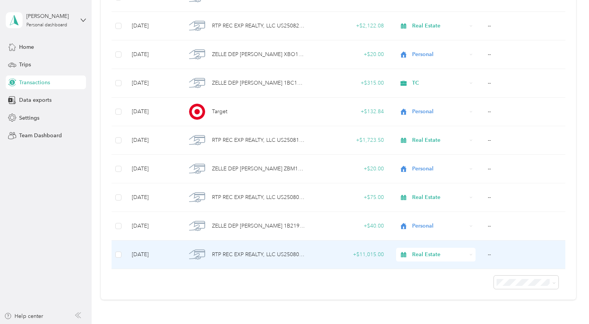
scroll to position [182, 0]
click at [307, 257] on td "RTP REC EXP REALTY, LLC US25080184247405" at bounding box center [245, 253] width 131 height 29
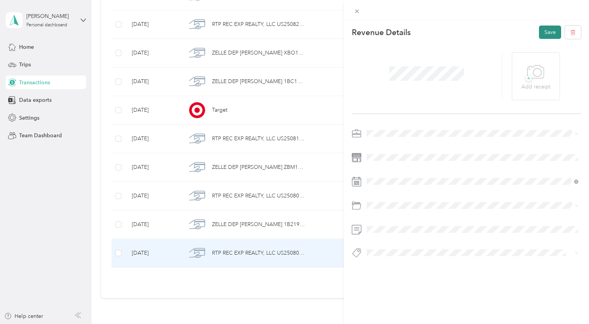
click at [544, 28] on button "Save" at bounding box center [550, 32] width 22 height 13
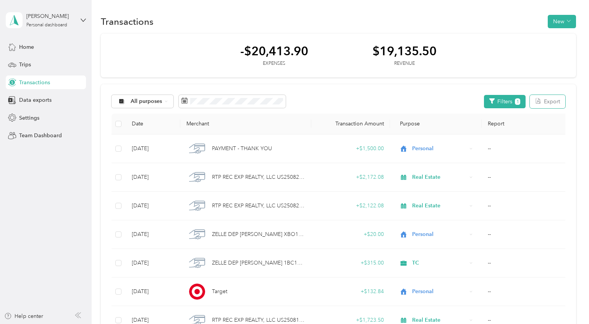
drag, startPoint x: 558, startPoint y: 99, endPoint x: 312, endPoint y: 89, distance: 246.0
click at [304, 91] on div "All purposes Filters 1 Export Date Merchant Transaction Amount Purpose Report A…" at bounding box center [338, 282] width 475 height 396
click at [41, 79] on span "Transactions" at bounding box center [34, 83] width 31 height 8
click at [34, 47] on div "Home" at bounding box center [46, 47] width 80 height 14
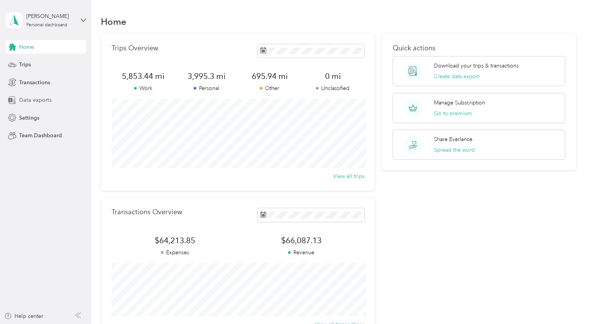
click at [47, 100] on span "Data exports" at bounding box center [35, 100] width 32 height 8
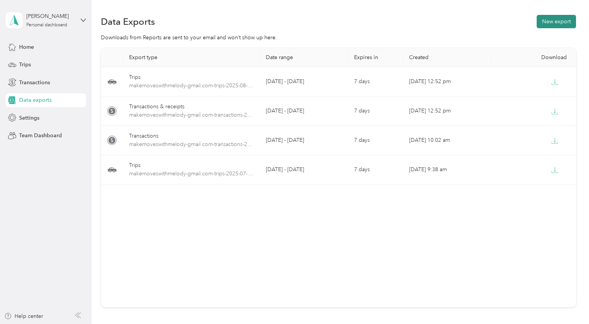
click at [558, 18] on button "New export" at bounding box center [555, 21] width 39 height 13
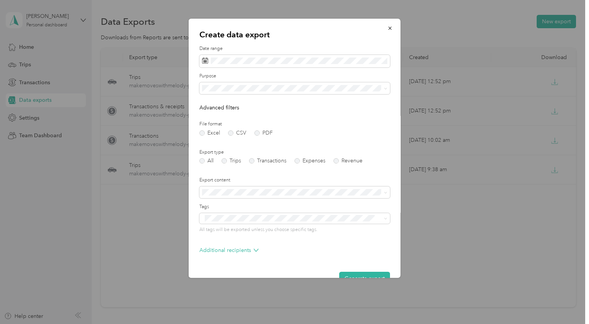
click at [225, 137] on form "Date range Purpose Advanced filters File format Excel CSV PDF Export type All T…" at bounding box center [294, 165] width 190 height 240
click at [229, 136] on form "Date range Purpose Advanced filters File format Excel CSV PDF Export type All T…" at bounding box center [294, 165] width 190 height 240
click at [229, 132] on label "CSV" at bounding box center [237, 133] width 18 height 5
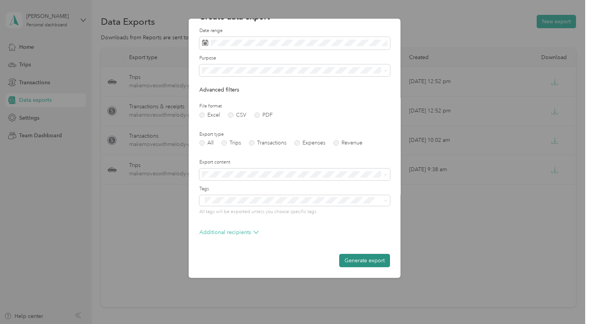
click at [369, 258] on button "Generate export" at bounding box center [364, 260] width 51 height 13
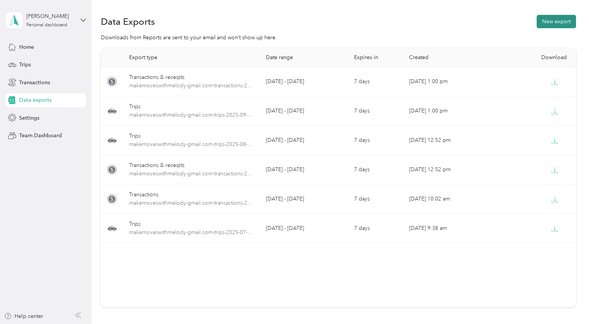
click at [556, 24] on button "New export" at bounding box center [555, 21] width 39 height 13
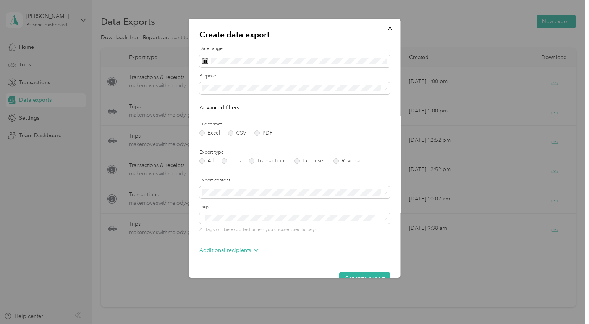
click at [228, 138] on form "Date range Purpose Advanced filters File format Excel CSV PDF Export type All T…" at bounding box center [294, 165] width 190 height 240
click at [229, 128] on div "File format Excel CSV PDF" at bounding box center [294, 128] width 190 height 15
click at [230, 129] on div "File format Excel CSV PDF" at bounding box center [294, 128] width 190 height 15
click at [230, 132] on label "CSV" at bounding box center [237, 133] width 18 height 5
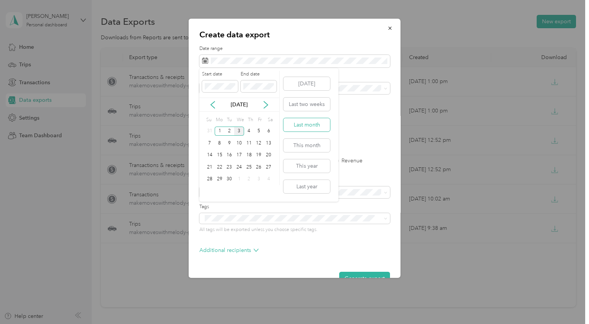
click at [312, 125] on button "Last month" at bounding box center [306, 124] width 47 height 13
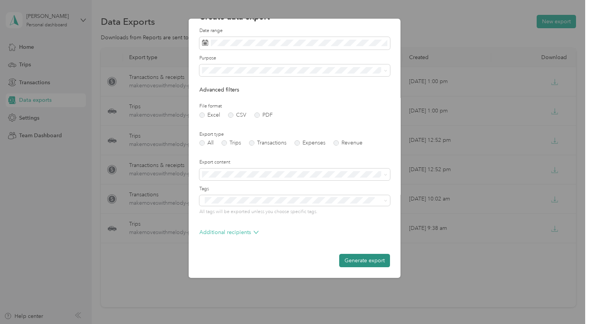
click at [370, 257] on button "Generate export" at bounding box center [364, 260] width 51 height 13
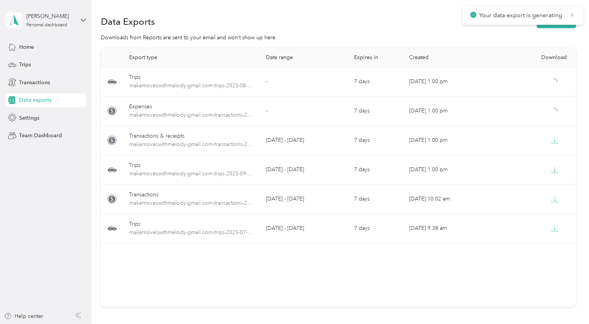
click at [573, 13] on icon at bounding box center [572, 14] width 6 height 7
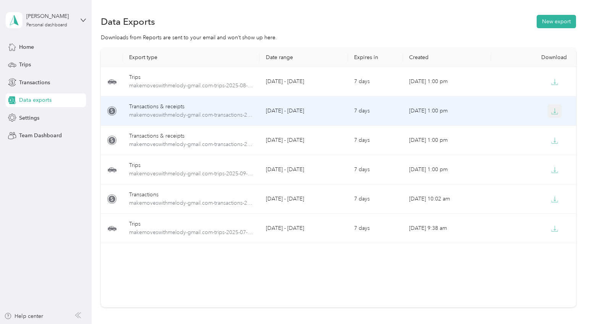
click at [553, 114] on icon "button" at bounding box center [554, 114] width 6 height 2
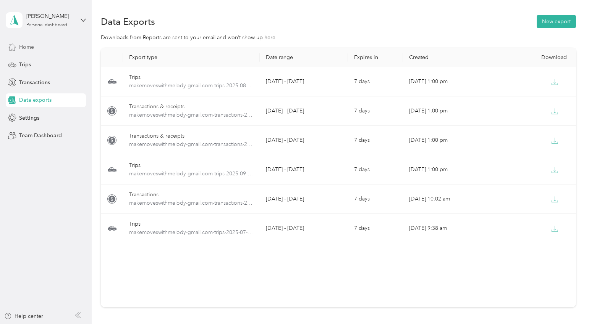
click at [29, 45] on span "Home" at bounding box center [26, 47] width 15 height 8
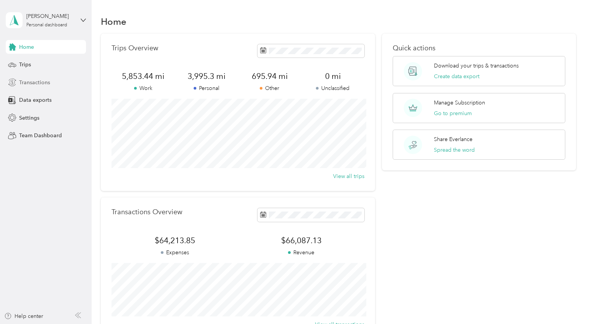
click at [28, 79] on span "Transactions" at bounding box center [34, 83] width 31 height 8
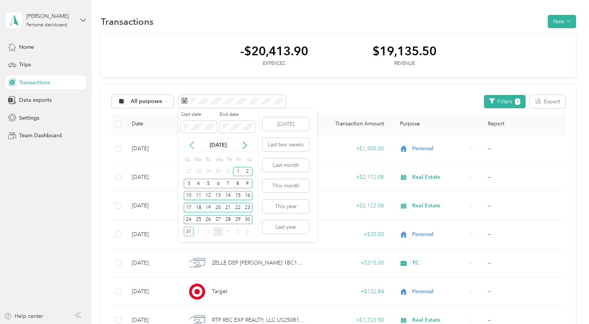
click at [191, 142] on icon at bounding box center [192, 146] width 8 height 8
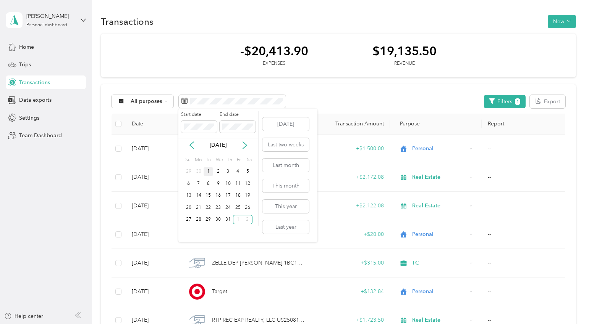
click at [210, 173] on div "1" at bounding box center [208, 172] width 10 height 10
click at [228, 215] on div "31" at bounding box center [228, 220] width 10 height 12
click at [228, 219] on div "31" at bounding box center [228, 220] width 10 height 10
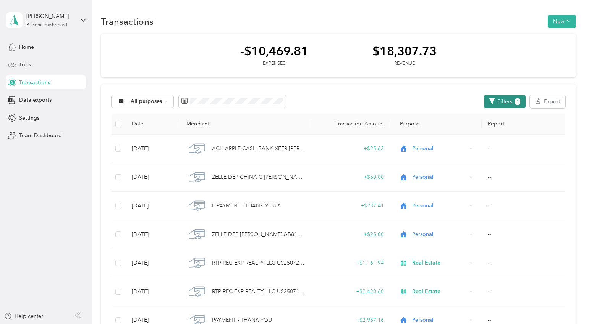
click at [508, 106] on button "Filters 1" at bounding box center [505, 101] width 42 height 13
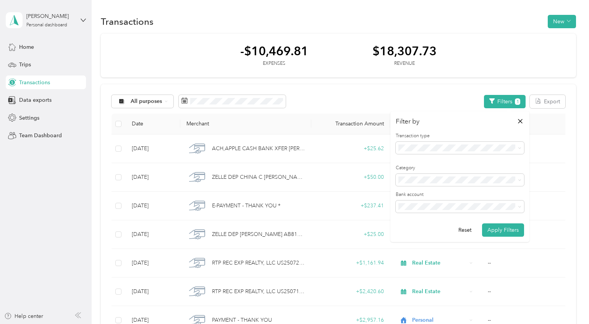
drag, startPoint x: 465, startPoint y: 229, endPoint x: 500, endPoint y: 215, distance: 38.0
click at [500, 215] on form "Transaction type Category Bank account Reset Apply Filters" at bounding box center [459, 185] width 128 height 104
click at [493, 228] on button "Apply Filters" at bounding box center [503, 230] width 42 height 13
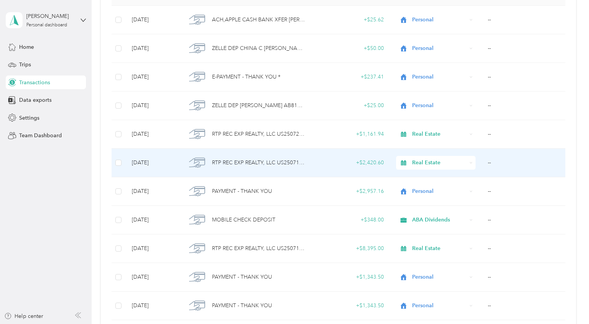
scroll to position [129, 0]
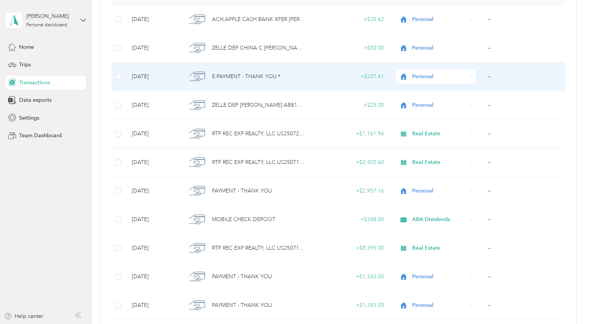
click at [262, 76] on span "E-PAYMENT - THANK YOU *" at bounding box center [246, 77] width 68 height 8
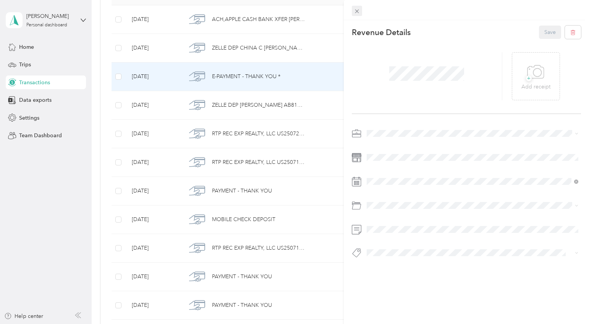
click at [355, 10] on icon at bounding box center [356, 11] width 6 height 6
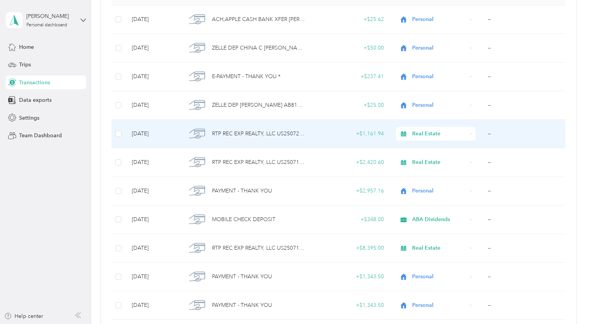
click at [277, 130] on span "RTP REC EXP REALTY, LLC US25072384135370" at bounding box center [258, 134] width 93 height 8
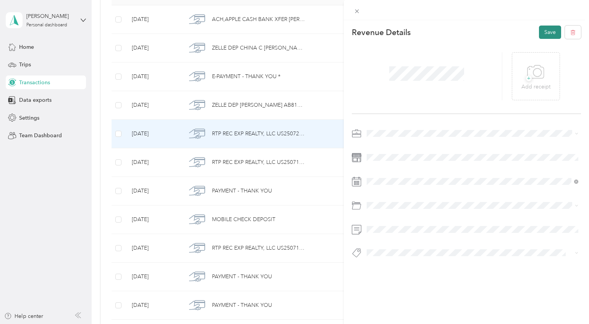
click at [549, 26] on button "Save" at bounding box center [550, 32] width 22 height 13
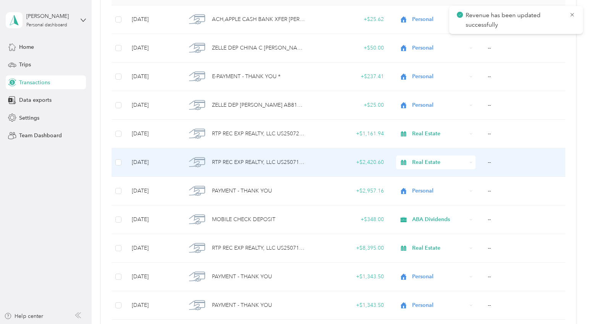
click at [307, 158] on td "RTP REC EXP REALTY, LLC US25071884082982" at bounding box center [245, 162] width 131 height 29
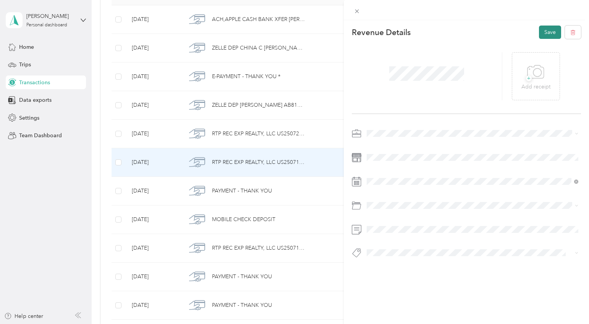
click at [547, 35] on button "Save" at bounding box center [550, 32] width 22 height 13
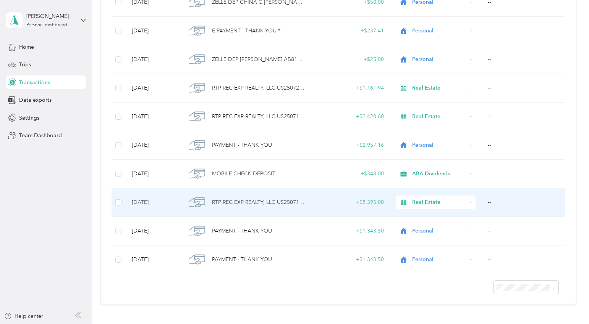
scroll to position [187, 0]
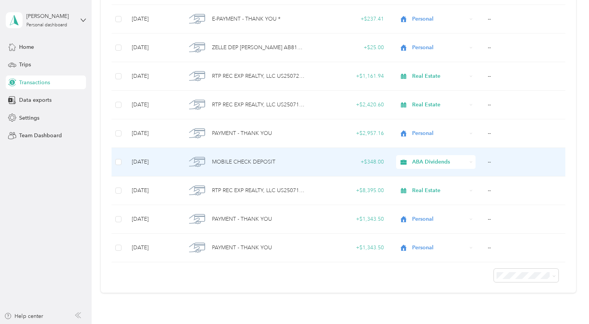
click at [306, 164] on td "MOBILE CHECK DEPOSIT" at bounding box center [245, 162] width 131 height 29
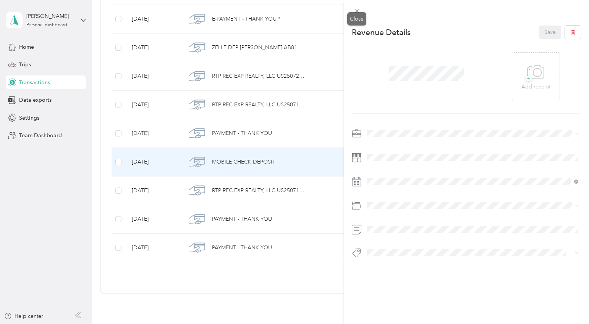
click at [355, 14] on icon at bounding box center [356, 11] width 6 height 6
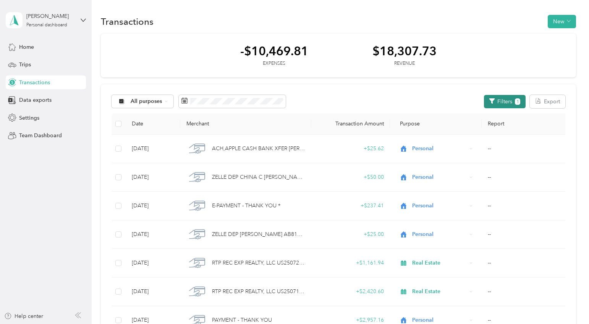
click at [514, 97] on button "Filters 1" at bounding box center [505, 101] width 42 height 13
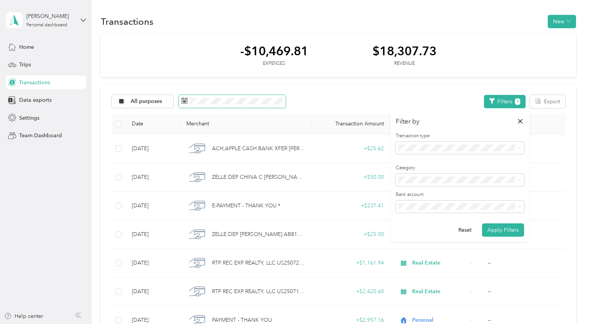
click at [229, 95] on span at bounding box center [232, 101] width 107 height 13
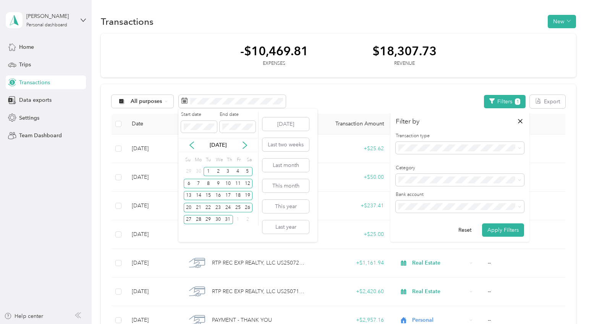
click at [195, 144] on div "[DATE]" at bounding box center [218, 145] width 80 height 8
click at [194, 143] on icon at bounding box center [192, 146] width 8 height 8
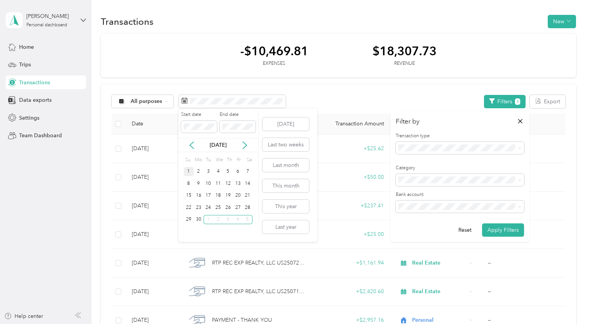
click at [189, 173] on div "1" at bounding box center [189, 172] width 10 height 10
click at [198, 221] on div "30" at bounding box center [199, 220] width 10 height 10
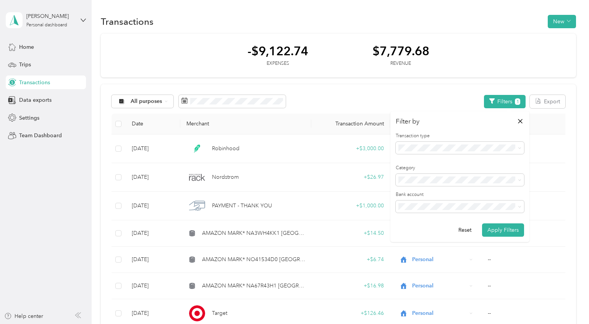
click at [509, 222] on form "Transaction type Category Bank account Reset Apply Filters" at bounding box center [459, 185] width 128 height 104
click at [505, 232] on button "Apply Filters" at bounding box center [503, 230] width 42 height 13
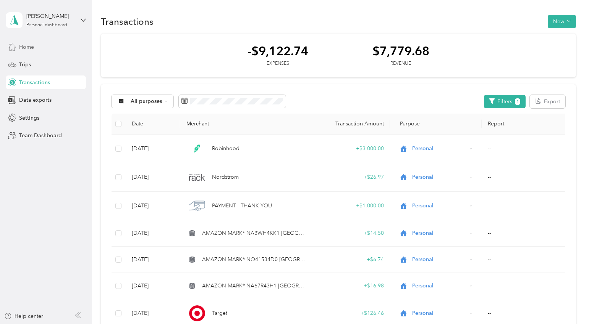
click at [33, 47] on span "Home" at bounding box center [26, 47] width 15 height 8
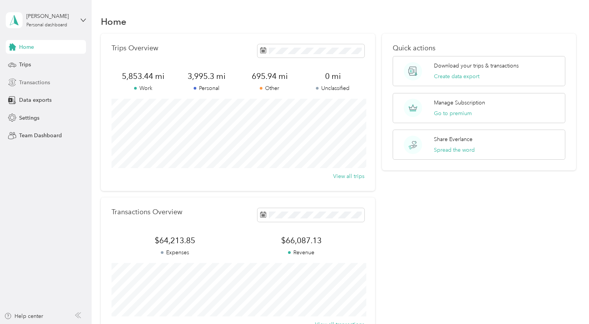
click at [38, 78] on div "Transactions" at bounding box center [46, 83] width 80 height 14
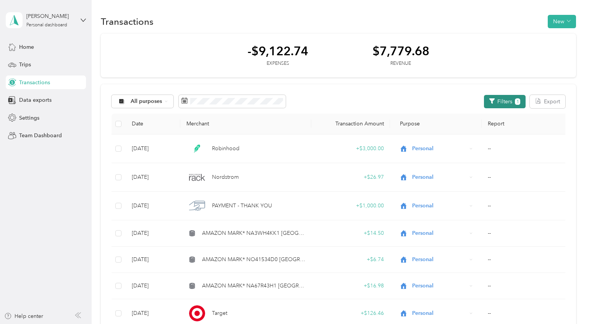
click at [504, 97] on button "Filters 1" at bounding box center [505, 101] width 42 height 13
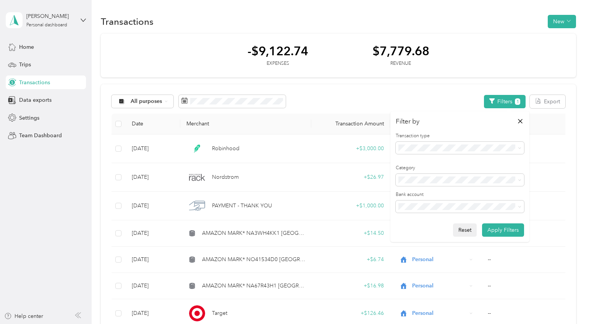
click at [470, 236] on button "Reset" at bounding box center [465, 230] width 24 height 13
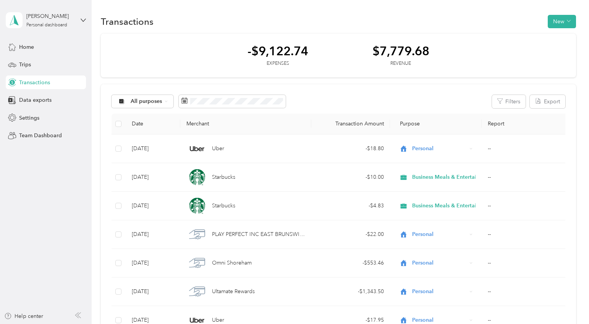
click at [250, 105] on span at bounding box center [232, 101] width 107 height 13
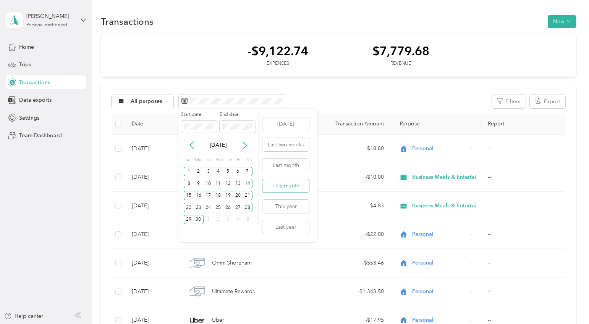
click at [290, 184] on button "This month" at bounding box center [285, 185] width 47 height 13
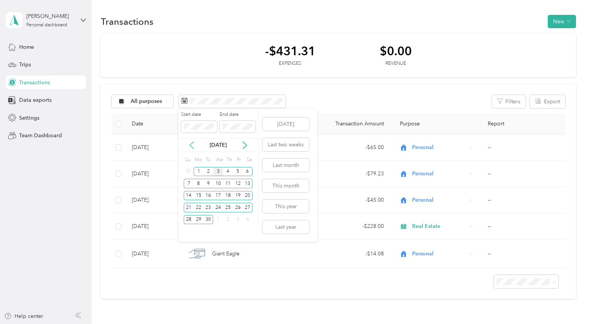
click at [190, 146] on icon at bounding box center [192, 146] width 8 height 8
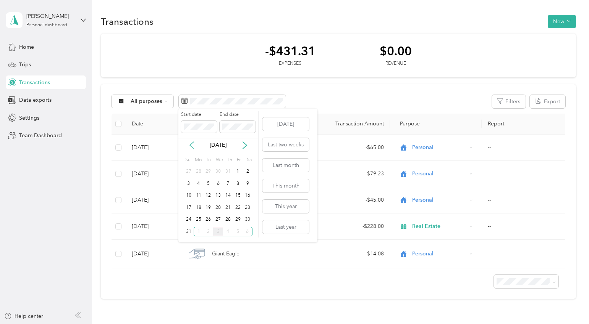
click at [190, 146] on icon at bounding box center [192, 146] width 8 height 8
click at [209, 169] on div "1" at bounding box center [208, 172] width 10 height 10
click at [228, 219] on div "31" at bounding box center [228, 220] width 10 height 10
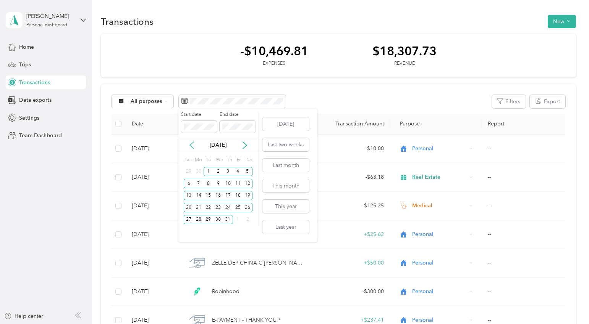
click at [191, 146] on icon at bounding box center [192, 145] width 4 height 7
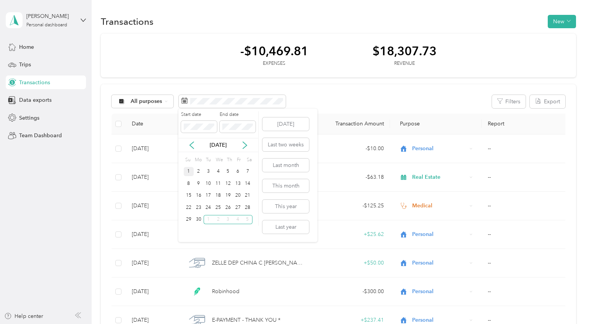
click at [189, 170] on div "1" at bounding box center [189, 172] width 10 height 10
click at [199, 218] on div "30" at bounding box center [199, 220] width 10 height 10
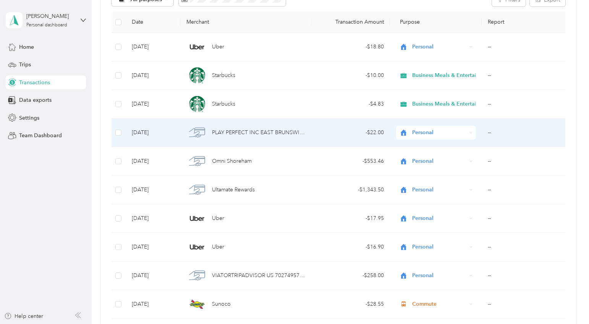
scroll to position [693, 0]
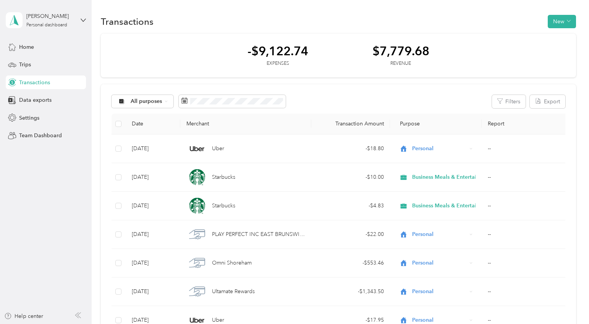
scroll to position [693, 0]
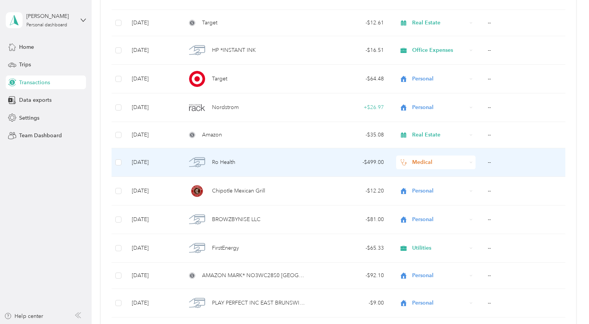
click at [237, 166] on div "Ro Health" at bounding box center [245, 163] width 119 height 16
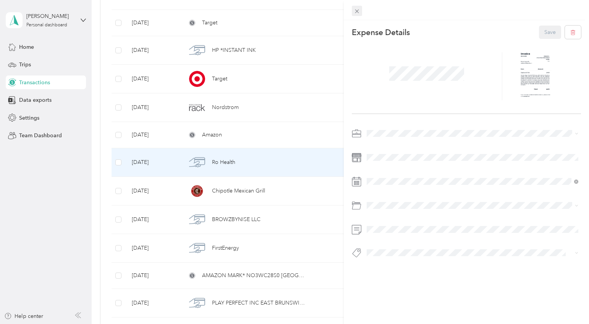
click at [361, 11] on span at bounding box center [357, 11] width 11 height 11
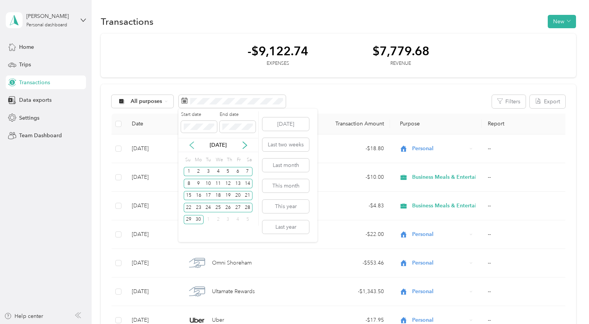
click at [192, 145] on icon at bounding box center [192, 146] width 8 height 8
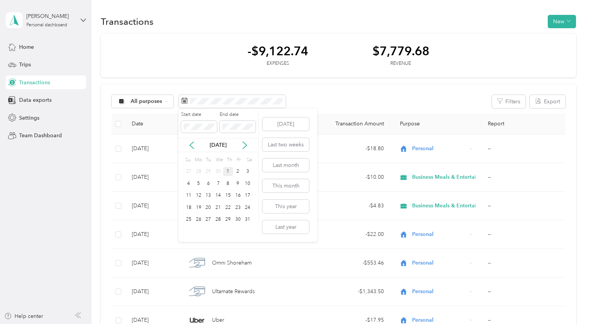
click at [231, 171] on div "1" at bounding box center [228, 172] width 10 height 10
click at [247, 221] on div "31" at bounding box center [247, 220] width 10 height 10
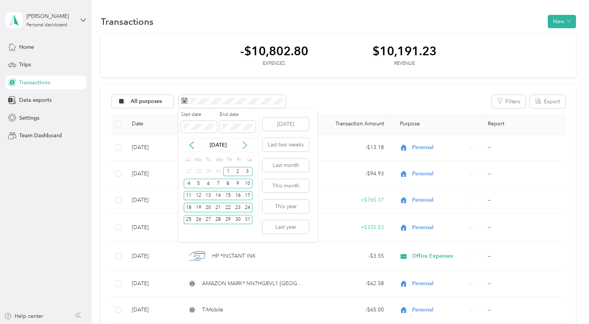
click at [242, 145] on icon at bounding box center [245, 146] width 8 height 8
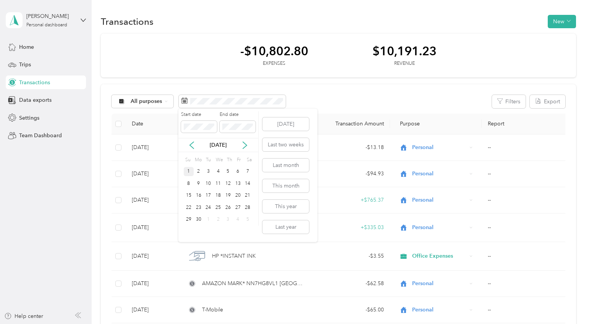
click at [191, 169] on div "1" at bounding box center [189, 172] width 10 height 10
click at [197, 219] on div "30" at bounding box center [199, 220] width 10 height 10
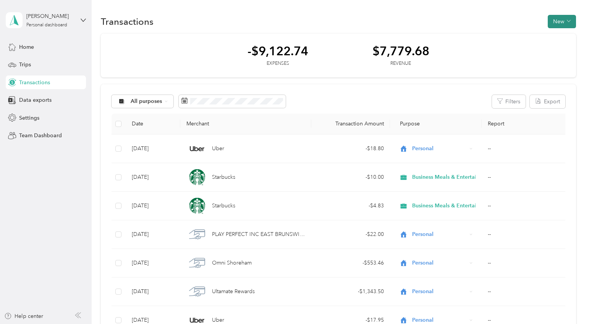
click at [576, 17] on button "New" at bounding box center [561, 21] width 28 height 13
click at [556, 37] on span "Expense" at bounding box center [563, 36] width 21 height 8
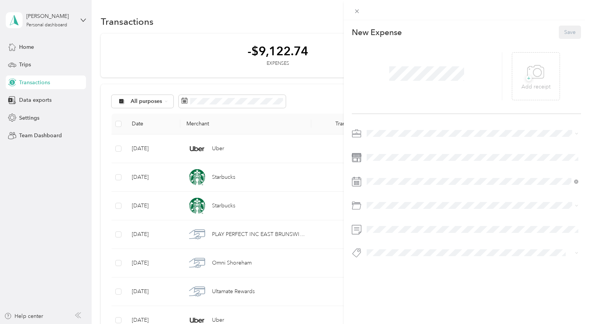
click at [382, 126] on div "New Expense Save + Add receipt" at bounding box center [466, 155] width 245 height 270
click at [382, 130] on span at bounding box center [472, 134] width 217 height 12
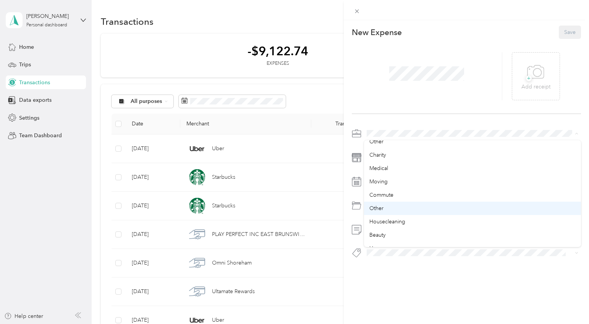
scroll to position [349, 0]
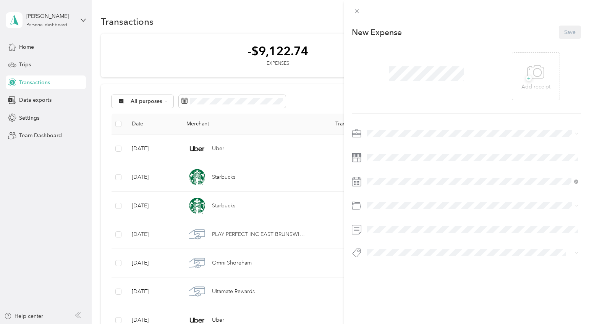
click at [389, 175] on ol "Work Personal Doordash ABA Dividends Groceries TC MLO Supplies Financial Planni…" at bounding box center [472, 190] width 217 height 107
click at [378, 210] on div "Medical" at bounding box center [472, 206] width 207 height 8
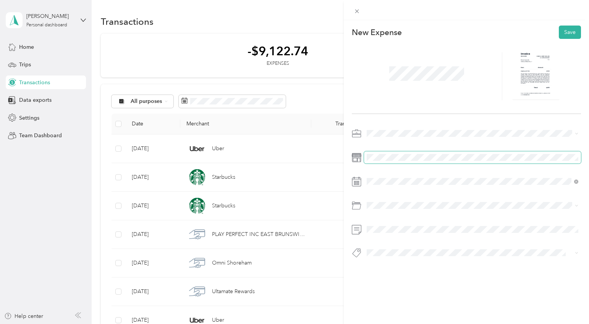
click at [379, 153] on span at bounding box center [472, 158] width 217 height 12
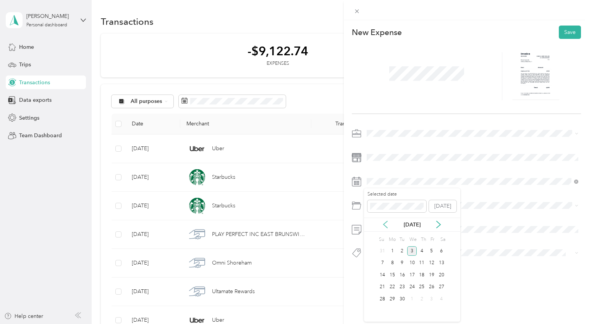
click at [384, 222] on icon at bounding box center [385, 225] width 8 height 8
click at [384, 221] on icon at bounding box center [385, 225] width 8 height 8
click at [401, 252] on div "3" at bounding box center [402, 252] width 10 height 10
click at [396, 239] on li "Prescriptions" at bounding box center [472, 236] width 217 height 13
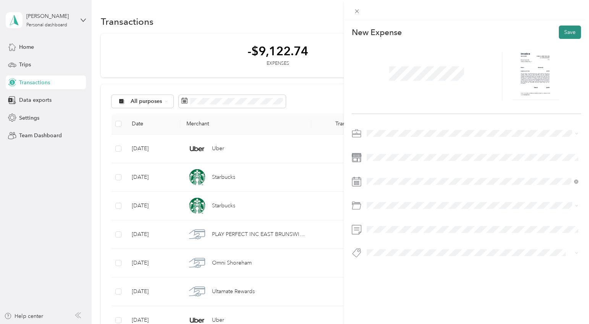
click at [569, 34] on button "Save" at bounding box center [569, 32] width 22 height 13
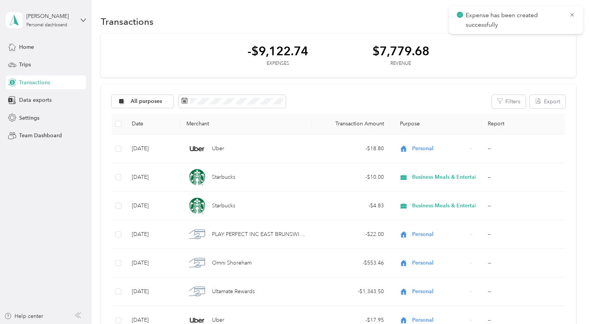
click at [461, 64] on div "-$9,122.74 Expenses $7,779.68 Revenue" at bounding box center [338, 56] width 475 height 44
click at [573, 13] on icon at bounding box center [571, 14] width 3 height 3
click at [567, 20] on button "New" at bounding box center [561, 21] width 28 height 13
click at [544, 37] on li "Expense" at bounding box center [560, 35] width 40 height 13
click at [558, 36] on span "Expense" at bounding box center [563, 36] width 21 height 8
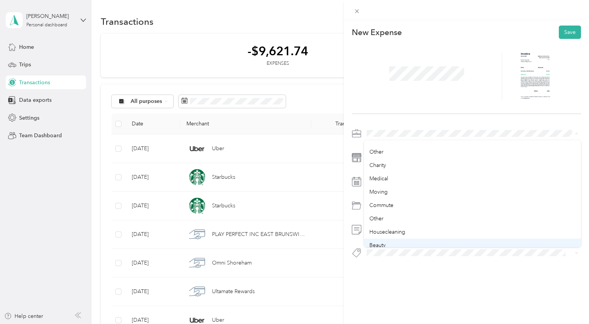
scroll to position [342, 0]
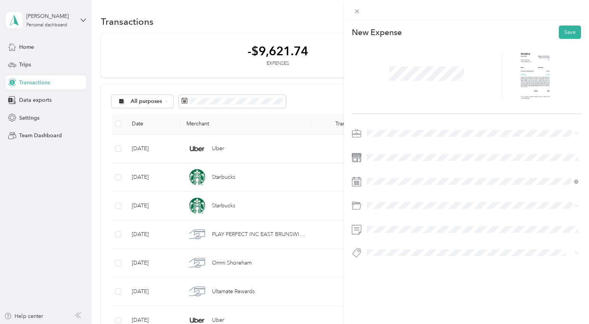
click at [389, 180] on li "Medical" at bounding box center [472, 176] width 217 height 13
click at [386, 221] on icon at bounding box center [385, 225] width 8 height 8
click at [386, 220] on div "[DATE]" at bounding box center [412, 225] width 96 height 14
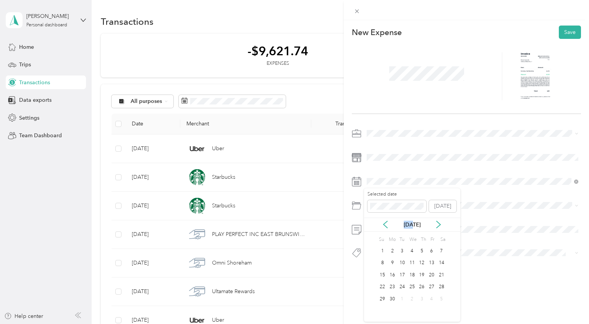
click at [386, 220] on div "[DATE]" at bounding box center [412, 225] width 96 height 14
click at [400, 249] on div "3" at bounding box center [402, 252] width 10 height 10
click at [399, 236] on span "Prescriptions" at bounding box center [384, 236] width 31 height 6
click at [568, 34] on button "Save" at bounding box center [569, 32] width 22 height 13
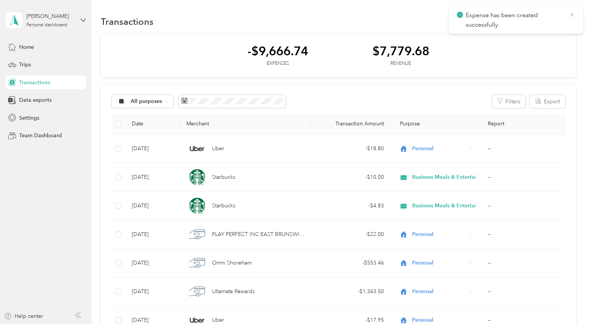
click at [572, 13] on icon at bounding box center [572, 14] width 6 height 7
click at [201, 48] on div "-$9,666.74 Expenses $7,779.68 Revenue" at bounding box center [338, 56] width 475 height 44
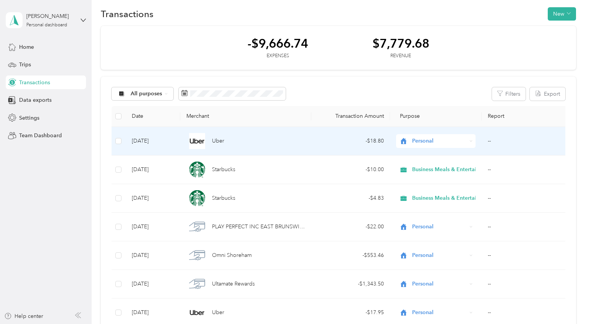
scroll to position [8, 0]
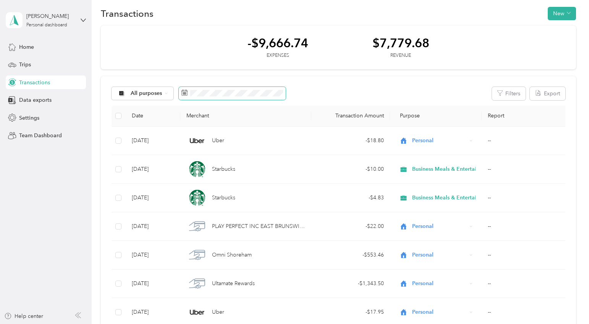
click at [215, 97] on span at bounding box center [232, 93] width 107 height 13
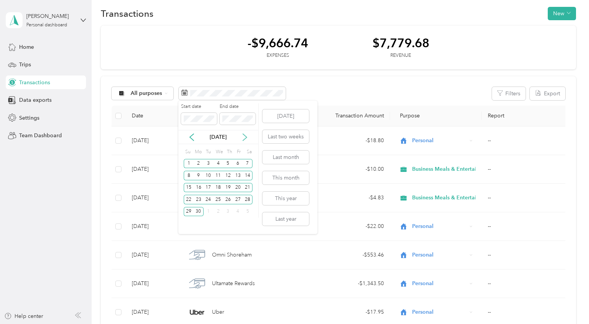
click at [245, 140] on icon at bounding box center [245, 138] width 8 height 8
click at [206, 161] on div "1" at bounding box center [208, 164] width 10 height 10
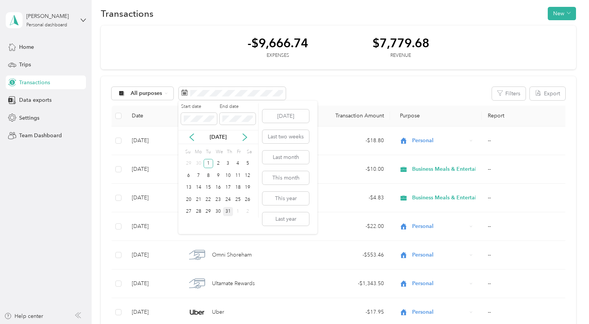
click at [226, 211] on div "31" at bounding box center [228, 212] width 10 height 10
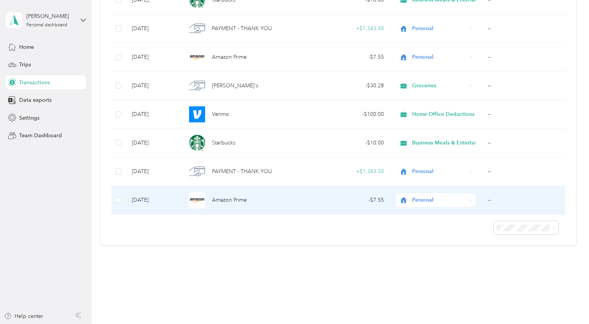
scroll to position [273, 0]
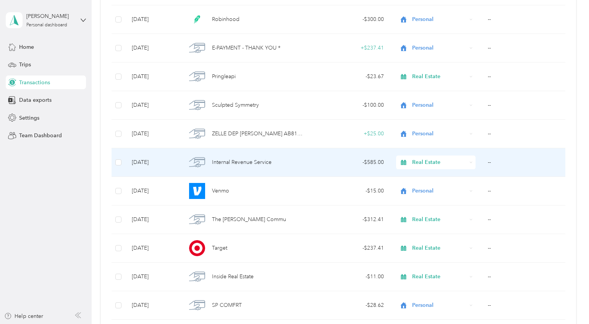
click at [257, 170] on div "Internal Revenue Service" at bounding box center [245, 163] width 119 height 16
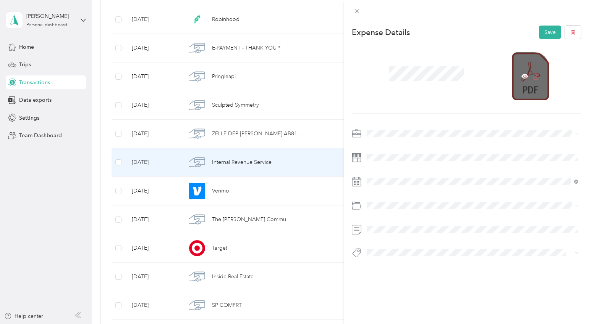
click at [533, 77] on icon at bounding box center [535, 76] width 7 height 7
click at [546, 32] on button "Save" at bounding box center [550, 32] width 22 height 13
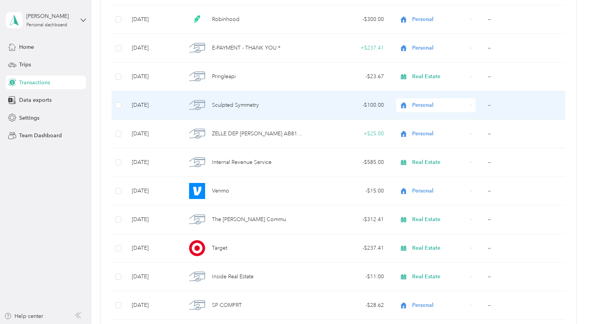
click at [485, 99] on td "--" at bounding box center [524, 105] width 87 height 29
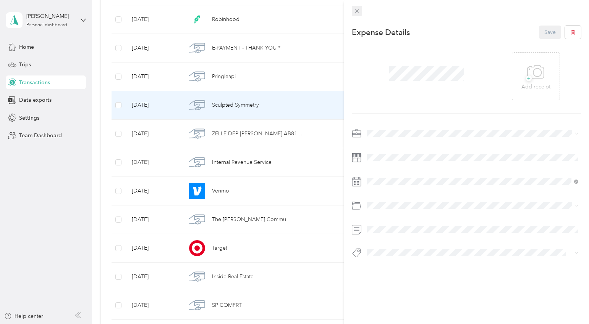
click at [359, 324] on div "This expense cannot be edited because it is either under review, approved, or p…" at bounding box center [292, 324] width 585 height 0
click at [352, 10] on span at bounding box center [357, 11] width 11 height 11
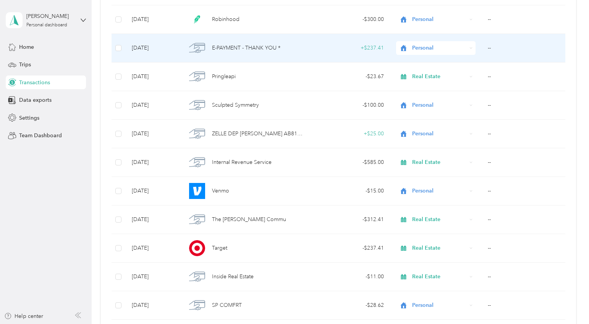
click at [310, 57] on td "E-PAYMENT - THANK YOU *" at bounding box center [245, 48] width 131 height 29
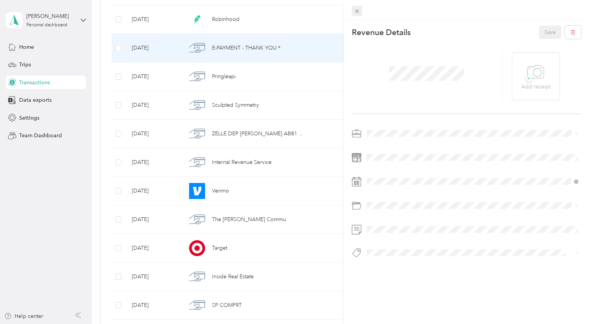
click at [357, 7] on span at bounding box center [357, 11] width 11 height 11
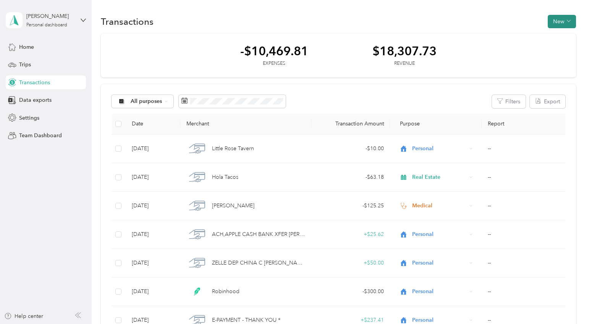
click at [565, 18] on button "New" at bounding box center [561, 21] width 28 height 13
click at [561, 37] on span "Expense" at bounding box center [563, 36] width 21 height 8
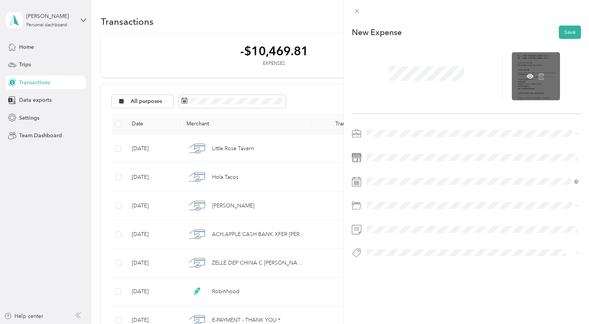
click at [530, 71] on div at bounding box center [536, 76] width 48 height 48
click at [528, 74] on icon at bounding box center [529, 76] width 7 height 5
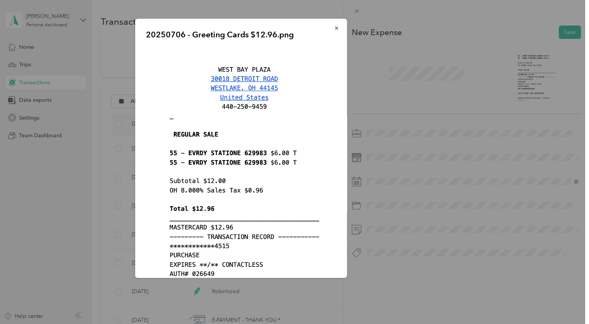
click at [168, 10] on div at bounding box center [294, 162] width 589 height 324
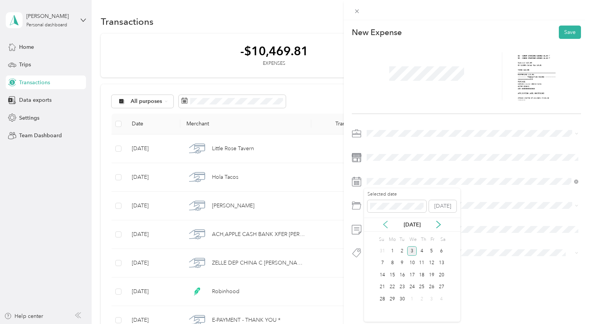
click at [386, 223] on icon at bounding box center [385, 225] width 8 height 8
click at [386, 222] on icon at bounding box center [385, 224] width 4 height 7
click at [382, 261] on div "6" at bounding box center [383, 264] width 10 height 10
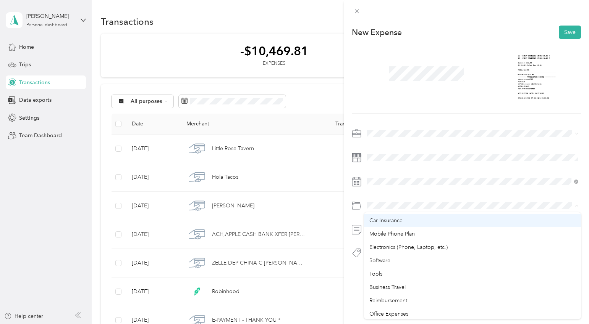
scroll to position [277, 0]
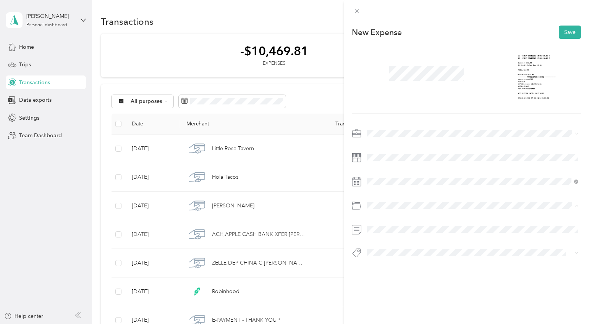
click at [392, 312] on li "Office Expenses" at bounding box center [472, 311] width 217 height 13
click at [574, 29] on button "Save" at bounding box center [569, 32] width 22 height 13
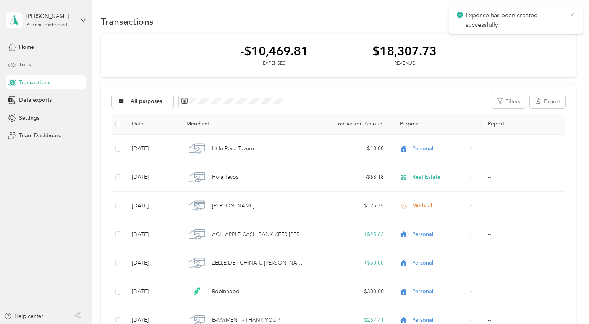
click at [573, 15] on icon at bounding box center [572, 14] width 6 height 7
click at [469, 70] on div "-$10,482.77 Expenses $18,307.73 Revenue" at bounding box center [338, 56] width 475 height 44
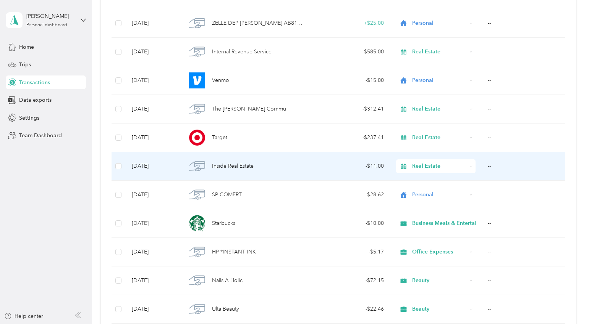
scroll to position [2205, 0]
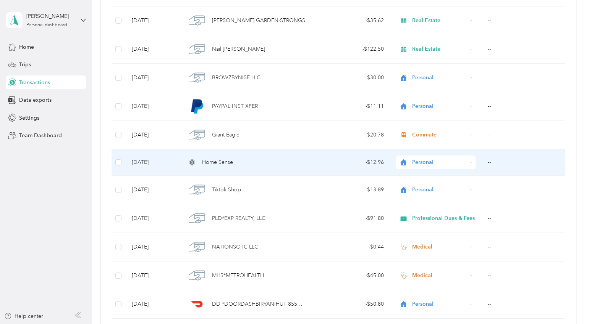
click at [303, 165] on div "Home Sense" at bounding box center [245, 162] width 119 height 8
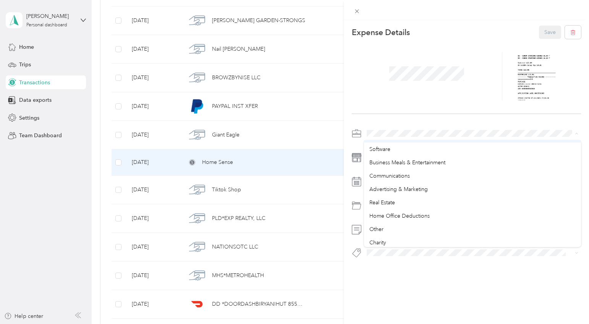
scroll to position [265, 0]
click at [384, 201] on span "Real Estate" at bounding box center [382, 201] width 26 height 6
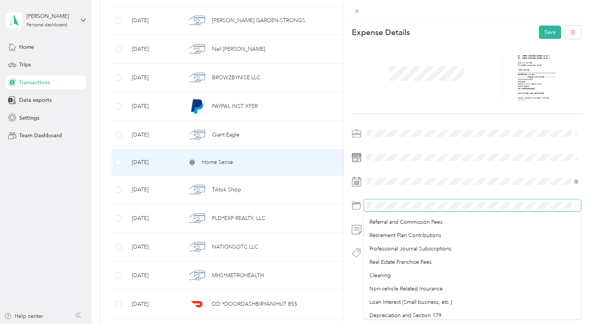
scroll to position [0, 0]
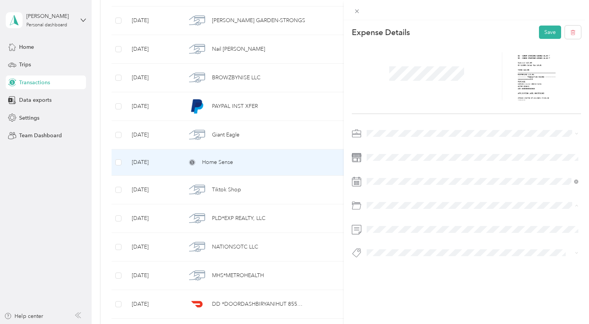
click at [407, 263] on span "Advertising and Marketing" at bounding box center [401, 263] width 64 height 6
click at [550, 31] on button "Save" at bounding box center [550, 32] width 22 height 13
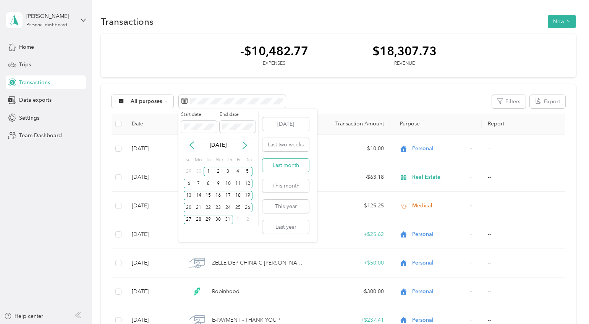
click at [285, 166] on button "Last month" at bounding box center [285, 165] width 47 height 13
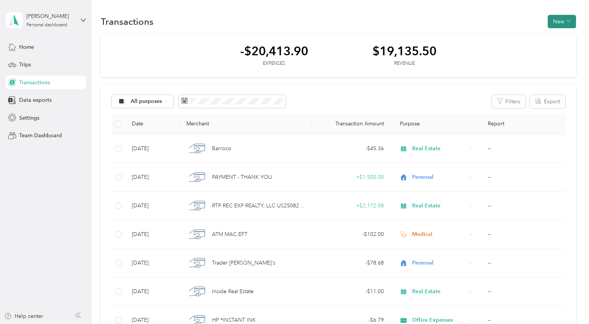
click at [552, 19] on button "New" at bounding box center [561, 21] width 28 height 13
click at [550, 33] on icon at bounding box center [547, 35] width 5 height 5
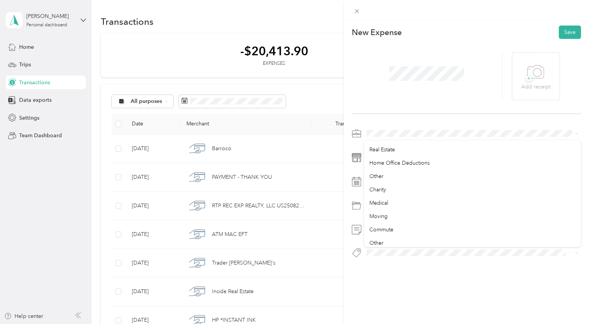
scroll to position [345, 0]
click at [383, 203] on li "Commute" at bounding box center [472, 202] width 217 height 13
click at [399, 252] on div "Car Wash / Cleaning" at bounding box center [472, 250] width 207 height 8
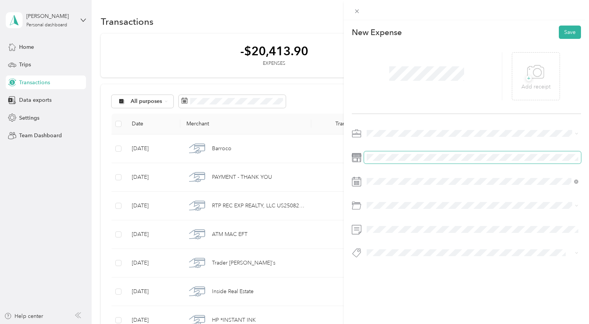
click at [383, 153] on div at bounding box center [466, 196] width 229 height 136
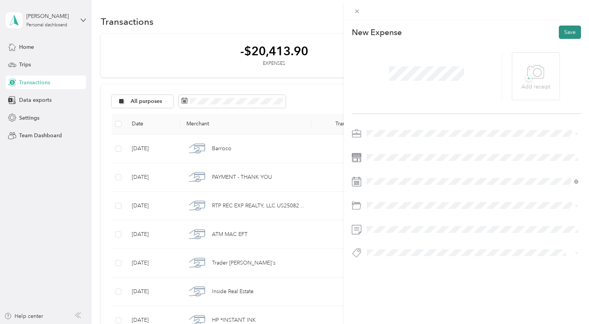
click at [573, 34] on button "Save" at bounding box center [569, 32] width 22 height 13
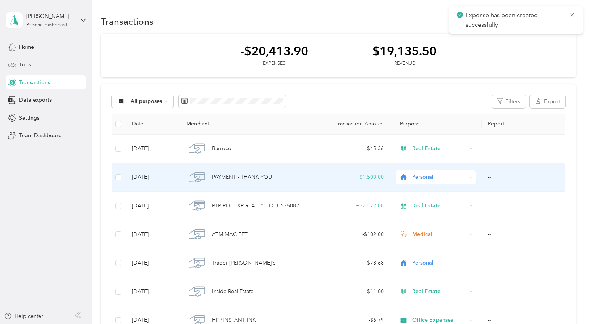
click at [212, 168] on td "PAYMENT - THANK YOU" at bounding box center [245, 177] width 131 height 29
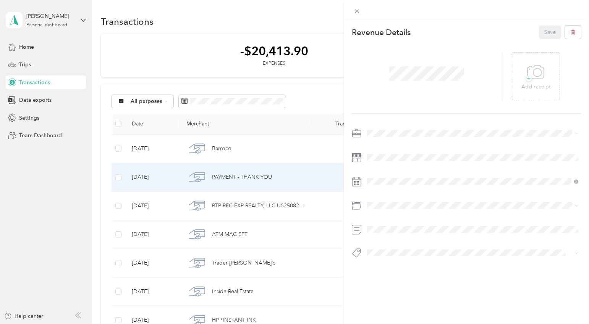
click at [307, 94] on div "This revenue cannot be edited because it is either under review, approved, or p…" at bounding box center [294, 162] width 589 height 324
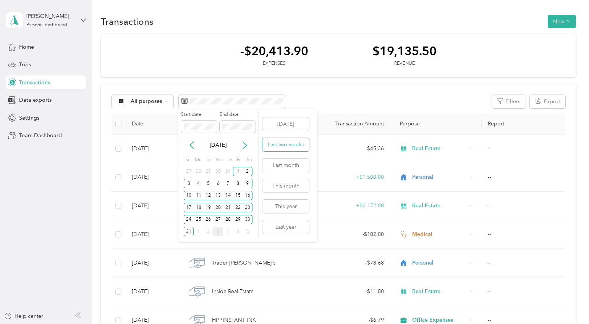
click at [277, 143] on button "Last two weeks" at bounding box center [285, 144] width 47 height 13
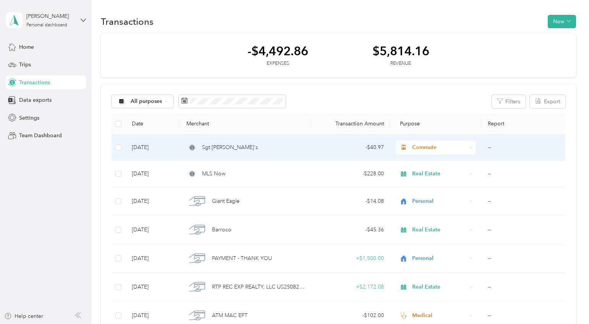
click at [193, 144] on div "Sgt [PERSON_NAME]'s" at bounding box center [245, 148] width 119 height 8
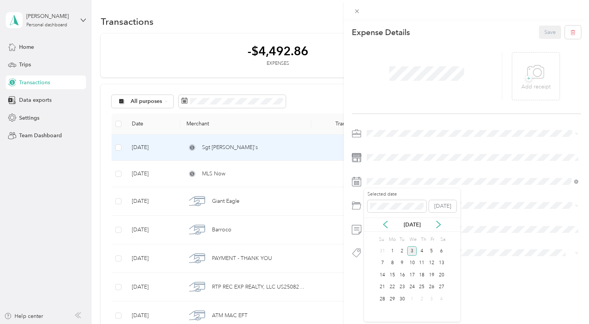
click at [389, 221] on div "[DATE]" at bounding box center [412, 225] width 96 height 8
click at [386, 224] on icon at bounding box center [385, 225] width 8 height 8
click at [433, 248] on div "1" at bounding box center [431, 252] width 10 height 10
click at [545, 32] on button "Save" at bounding box center [550, 32] width 22 height 13
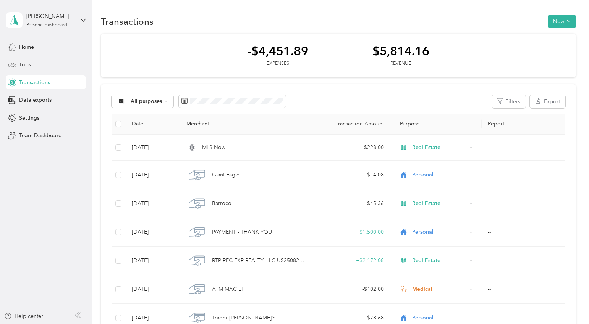
click at [563, 23] on button "New" at bounding box center [561, 21] width 28 height 13
click at [555, 37] on span "Expense" at bounding box center [563, 36] width 21 height 8
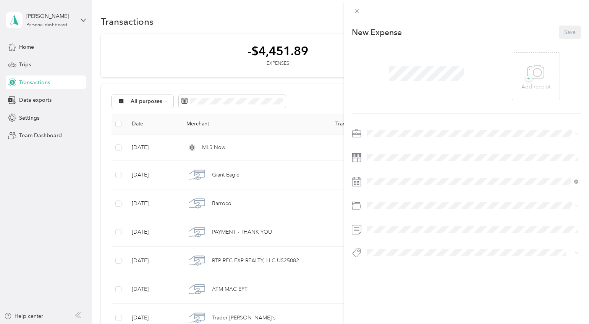
click at [422, 57] on div at bounding box center [427, 76] width 151 height 48
click at [253, 106] on div "This expense cannot be edited because it is either under review, approved, or p…" at bounding box center [294, 162] width 589 height 324
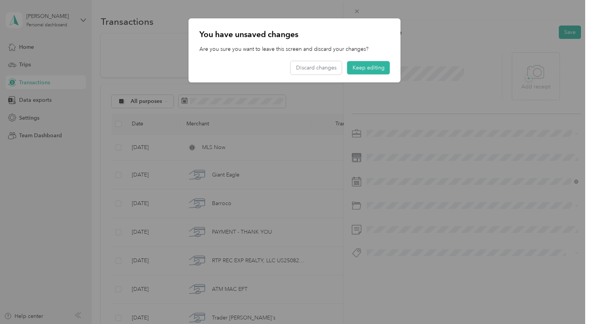
click at [253, 97] on div at bounding box center [294, 162] width 589 height 324
drag, startPoint x: 322, startPoint y: 68, endPoint x: 380, endPoint y: 56, distance: 59.1
click at [380, 56] on div "You have unsaved changes Are you sure you want to leave this screen and discard…" at bounding box center [295, 51] width 212 height 64
click at [375, 68] on button "Keep editing" at bounding box center [368, 67] width 43 height 13
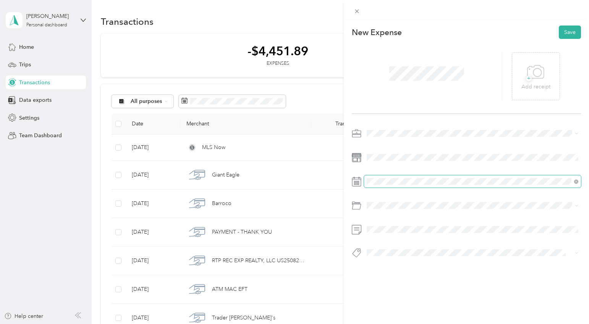
click at [377, 186] on span at bounding box center [472, 182] width 217 height 12
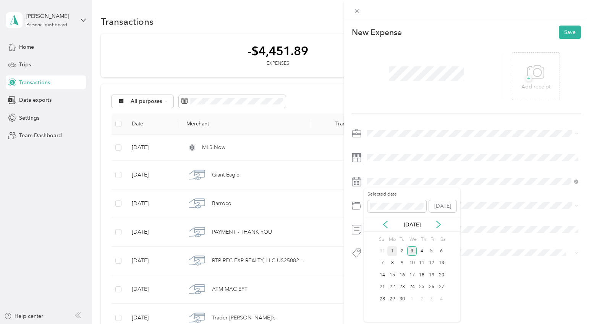
click at [391, 250] on div "1" at bounding box center [392, 252] width 10 height 10
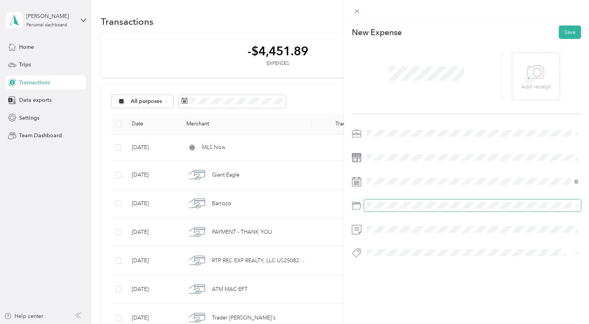
click at [377, 209] on span at bounding box center [472, 206] width 217 height 12
click at [400, 253] on li "Car Wash / Cleaning" at bounding box center [472, 249] width 217 height 13
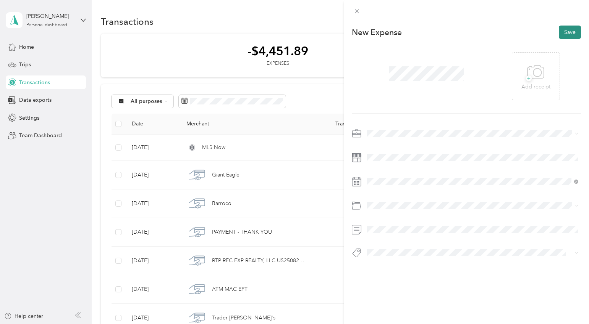
click at [560, 32] on button "Save" at bounding box center [569, 32] width 22 height 13
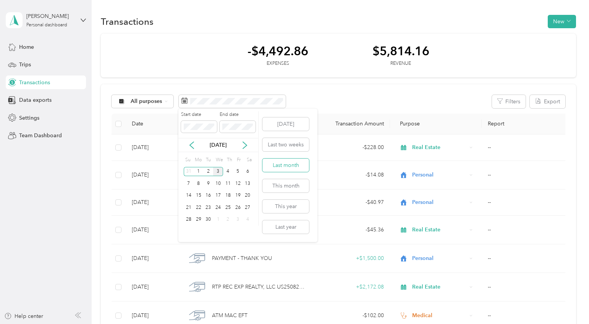
click at [279, 164] on button "Last month" at bounding box center [285, 165] width 47 height 13
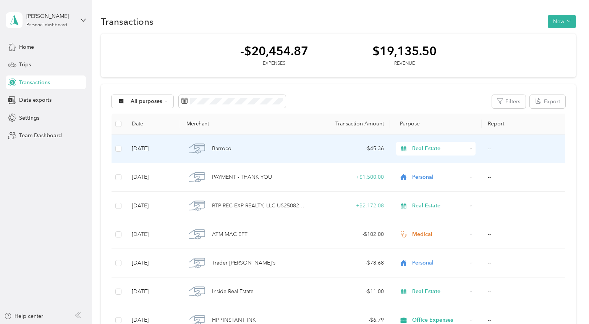
scroll to position [812, 0]
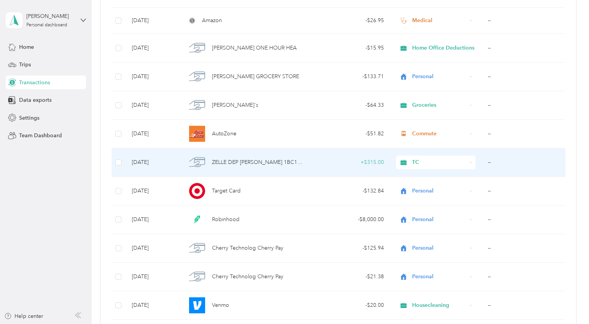
click at [300, 166] on span "ZELLE DEP [PERSON_NAME] 1BC1HIO4C" at bounding box center [258, 162] width 93 height 8
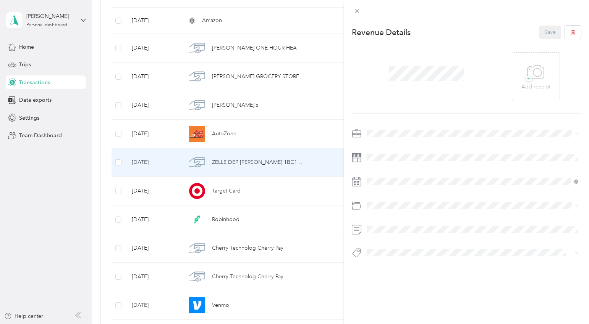
click at [261, 158] on div "This revenue cannot be edited because it is either under review, approved, or p…" at bounding box center [294, 162] width 589 height 324
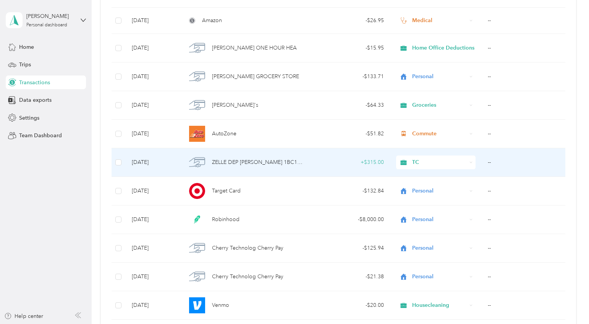
click at [276, 163] on span "ZELLE DEP [PERSON_NAME] 1BC1HIO4C" at bounding box center [258, 162] width 93 height 8
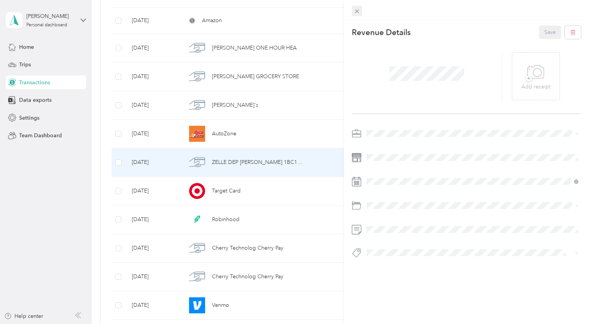
click at [357, 9] on icon at bounding box center [356, 11] width 6 height 6
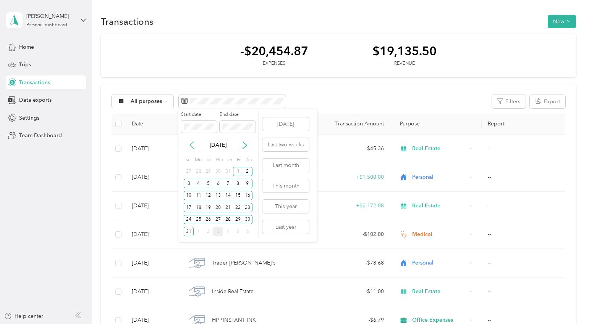
click at [192, 144] on icon at bounding box center [192, 146] width 8 height 8
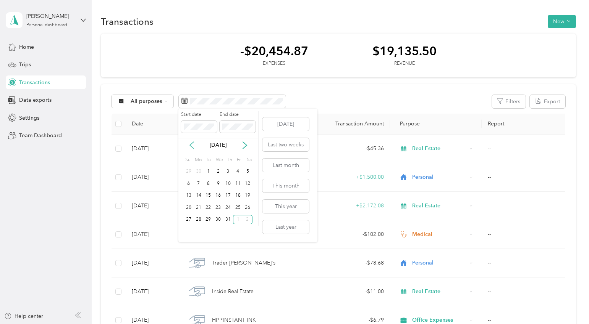
click at [192, 144] on icon at bounding box center [192, 146] width 8 height 8
click at [228, 171] on div "1" at bounding box center [228, 172] width 10 height 10
click at [247, 219] on div "31" at bounding box center [247, 220] width 10 height 10
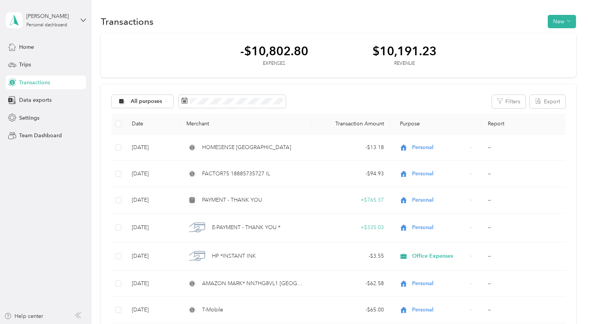
click at [229, 53] on div "-$10,802.80 Expenses $10,191.23 Revenue" at bounding box center [338, 56] width 475 height 44
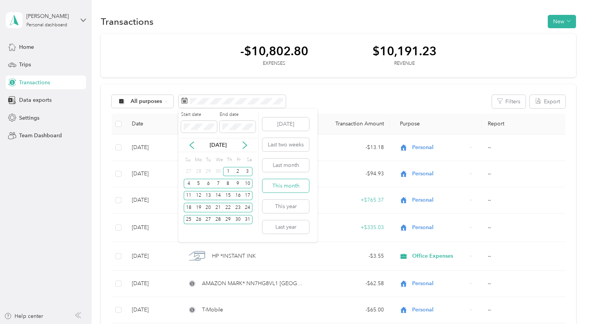
click at [292, 184] on button "This month" at bounding box center [285, 185] width 47 height 13
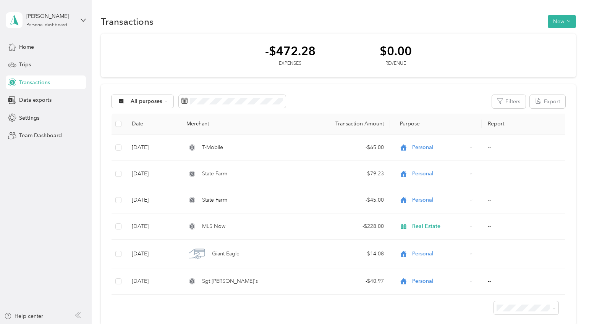
click at [227, 50] on div "-$472.28 Expenses $0.00 Revenue" at bounding box center [338, 56] width 475 height 44
click at [28, 121] on span "Settings" at bounding box center [29, 118] width 20 height 8
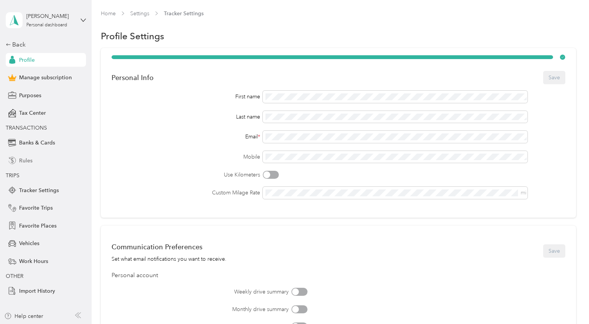
click at [29, 163] on span "Rules" at bounding box center [25, 161] width 13 height 8
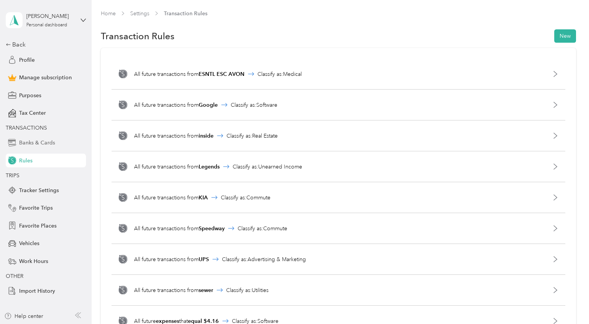
click at [40, 146] on span "Banks & Cards" at bounding box center [37, 143] width 36 height 8
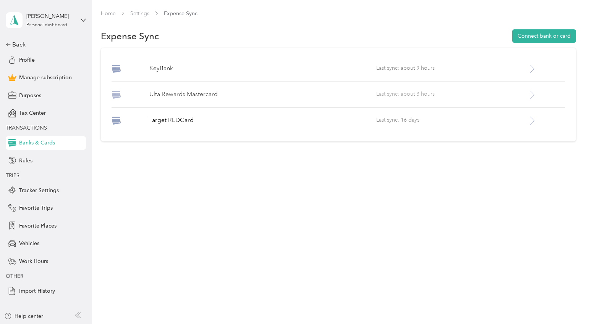
click at [421, 94] on span "Last sync: about 3 hours" at bounding box center [451, 95] width 151 height 10
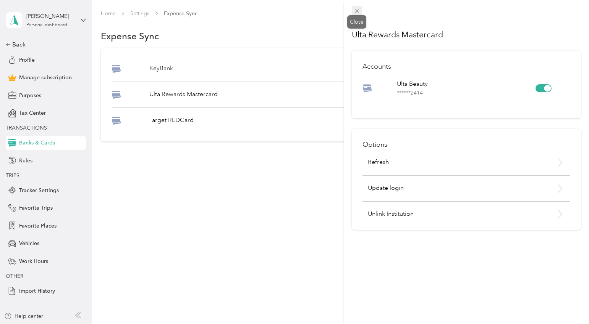
click at [357, 12] on icon at bounding box center [356, 11] width 6 height 6
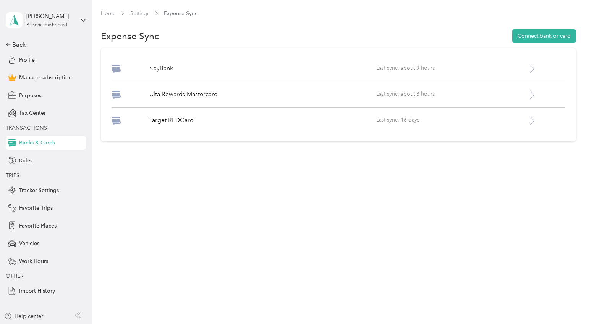
click at [305, 41] on div "Expense Sync Connect bank or card" at bounding box center [338, 36] width 475 height 16
click at [24, 49] on div "Back" at bounding box center [44, 44] width 76 height 9
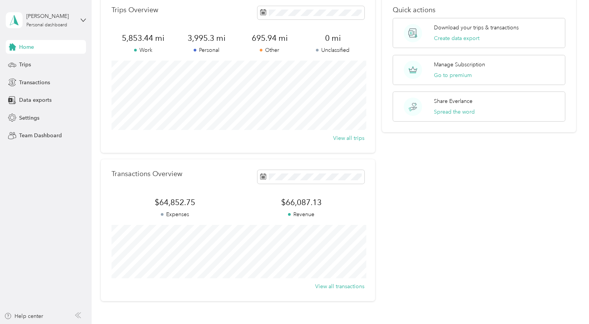
scroll to position [39, 0]
